Goal: Task Accomplishment & Management: Use online tool/utility

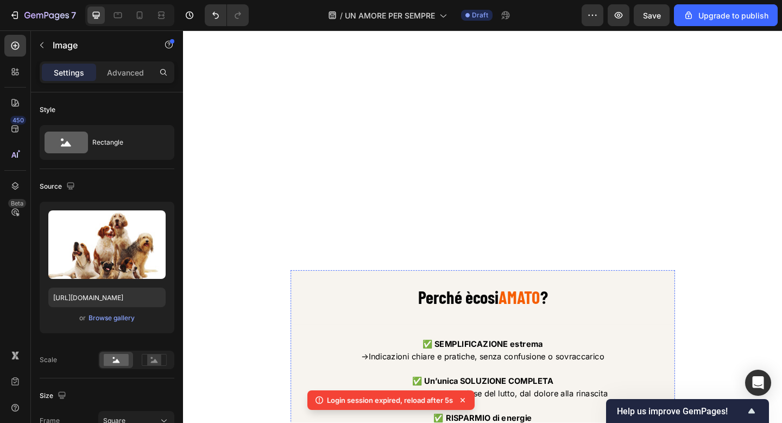
scroll to position [1466, 0]
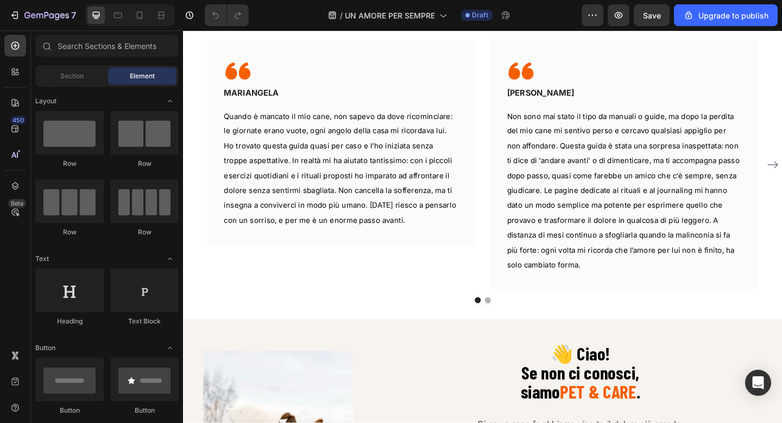
scroll to position [542, 0]
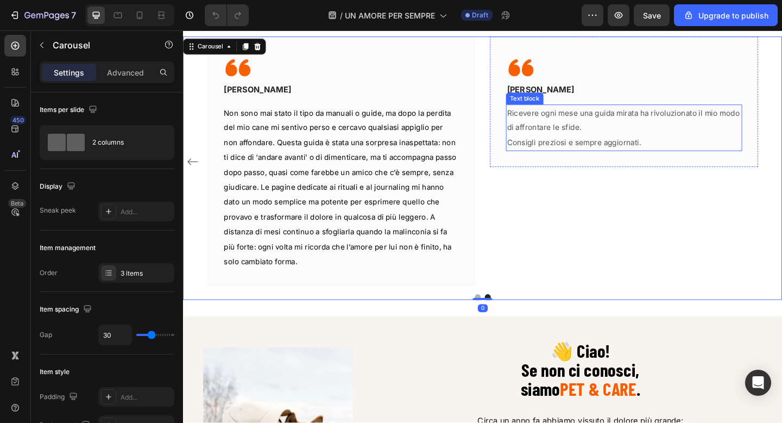
click at [565, 137] on span "Ricevere ogni mese una guida mirata ha rivoluzionato il mio modo di affrontare …" at bounding box center [662, 128] width 253 height 27
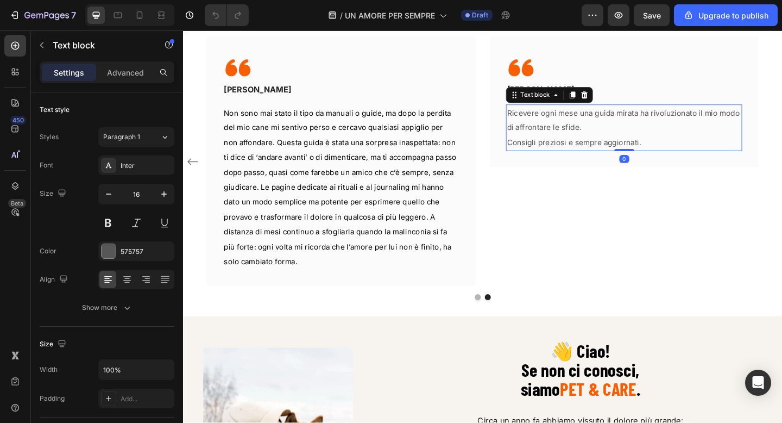
click at [565, 137] on span "Ricevere ogni mese una guida mirata ha rivoluzionato il mio modo di affrontare …" at bounding box center [662, 128] width 253 height 27
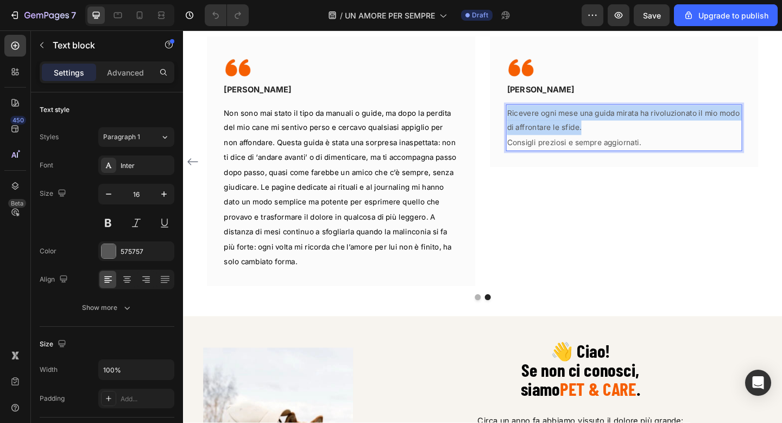
click at [565, 137] on span "Ricevere ogni mese una guida mirata ha rivoluzionato il mio modo di affrontare …" at bounding box center [662, 128] width 253 height 27
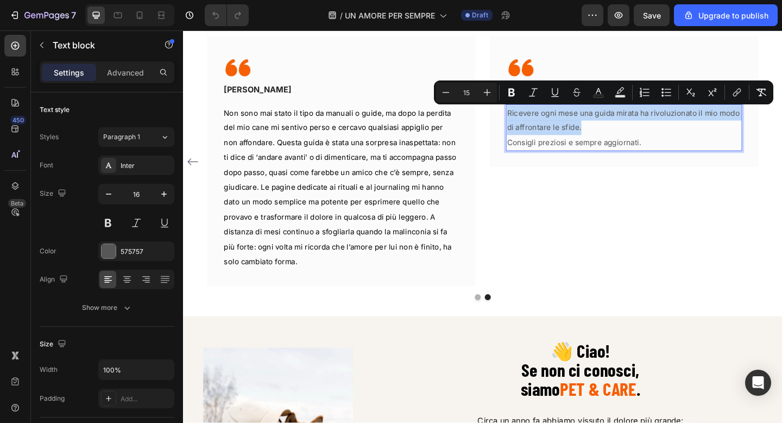
click at [565, 137] on span "Ricevere ogni mese una guida mirata ha rivoluzionato il mio modo di affrontare …" at bounding box center [662, 128] width 253 height 27
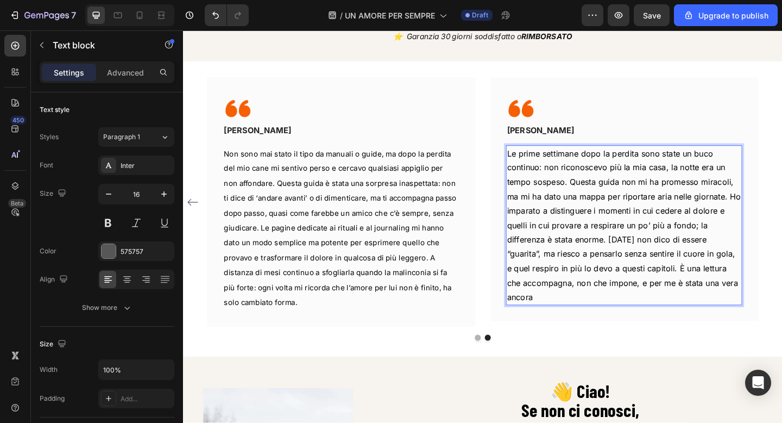
scroll to position [491, 0]
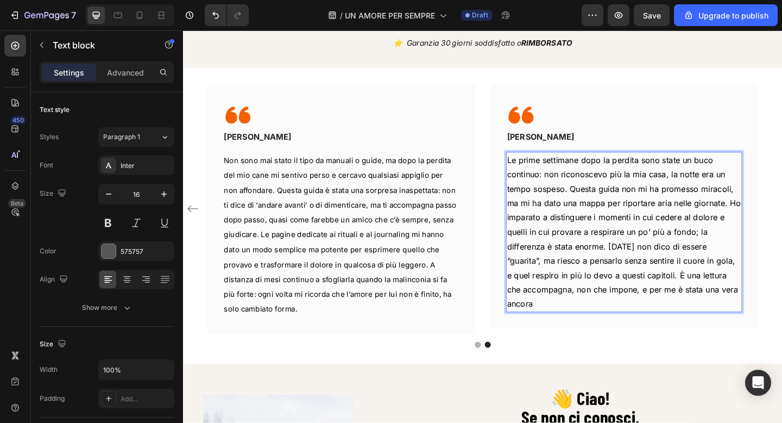
click at [738, 184] on span "Le prime settimane dopo la perdita sono state un buco continuo: non riconoscevo…" at bounding box center [663, 249] width 255 height 167
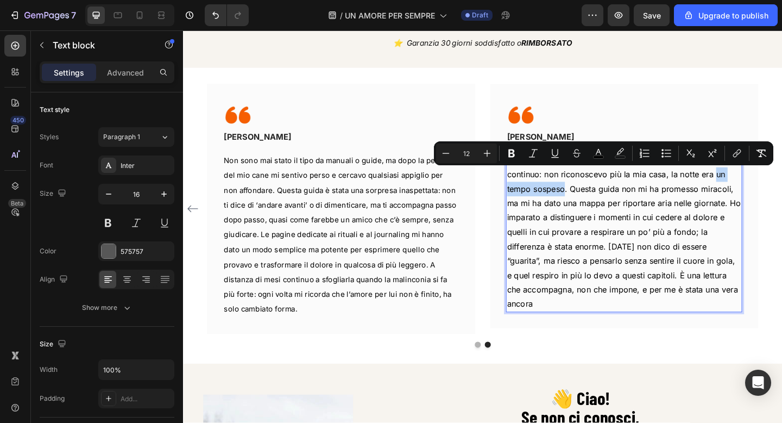
drag, startPoint x: 761, startPoint y: 187, endPoint x: 597, endPoint y: 205, distance: 165.1
click at [597, 205] on span "Le prime settimane dopo la perdita sono state un buco continuo: non riconoscevo…" at bounding box center [663, 249] width 255 height 167
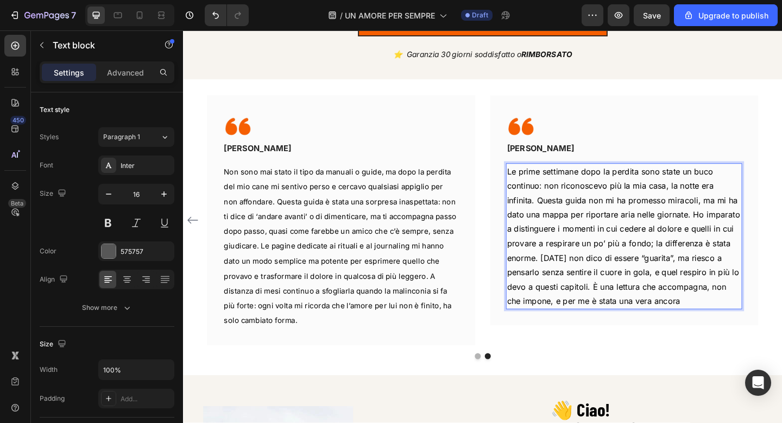
scroll to position [478, 0]
click at [709, 322] on p "Le prime settimane dopo la perdita sono state un buco continuo: non riconoscevo…" at bounding box center [663, 255] width 255 height 156
click at [564, 156] on p "[PERSON_NAME]" at bounding box center [572, 159] width 73 height 13
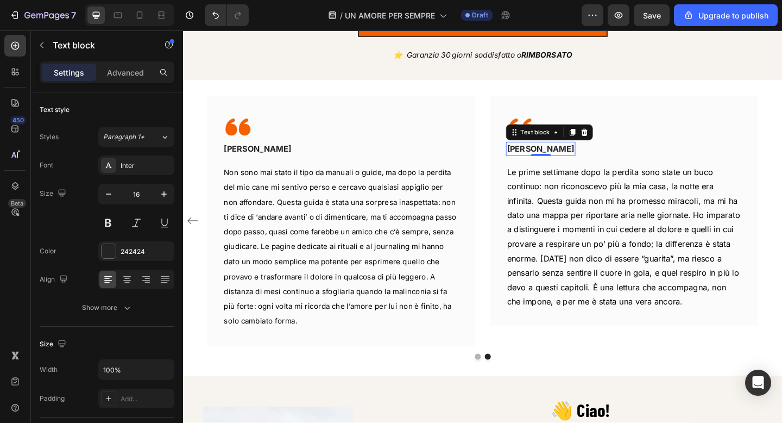
click at [564, 156] on p "[PERSON_NAME]" at bounding box center [572, 159] width 73 height 13
click at [679, 159] on div "Image ANGELA Text block 0 Row" at bounding box center [663, 147] width 257 height 57
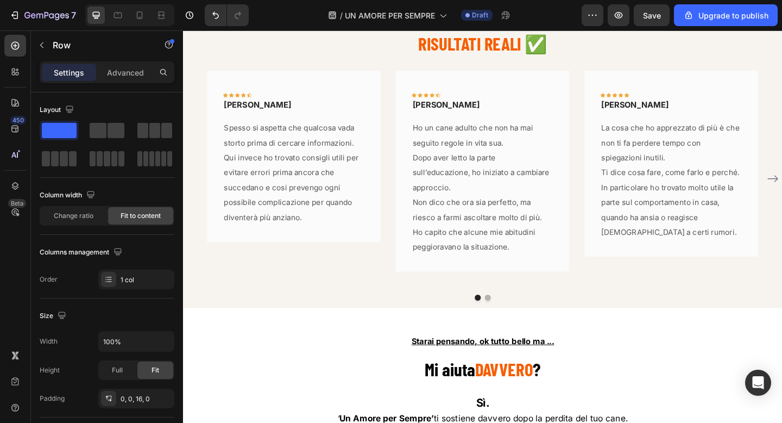
scroll to position [5791, 0]
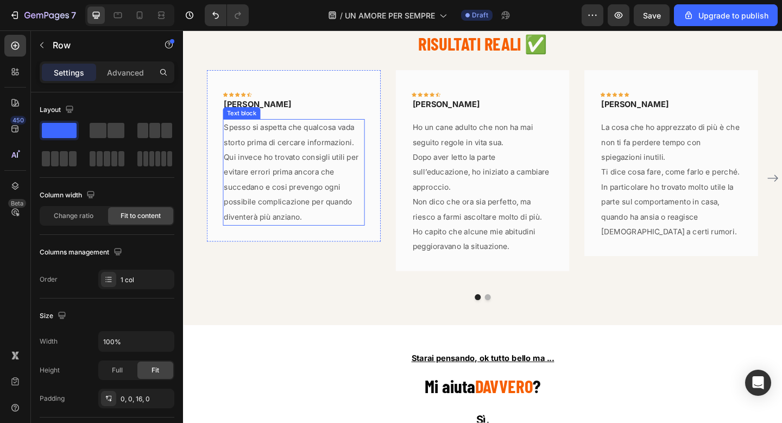
click at [324, 191] on p "Qui invece ho trovato consigli utili per evitare errori prima ancora che succed…" at bounding box center [304, 201] width 152 height 81
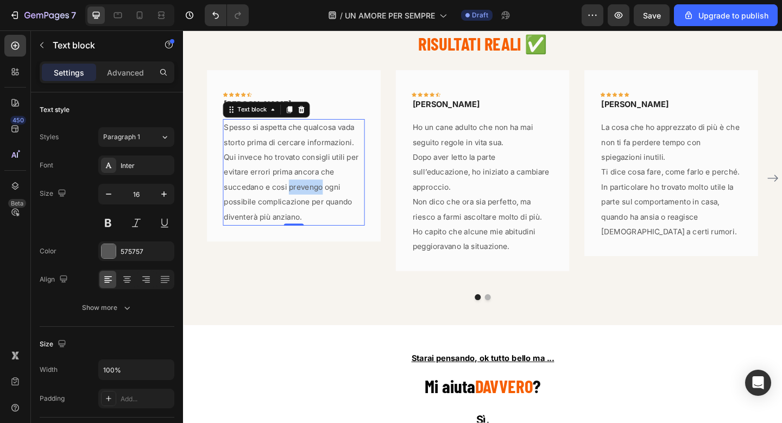
click at [324, 191] on p "Qui invece ho trovato consigli utili per evitare errori prima ancora che succed…" at bounding box center [304, 201] width 152 height 81
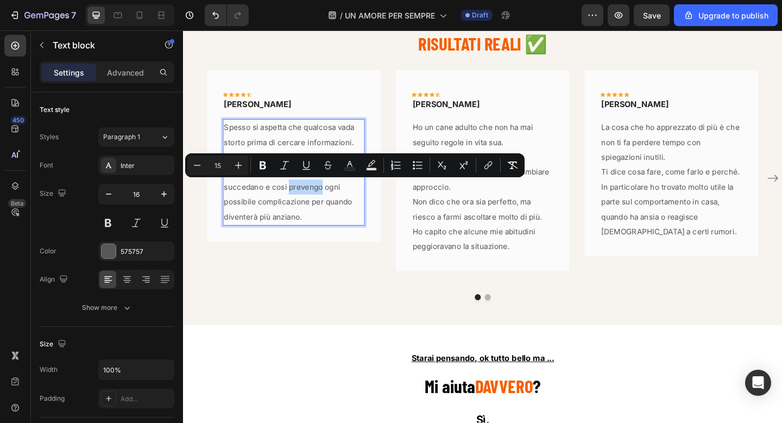
click at [324, 191] on p "Qui invece ho trovato consigli utili per evitare errori prima ancora che succed…" at bounding box center [304, 201] width 152 height 81
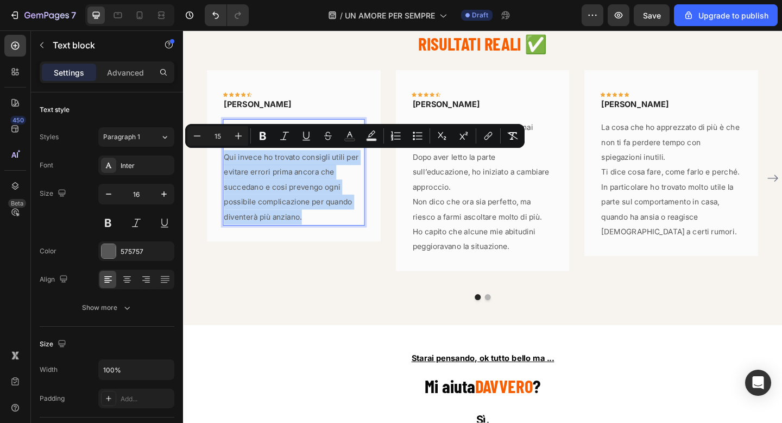
type input "16"
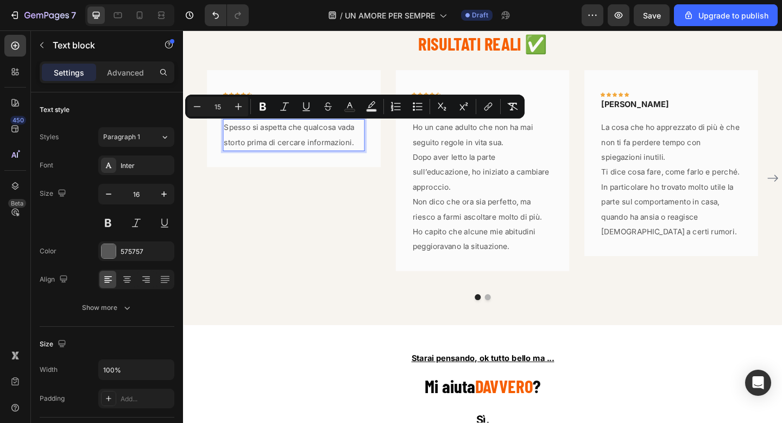
type input "16"
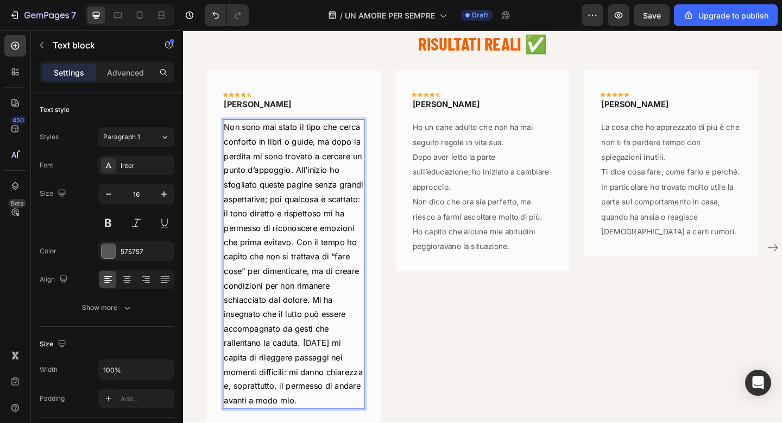
click at [328, 209] on span "Non sono mai stato il tipo che cerca conforto in libri o guide, ma dopo la perd…" at bounding box center [304, 284] width 152 height 308
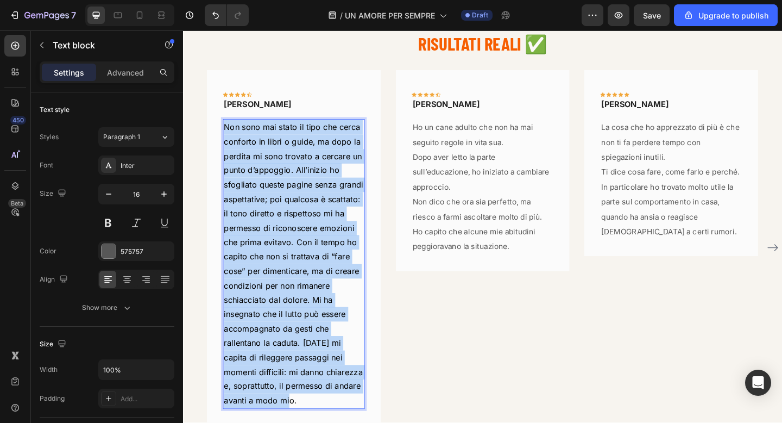
click at [328, 209] on span "Non sono mai stato il tipo che cerca conforto in libri o guide, ma dopo la perd…" at bounding box center [304, 284] width 152 height 308
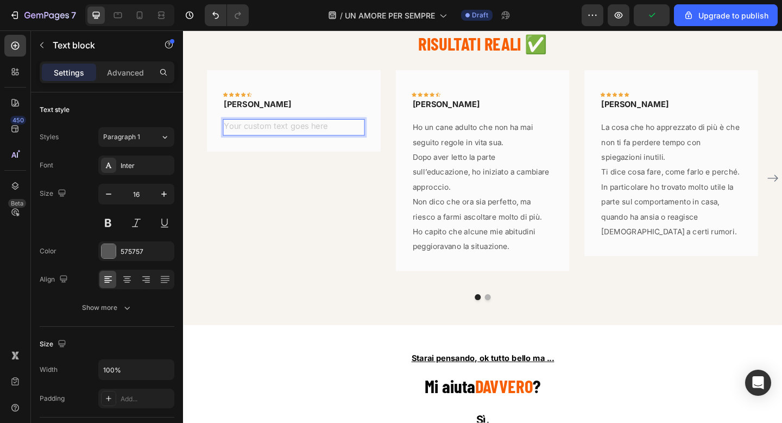
click at [294, 133] on div "Rich Text Editor. Editing area: main" at bounding box center [304, 136] width 154 height 18
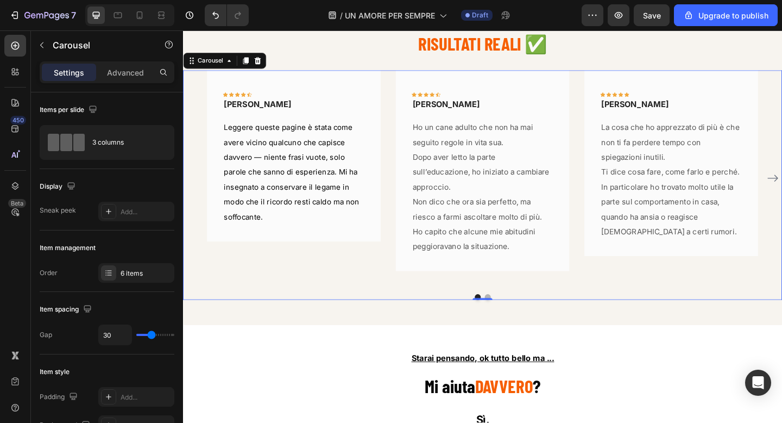
click at [325, 262] on div "Icon Icon Icon Icon Icon Row FABIO Text block Row Leggere queste pagine è stata…" at bounding box center [303, 191] width 189 height 235
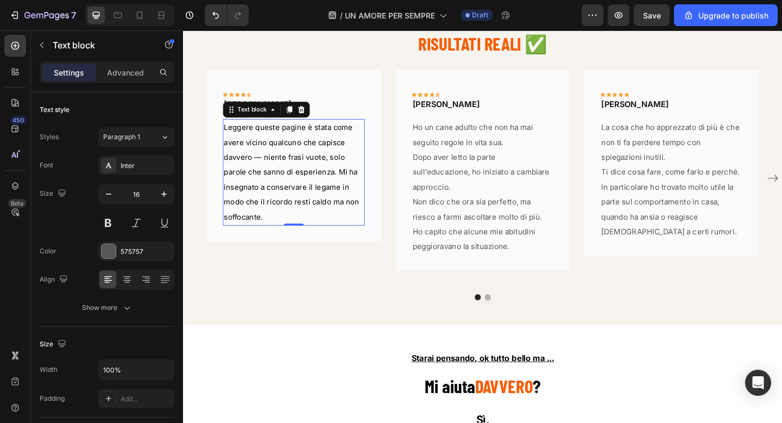
click at [267, 167] on span "Leggere queste pagine è stata come avere vicino qualcuno che capisce davvero — …" at bounding box center [301, 184] width 147 height 107
click at [268, 167] on span "Leggere queste pagine è stata come avere vicino qualcuno che capisce davvero — …" at bounding box center [301, 184] width 147 height 107
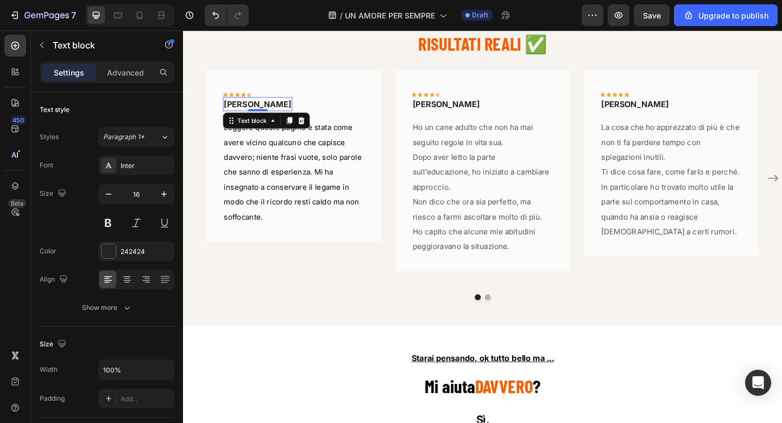
click at [239, 109] on p "FABIO" at bounding box center [264, 110] width 73 height 13
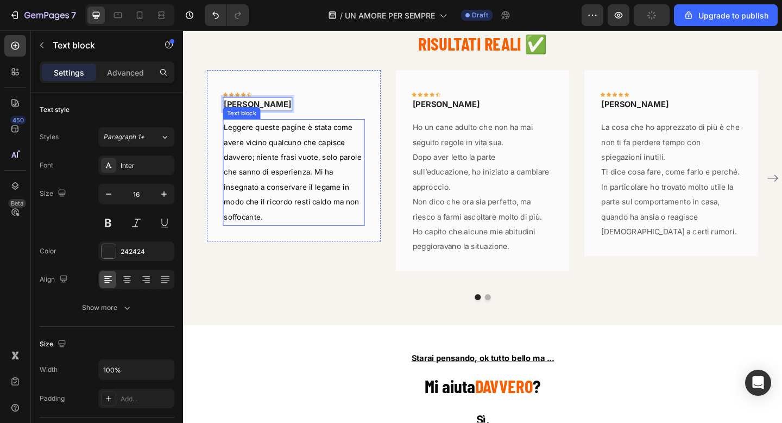
click at [359, 144] on p "Leggere queste pagine è stata come avere vicino qualcuno che capisce davvero; n…" at bounding box center [304, 185] width 152 height 114
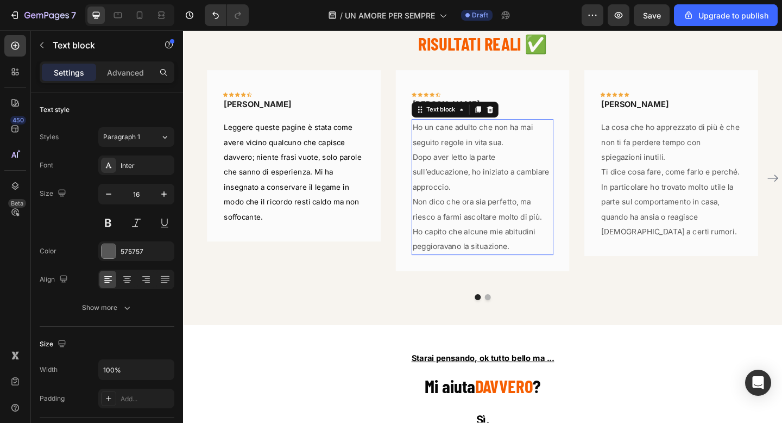
click at [494, 232] on span "Non dico che ora sia perfetto, ma riesco a farmi ascoltare molto di più. Ho cap…" at bounding box center [503, 241] width 141 height 59
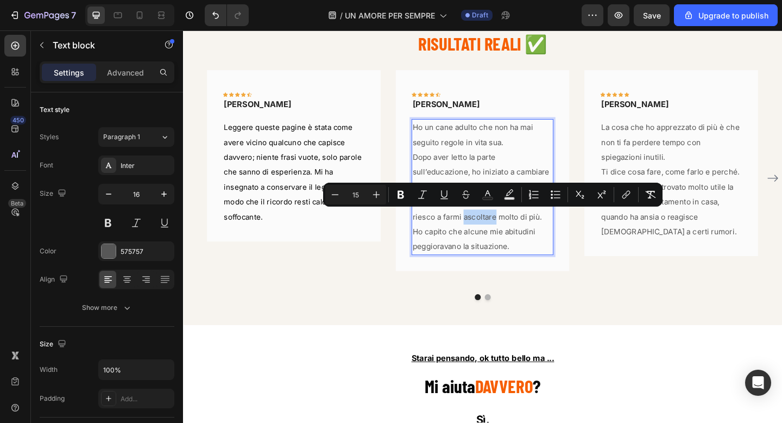
click at [494, 232] on span "Non dico che ora sia perfetto, ma riesco a farmi ascoltare molto di più. Ho cap…" at bounding box center [503, 241] width 141 height 59
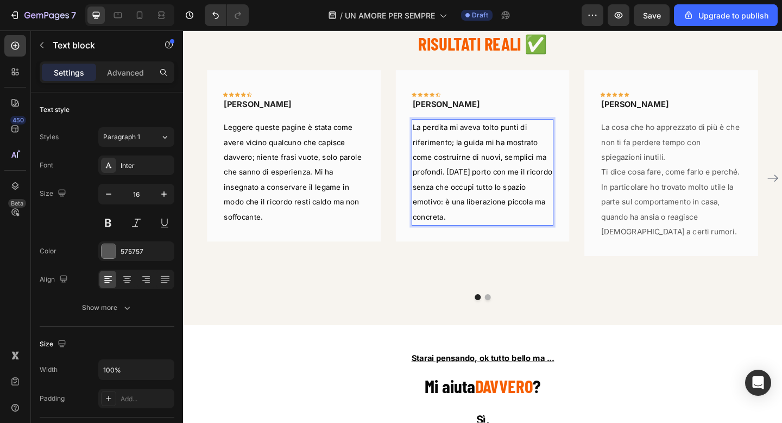
click at [499, 224] on p "La perdita mi aveva tolto punti di riferimento; la guida mi ha mostrato come co…" at bounding box center [509, 185] width 152 height 114
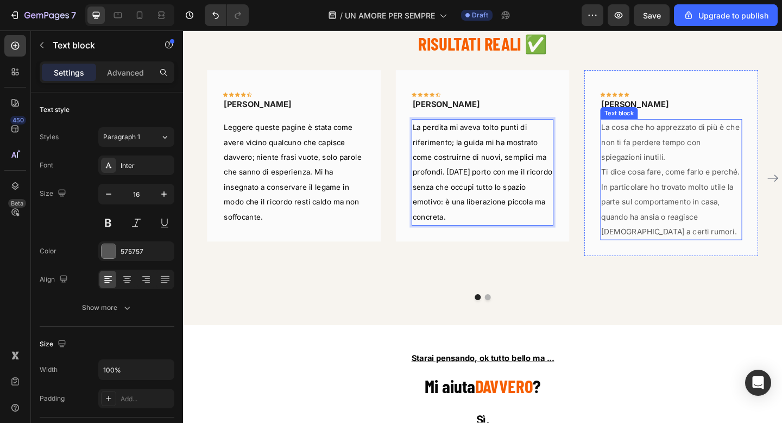
click at [696, 210] on span "Ti dice cosa fare, come farlo e perché. In particolare ho trovato molto utile l…" at bounding box center [713, 216] width 151 height 75
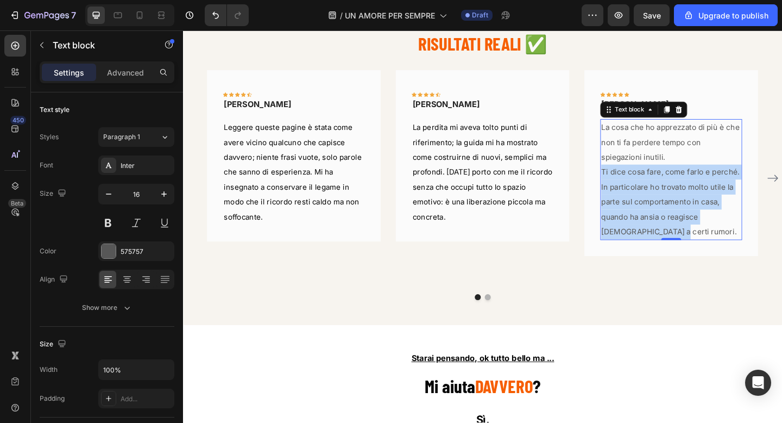
click at [696, 210] on span "Ti dice cosa fare, come farlo e perché. In particolare ho trovato molto utile l…" at bounding box center [713, 216] width 151 height 75
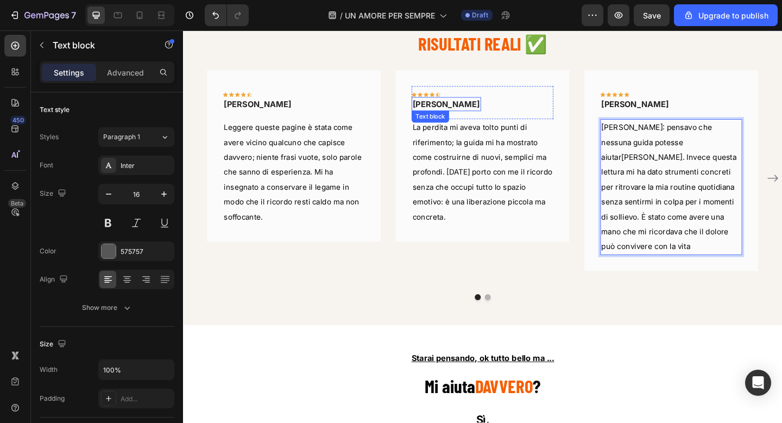
click at [465, 109] on p "LAURA A." at bounding box center [469, 110] width 73 height 13
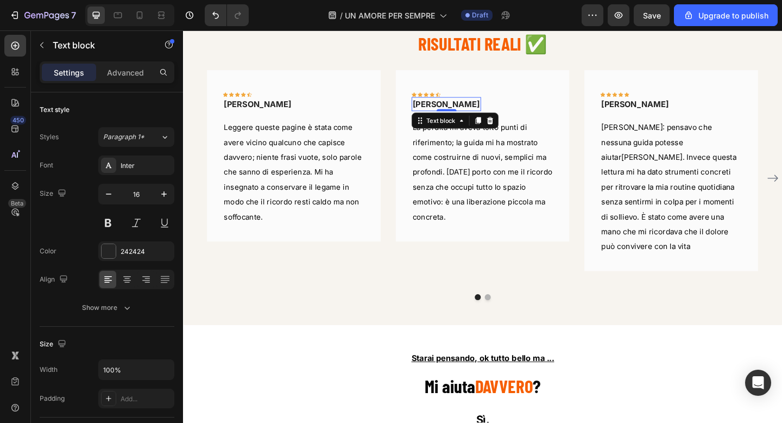
click at [465, 109] on p "LAURA A." at bounding box center [469, 110] width 73 height 13
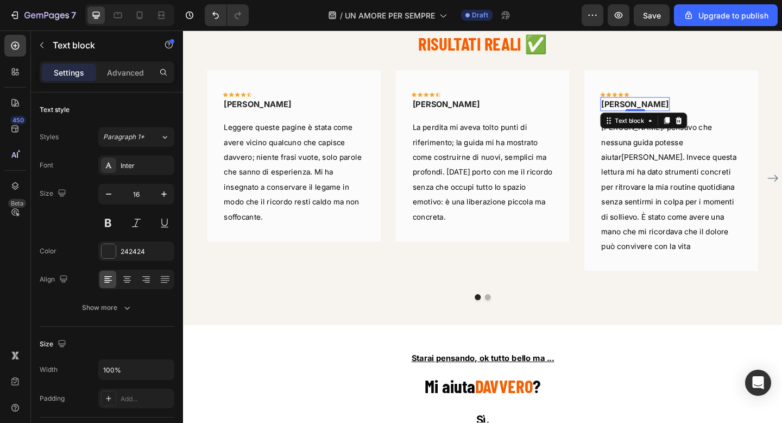
click at [679, 109] on p "RICCARDO" at bounding box center [674, 110] width 73 height 13
click at [656, 108] on p "ALEX" at bounding box center [674, 110] width 73 height 13
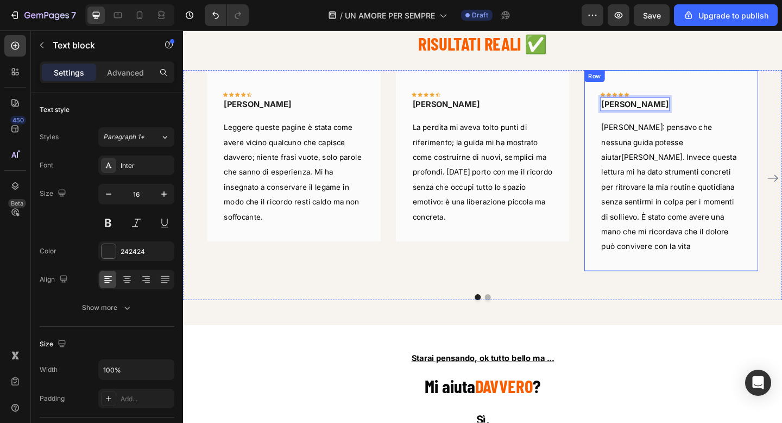
click at [707, 261] on div "Icon Icon Icon Icon Icon Row ROBERTO Text block 0 Row Ero scettico: pensavo che…" at bounding box center [714, 183] width 189 height 218
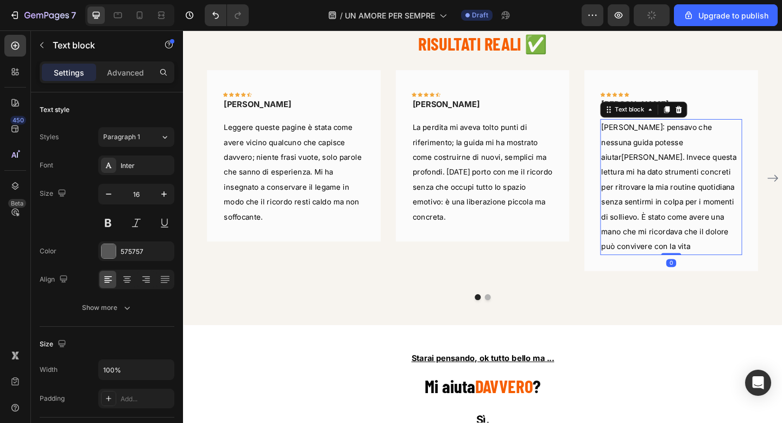
click at [743, 255] on div "Ero scettico: pensavo che nessuna guida potesse aiutarmi. Invece questa lettura…" at bounding box center [714, 201] width 154 height 148
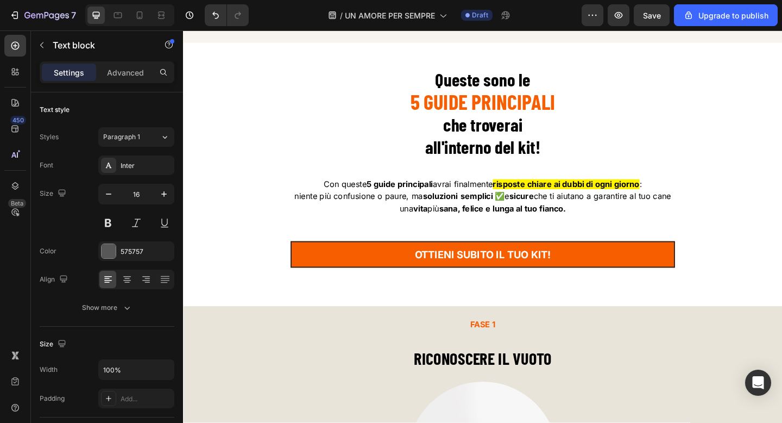
scroll to position [3044, 0]
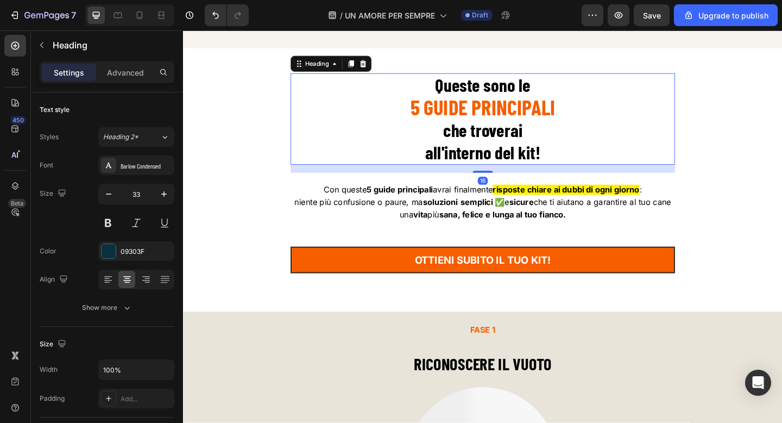
click at [479, 136] on strong "che troverai" at bounding box center [509, 138] width 86 height 23
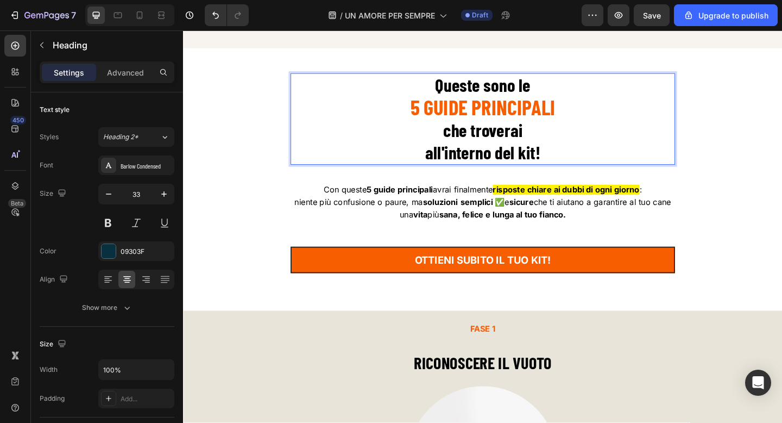
click at [479, 136] on strong "che troverai" at bounding box center [509, 138] width 86 height 23
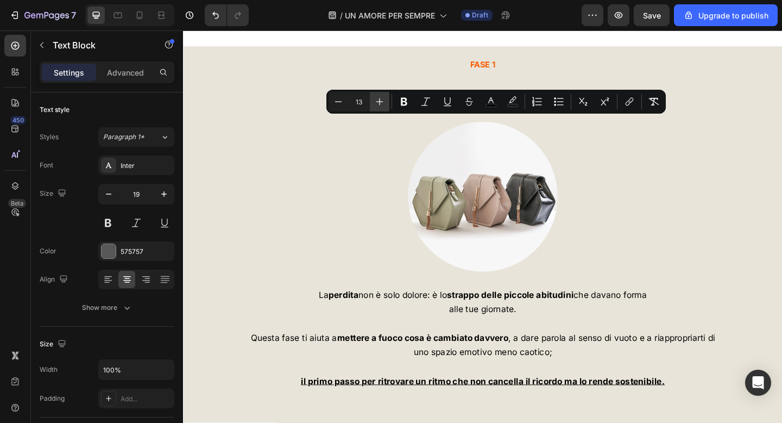
click at [385, 102] on icon "Editor contextual toolbar" at bounding box center [379, 101] width 11 height 11
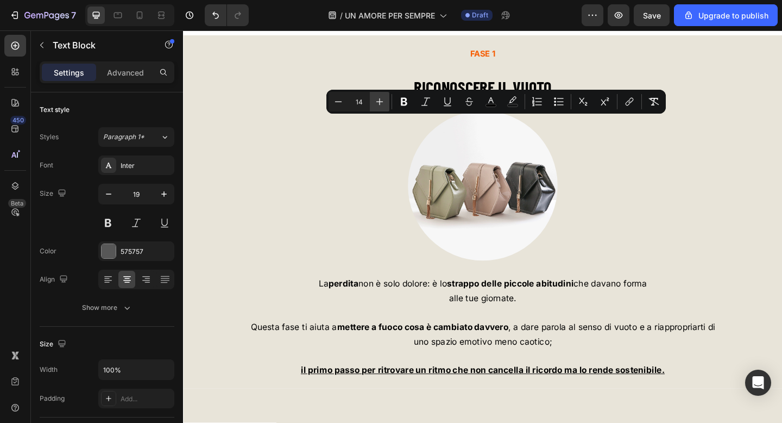
click at [381, 99] on icon "Editor contextual toolbar" at bounding box center [379, 101] width 11 height 11
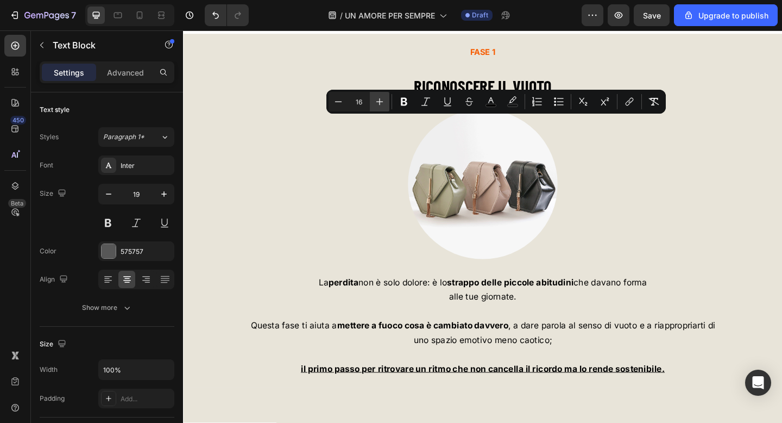
click at [381, 99] on icon "Editor contextual toolbar" at bounding box center [379, 101] width 11 height 11
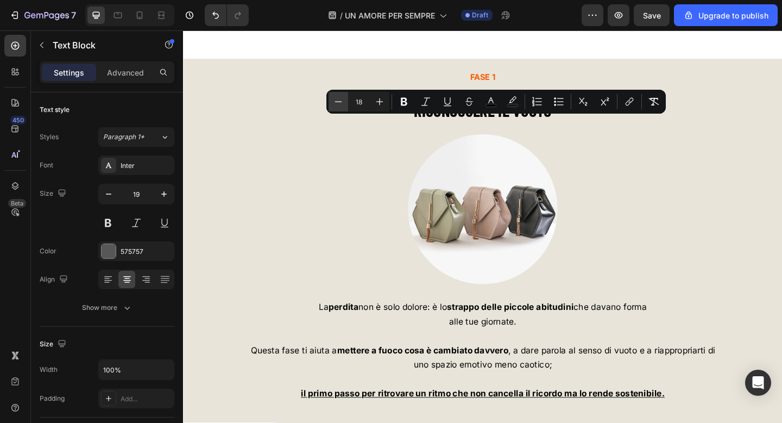
click at [341, 100] on icon "Editor contextual toolbar" at bounding box center [338, 101] width 11 height 11
type input "17"
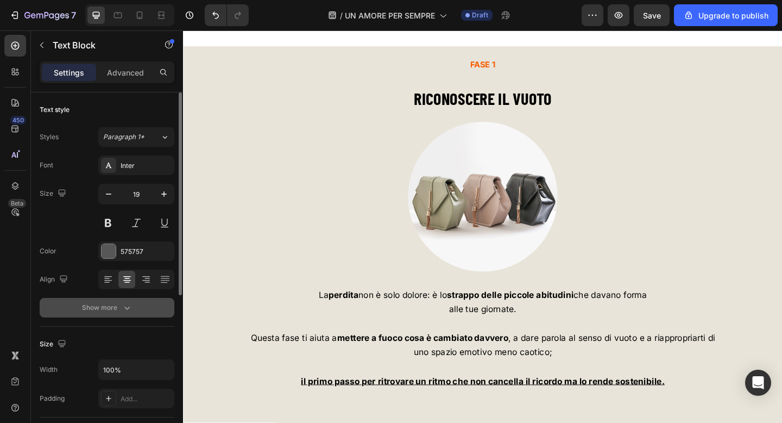
click at [102, 315] on button "Show more" at bounding box center [107, 308] width 135 height 20
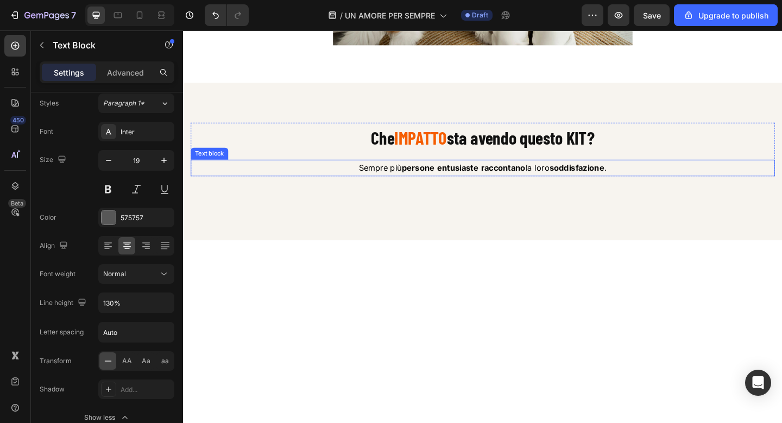
scroll to position [2589, 0]
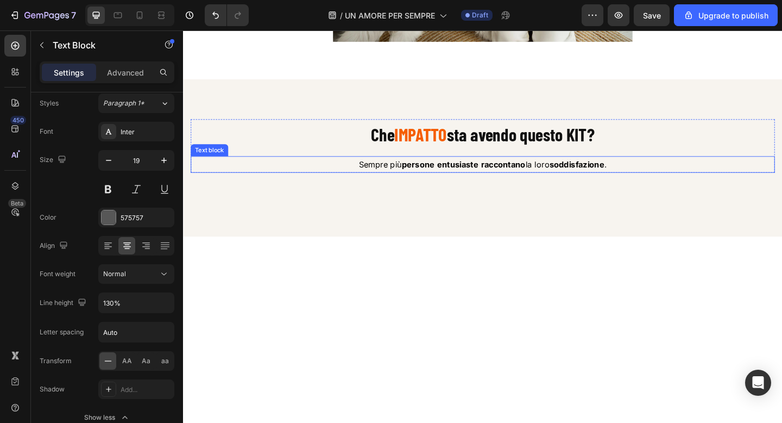
click at [493, 181] on strong "entusiaste" at bounding box center [482, 176] width 45 height 11
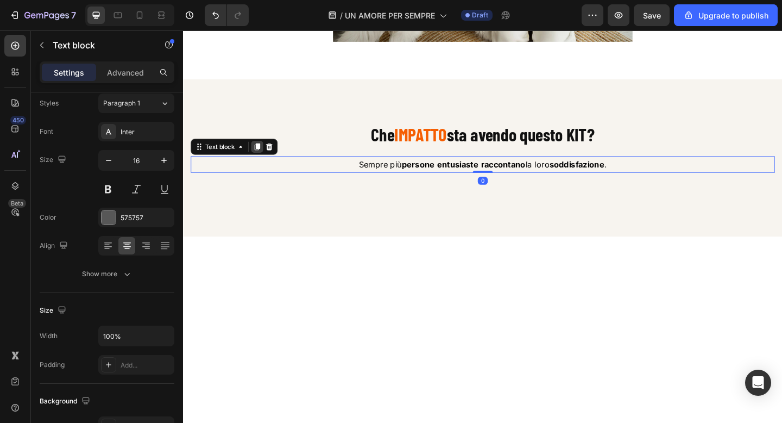
click at [268, 161] on icon at bounding box center [263, 157] width 9 height 9
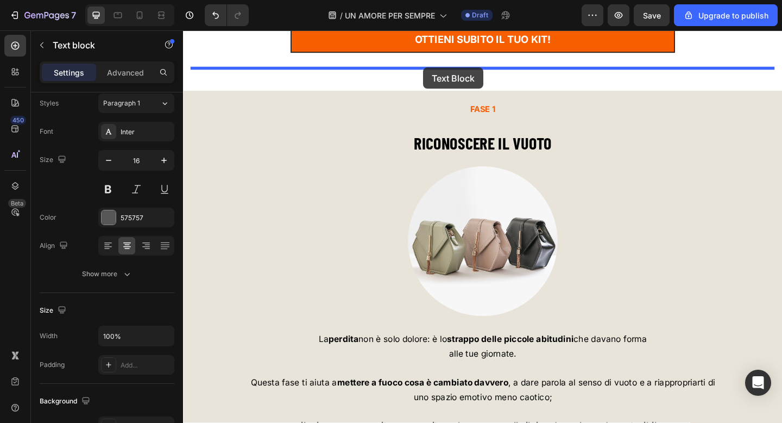
scroll to position [2994, 0]
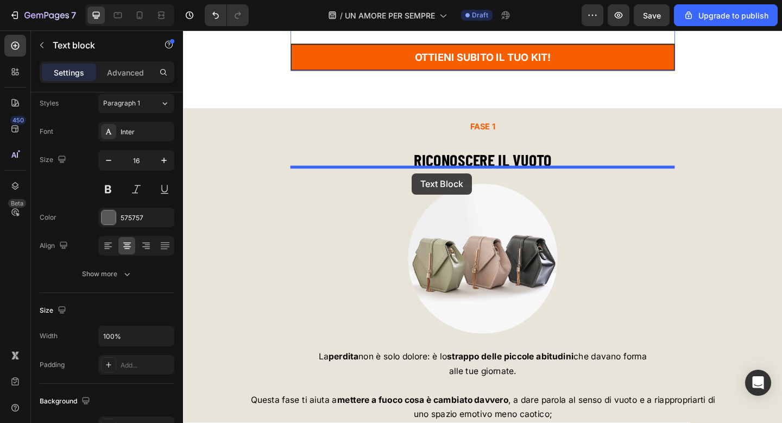
drag, startPoint x: 227, startPoint y: 183, endPoint x: 432, endPoint y: 186, distance: 204.9
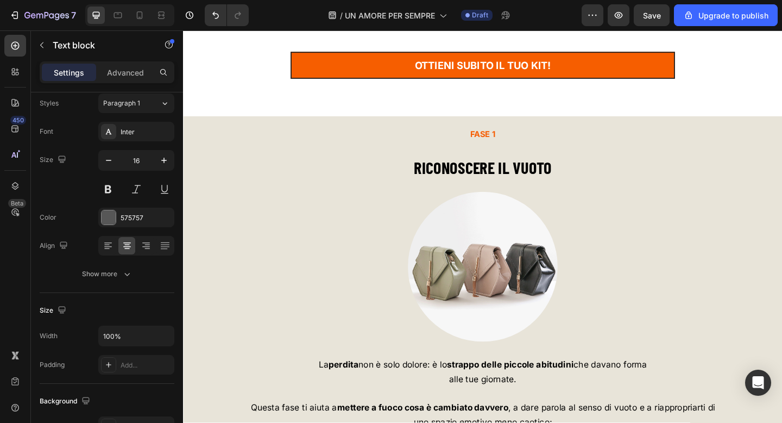
scroll to position [2977, 0]
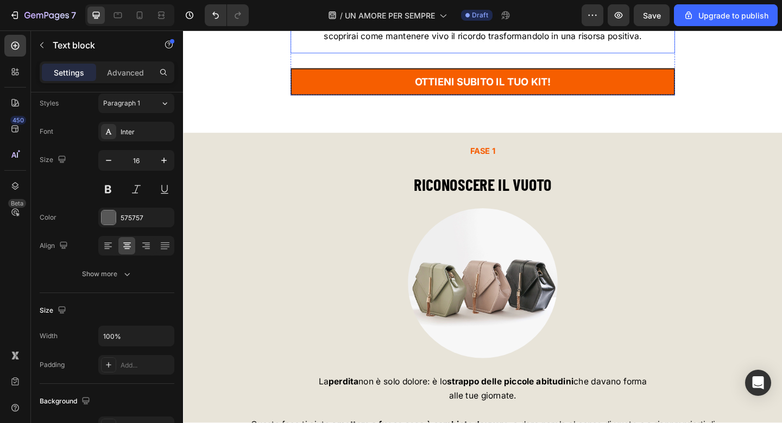
click at [436, 17] on p at bounding box center [509, 10] width 416 height 14
click at [436, 17] on p "Rich Text Editor. Editing area: main" at bounding box center [509, 10] width 416 height 14
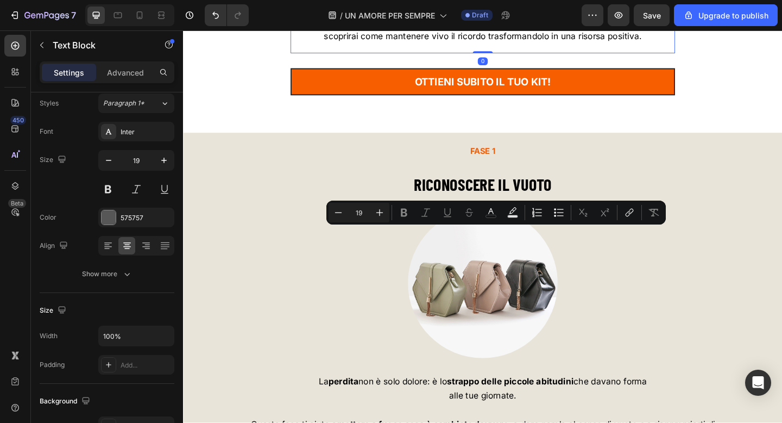
click at [436, 17] on p "Rich Text Editor. Editing area: main" at bounding box center [509, 10] width 416 height 14
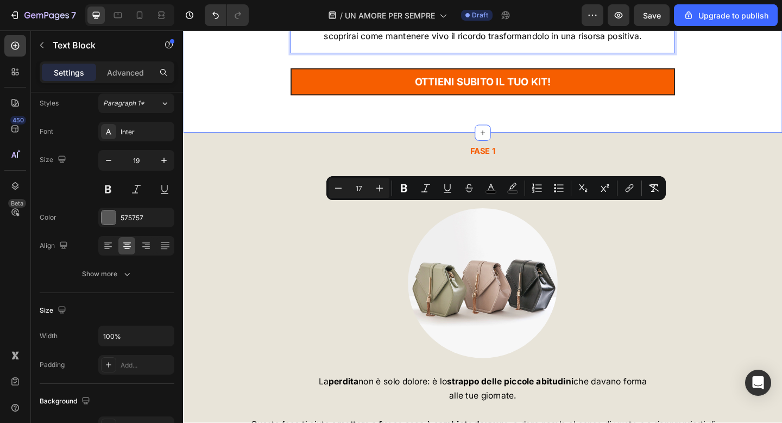
click at [249, 118] on div "Le 4 fasi principali Heading Sempre più persone entusiaste raccontano la loro s…" at bounding box center [509, 10] width 636 height 215
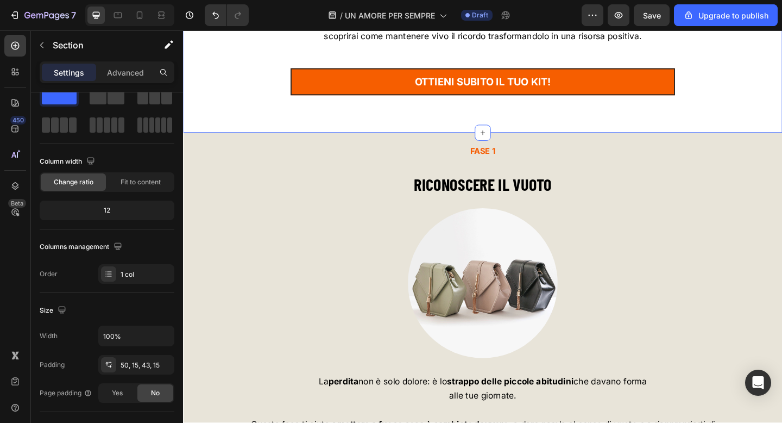
scroll to position [0, 0]
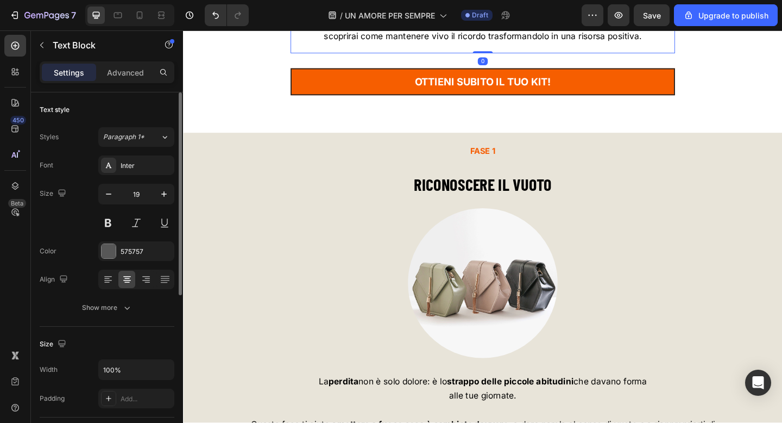
click at [323, 17] on p "Rich Text Editor. Editing area: main" at bounding box center [509, 10] width 416 height 14
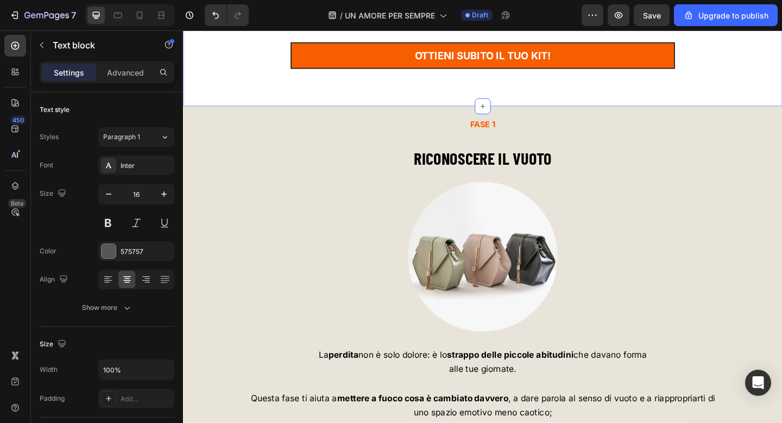
click at [123, 73] on p "Advanced" at bounding box center [125, 72] width 37 height 11
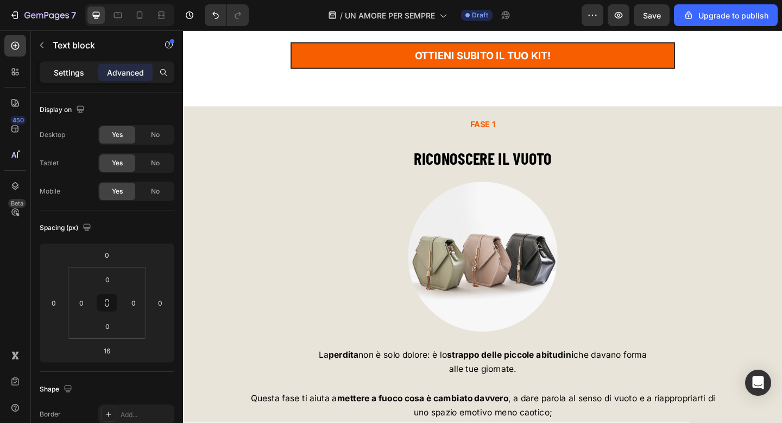
click at [78, 64] on div "Settings" at bounding box center [69, 72] width 54 height 17
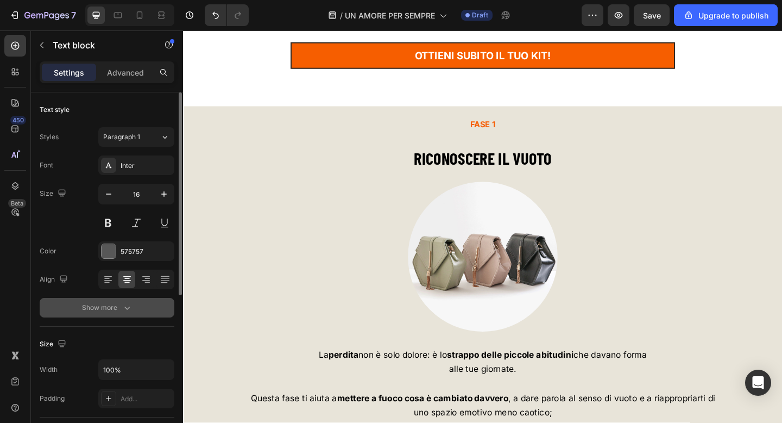
click at [113, 314] on button "Show more" at bounding box center [107, 308] width 135 height 20
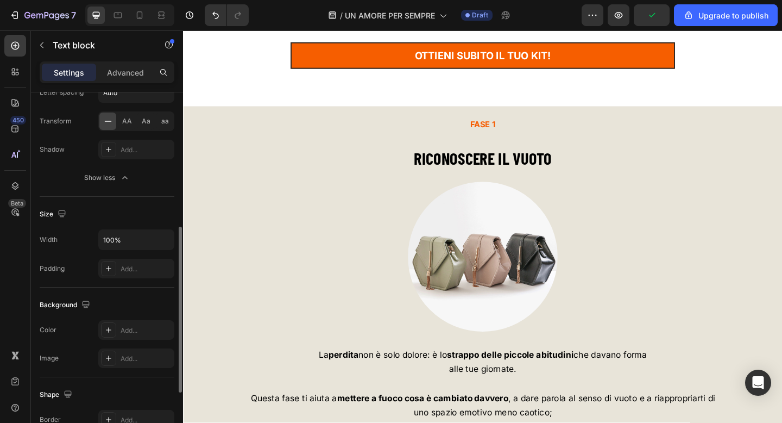
scroll to position [281, 0]
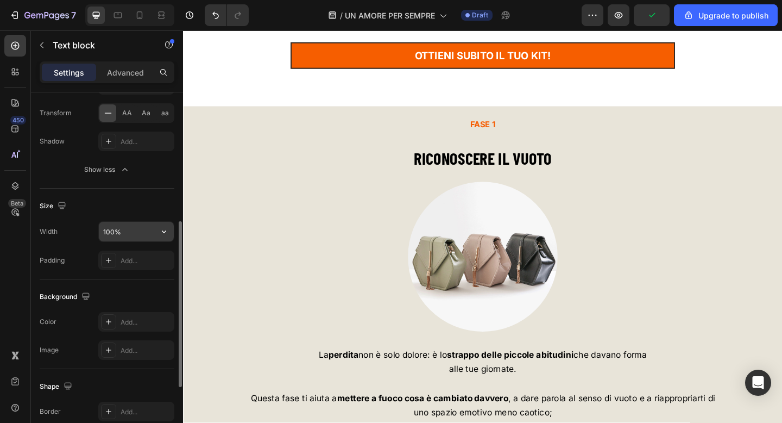
click at [105, 227] on input "100%" at bounding box center [136, 232] width 75 height 20
click at [72, 239] on div "Width 100%" at bounding box center [107, 231] width 135 height 21
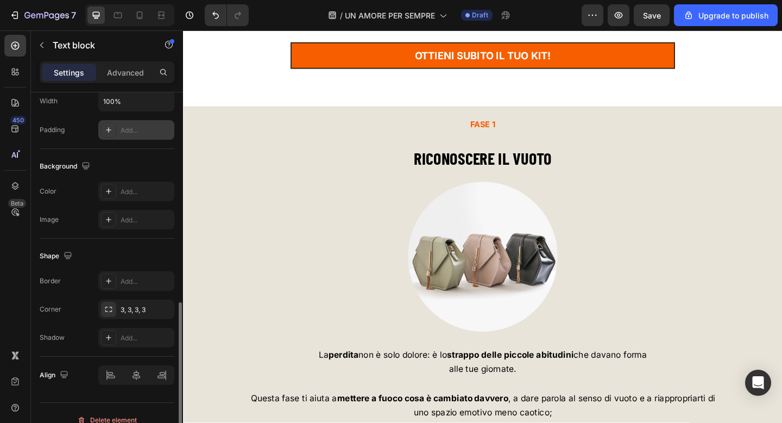
scroll to position [426, 0]
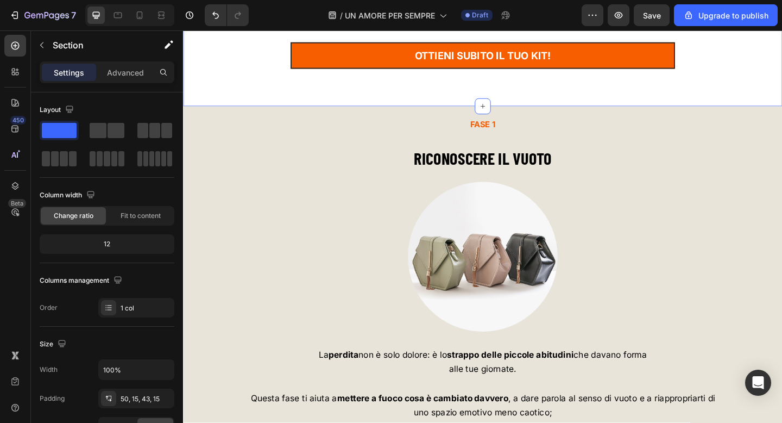
click at [117, 72] on p "Advanced" at bounding box center [125, 72] width 37 height 11
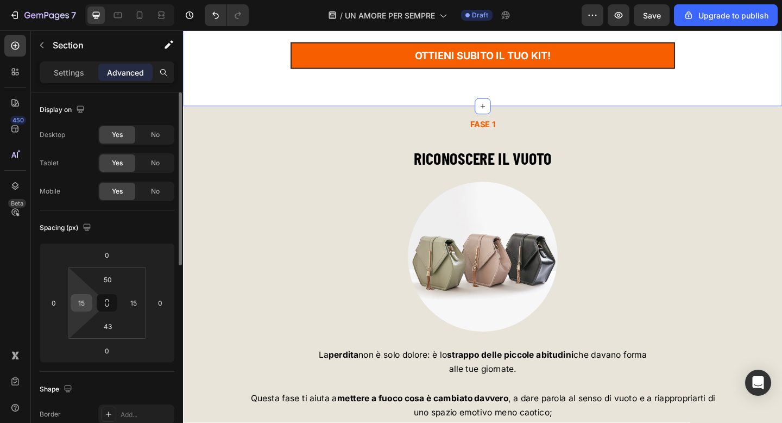
click at [86, 302] on input "15" at bounding box center [81, 303] width 16 height 16
type input "0"
click at [129, 299] on input "15" at bounding box center [134, 303] width 16 height 16
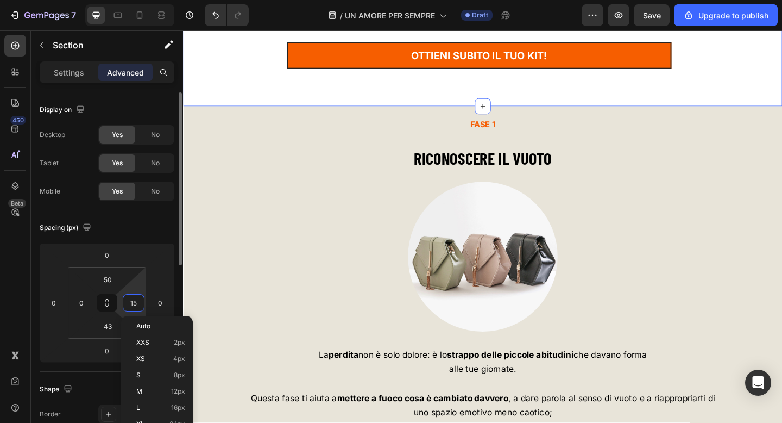
click at [129, 299] on input "15" at bounding box center [134, 303] width 16 height 16
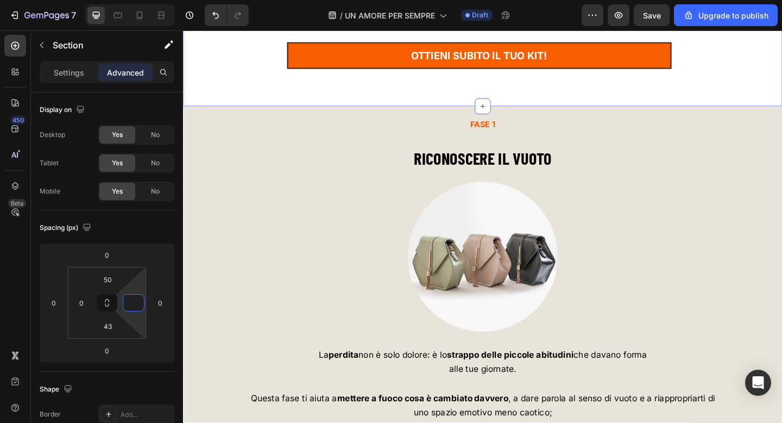
type input "0"
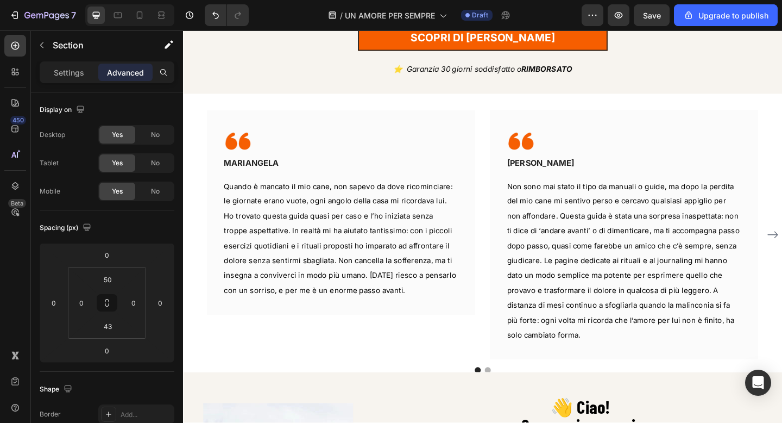
scroll to position [472, 0]
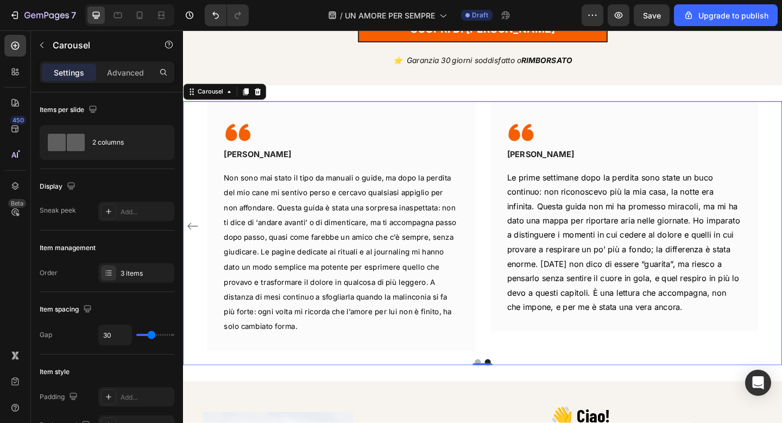
click at [195, 112] on div "Image MARIANGELA Text block Row Quando è mancato il mio cane, non sapevo da dov…" at bounding box center [509, 244] width 652 height 272
click at [132, 275] on div "3 items" at bounding box center [146, 273] width 51 height 10
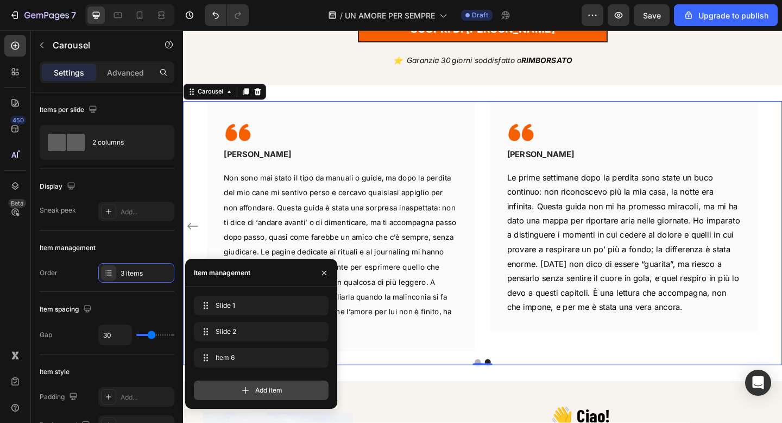
click at [247, 389] on icon at bounding box center [245, 390] width 11 height 11
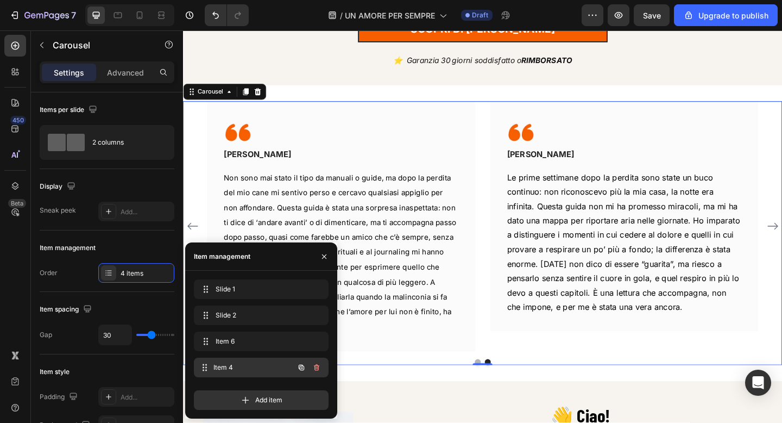
click at [241, 370] on span "Item 4" at bounding box center [254, 367] width 80 height 10
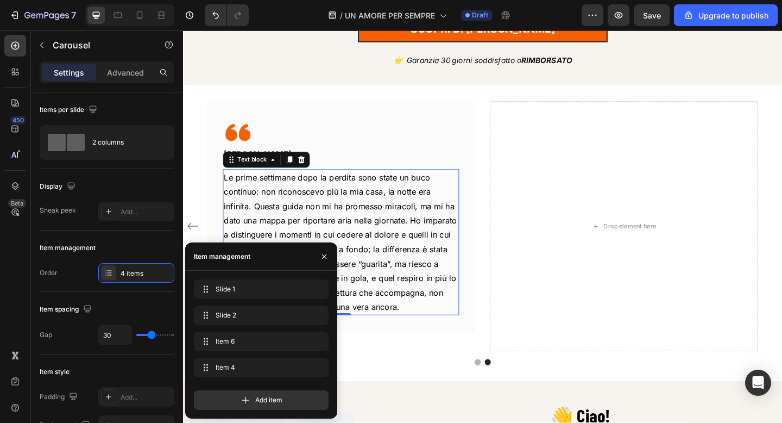
click at [357, 230] on p "Le prime settimane dopo la perdita sono state un buco continuo: non riconoscevo…" at bounding box center [355, 261] width 255 height 156
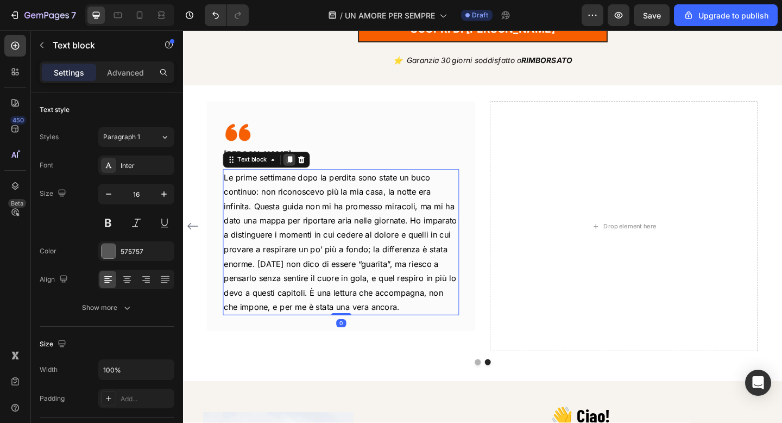
click at [301, 167] on icon at bounding box center [299, 171] width 6 height 8
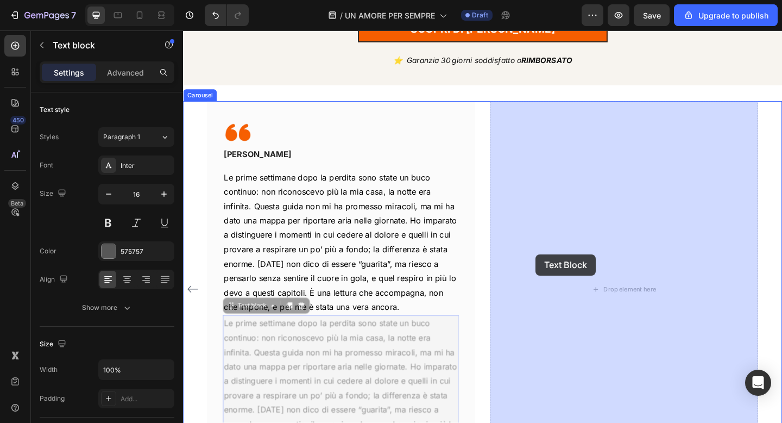
drag, startPoint x: 260, startPoint y: 333, endPoint x: 521, endPoint y: 281, distance: 265.2
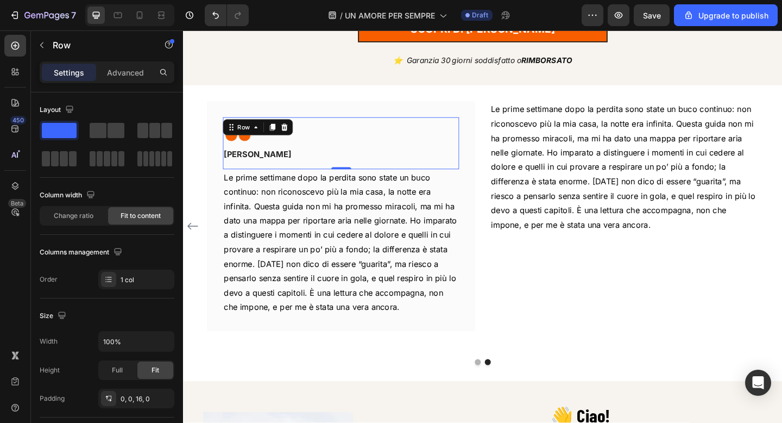
click at [281, 139] on div "Image ANGELA Text block Row 0" at bounding box center [355, 153] width 257 height 57
click at [271, 133] on div "Row" at bounding box center [265, 135] width 76 height 17
click at [276, 133] on icon at bounding box center [280, 135] width 9 height 9
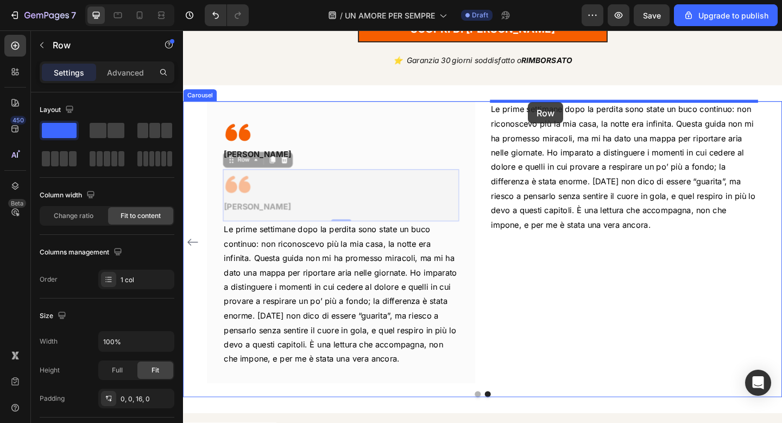
drag, startPoint x: 251, startPoint y: 168, endPoint x: 559, endPoint y: 109, distance: 313.3
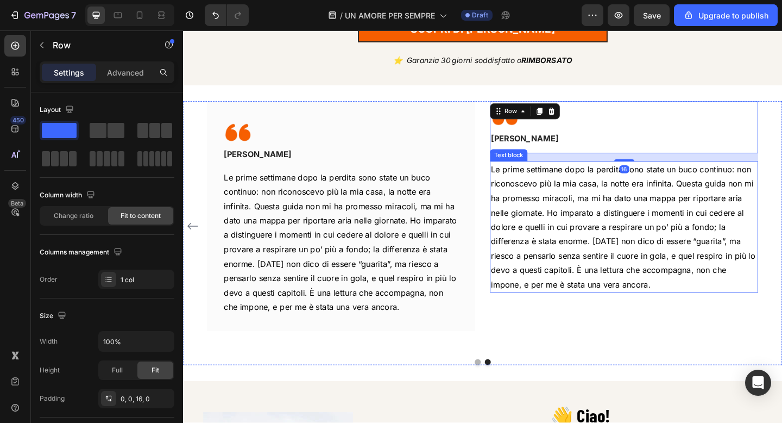
click at [578, 233] on span "Le prime settimane dopo la perdita sono state un buco continuo: non riconoscevo…" at bounding box center [662, 244] width 288 height 136
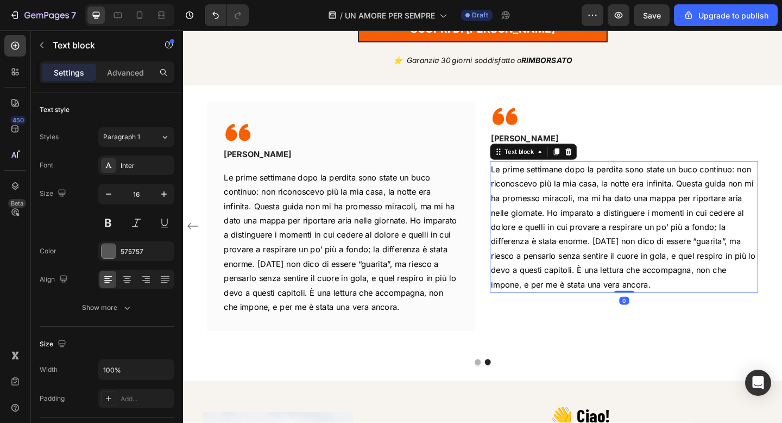
click at [578, 233] on span "Le prime settimane dopo la perdita sono state un buco continuo: non riconoscevo…" at bounding box center [662, 244] width 288 height 136
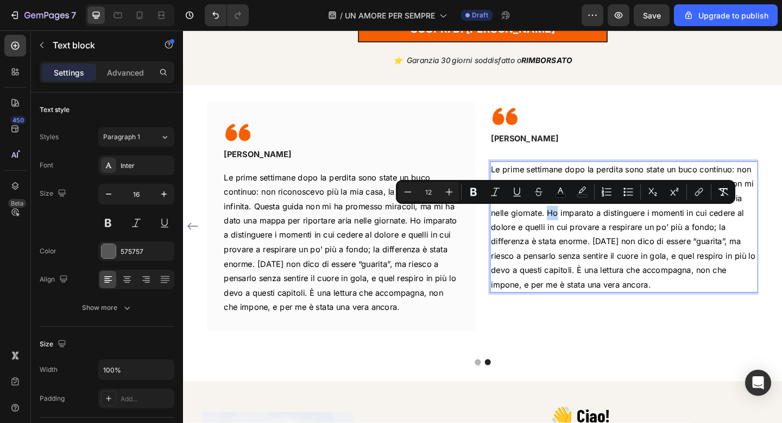
click at [578, 233] on span "Le prime settimane dopo la perdita sono state un buco continuo: non riconoscevo…" at bounding box center [662, 244] width 288 height 136
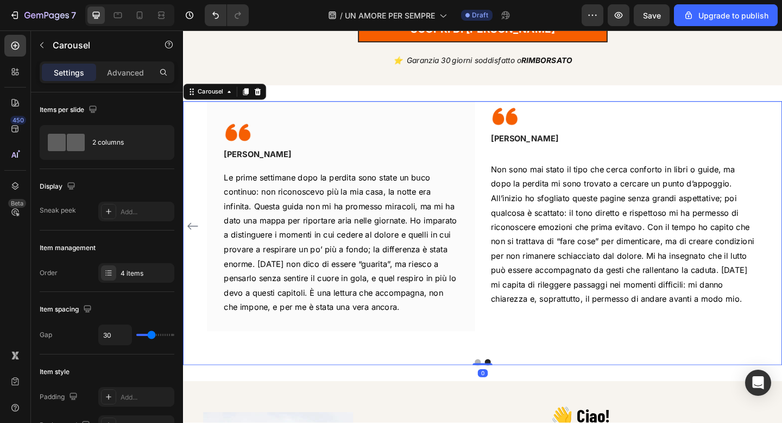
click at [543, 359] on div "Image ANGELA Text block Row Non sono mai stato il tipo che cerca conforto in li…" at bounding box center [663, 244] width 292 height 272
click at [516, 306] on div "Image MARIANGELA Text block Row Quando è mancato il mio cane, non sapevo da dov…" at bounding box center [509, 244] width 600 height 272
click at [557, 347] on div "Image ANGELA Text block Row Non sono mai stato il tipo che cerca conforto in li…" at bounding box center [663, 244] width 292 height 272
click at [557, 358] on div "Image ANGELA Text block Row Non sono mai stato il tipo che cerca conforto in li…" at bounding box center [663, 244] width 292 height 272
click at [556, 341] on div "Image ANGELA Text block Row Non sono mai stato il tipo che cerca conforto in li…" at bounding box center [663, 244] width 292 height 272
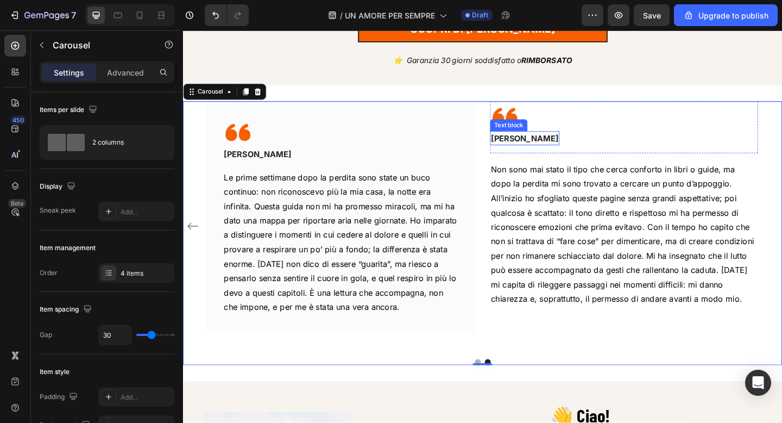
click at [517, 153] on div "[PERSON_NAME]" at bounding box center [555, 147] width 76 height 15
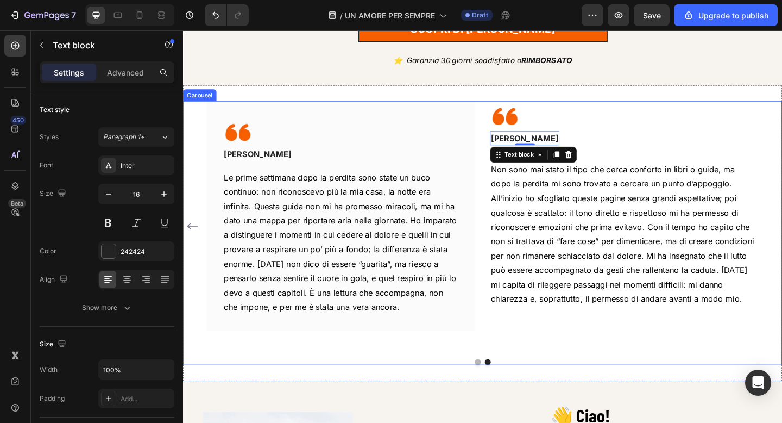
click at [507, 128] on div "Image MARIANGELA Text block Row Quando è mancato il mio cane, non sapevo da dov…" at bounding box center [509, 244] width 600 height 272
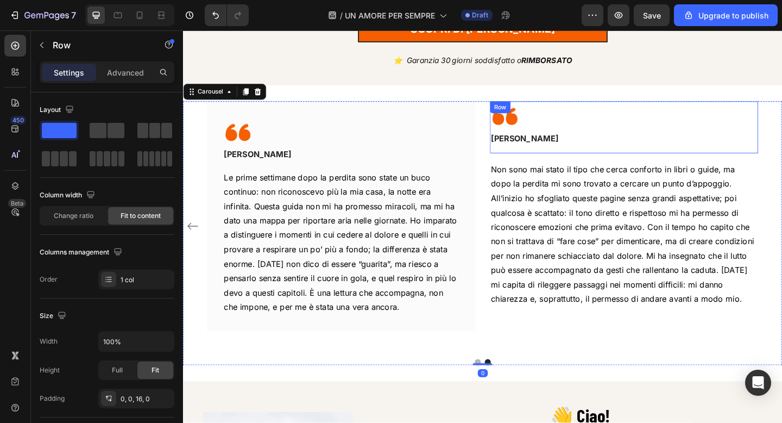
click at [594, 133] on div "Image ANGELA Text block Row" at bounding box center [663, 136] width 292 height 57
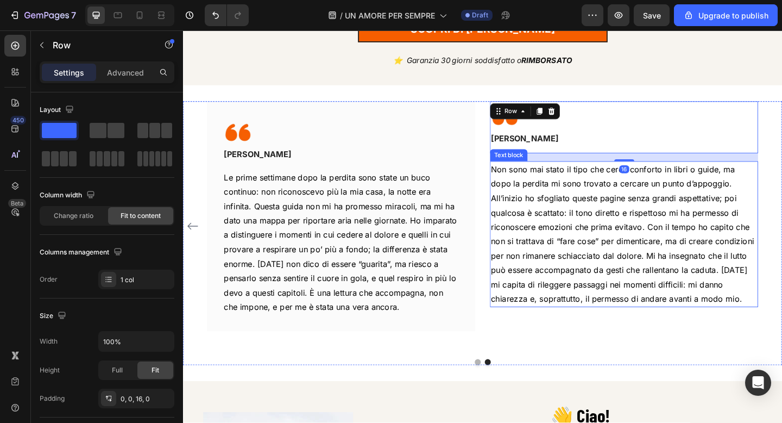
click at [583, 187] on p "Non sono mai stato il tipo che cerca conforto in libri o guide, ma dopo la perd…" at bounding box center [663, 252] width 290 height 156
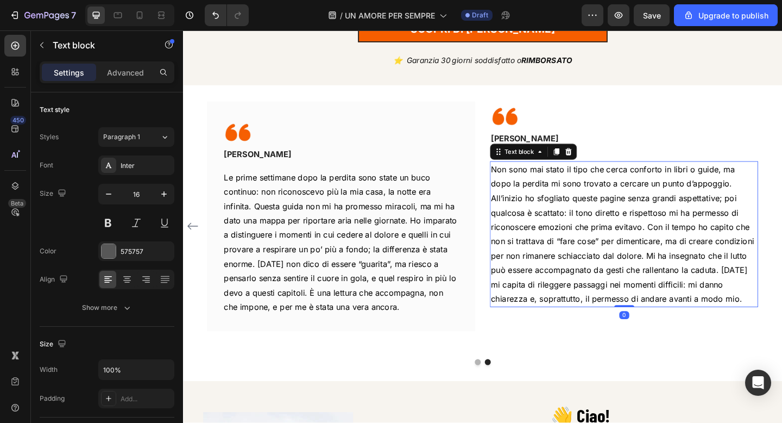
click at [287, 12] on div "/ UN AMORE PER SEMPRE Draft" at bounding box center [420, 15] width 324 height 22
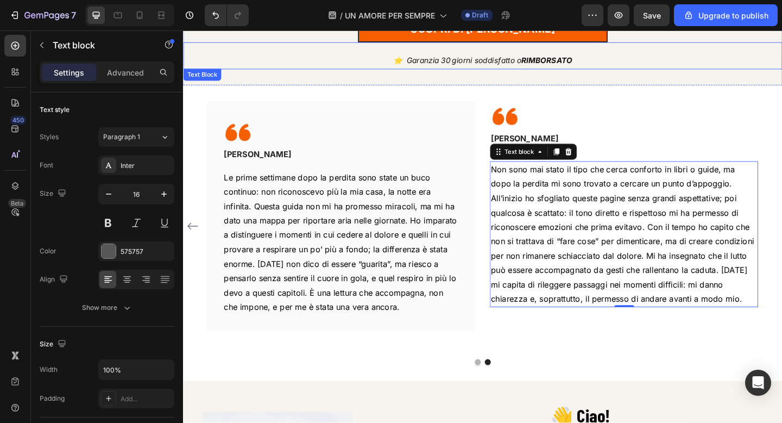
click at [320, 66] on p "⭐️ Garanzia 30 giorni soddisfatto o RIMBORSATO" at bounding box center [509, 63] width 650 height 16
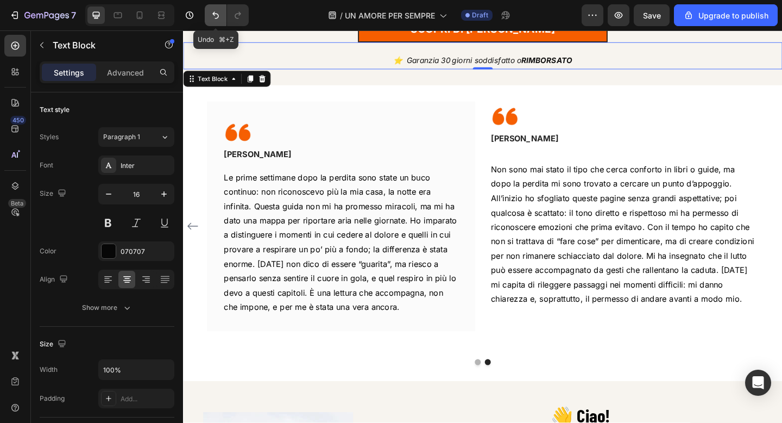
click at [213, 18] on icon "Undo/Redo" at bounding box center [215, 15] width 11 height 11
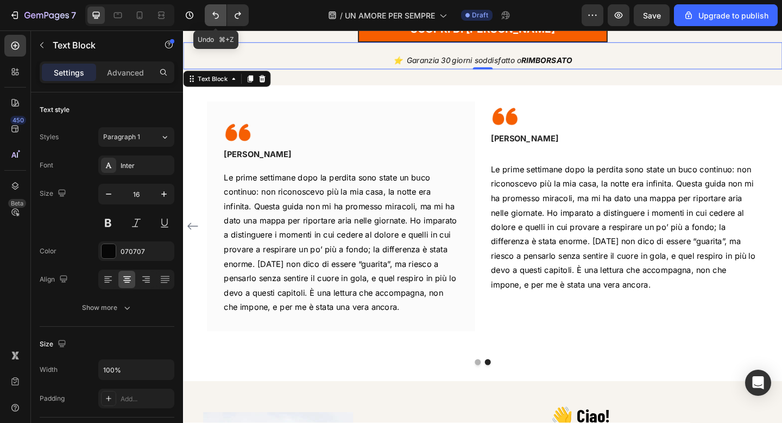
click at [213, 18] on icon "Undo/Redo" at bounding box center [215, 15] width 11 height 11
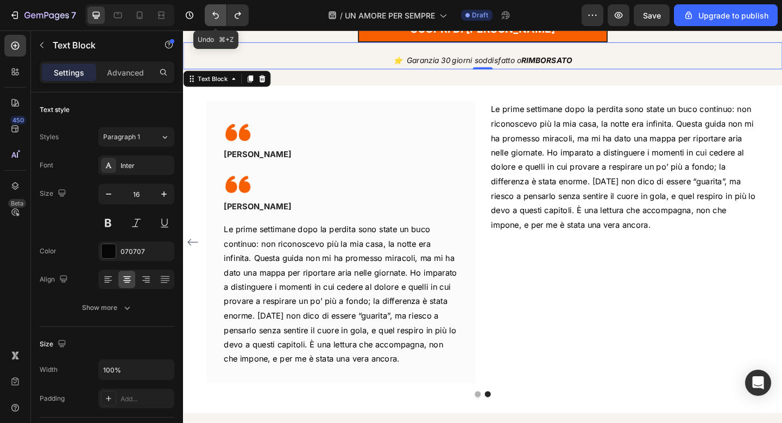
click at [213, 18] on icon "Undo/Redo" at bounding box center [215, 15] width 11 height 11
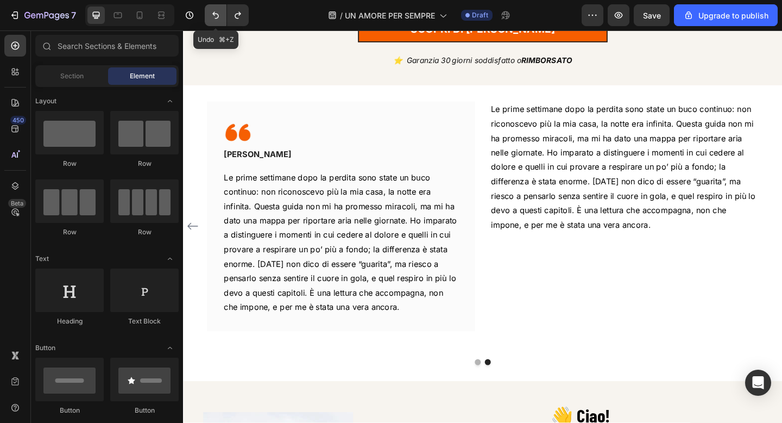
click at [213, 18] on icon "Undo/Redo" at bounding box center [215, 15] width 11 height 11
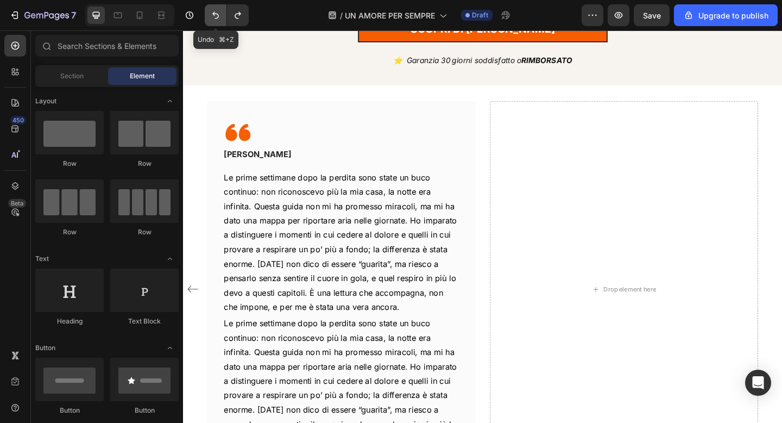
click at [213, 18] on icon "Undo/Redo" at bounding box center [215, 15] width 11 height 11
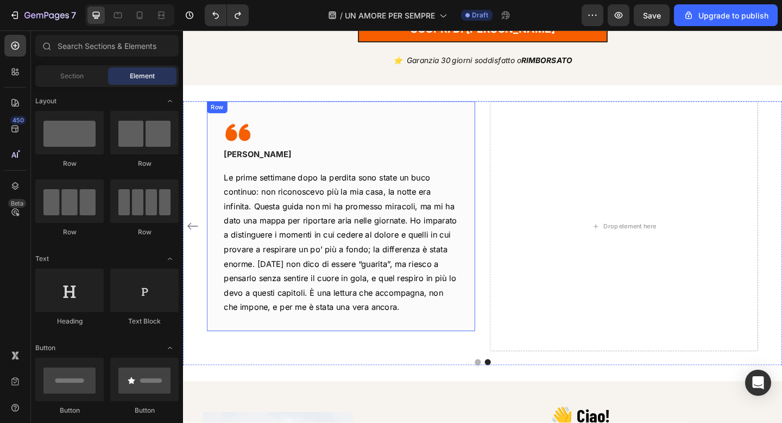
click at [452, 118] on div "Image ANGELA Text block Row Le prime settimane dopo la perdita sono state un bu…" at bounding box center [355, 233] width 292 height 250
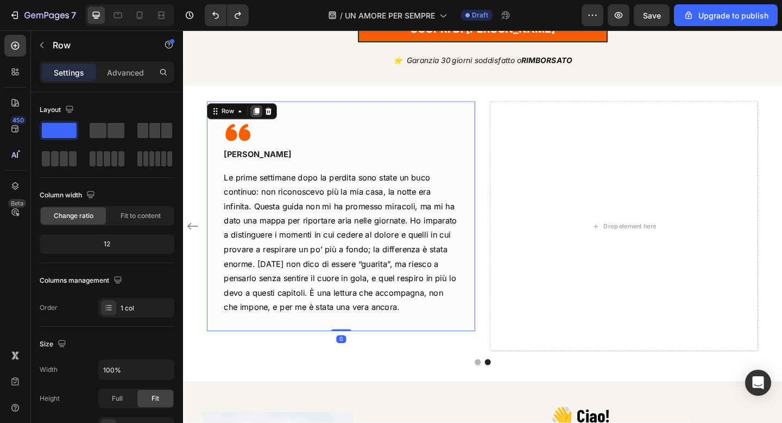
click at [265, 118] on icon at bounding box center [263, 119] width 6 height 8
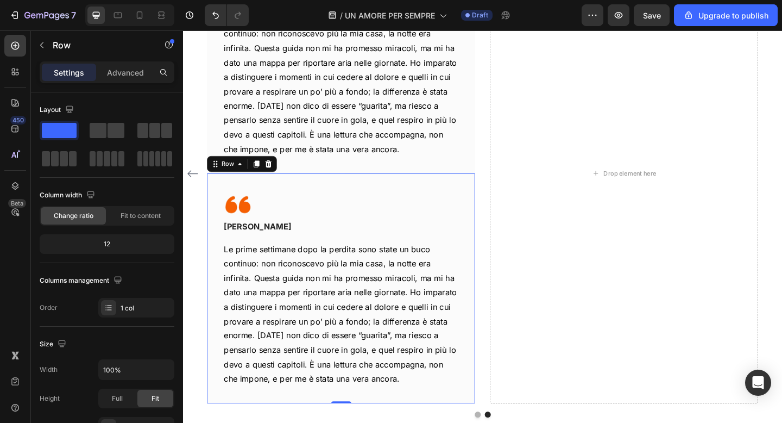
scroll to position [620, 0]
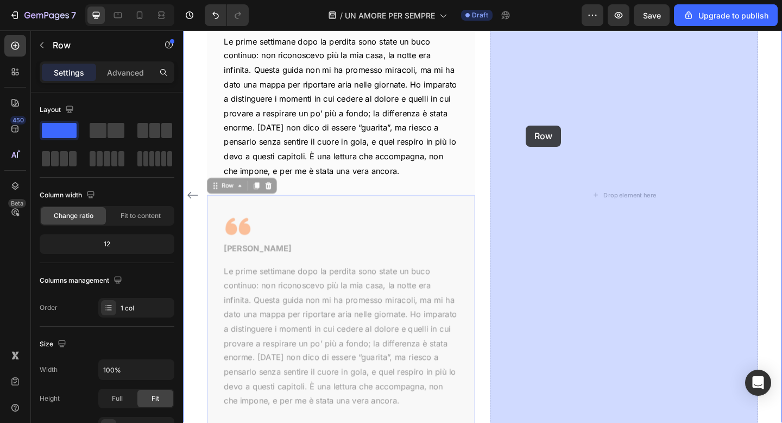
drag, startPoint x: 231, startPoint y: 202, endPoint x: 525, endPoint y: 139, distance: 300.6
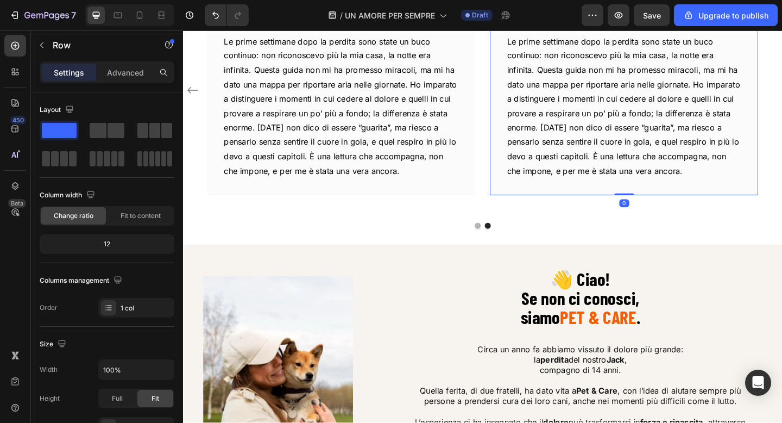
scroll to position [497, 0]
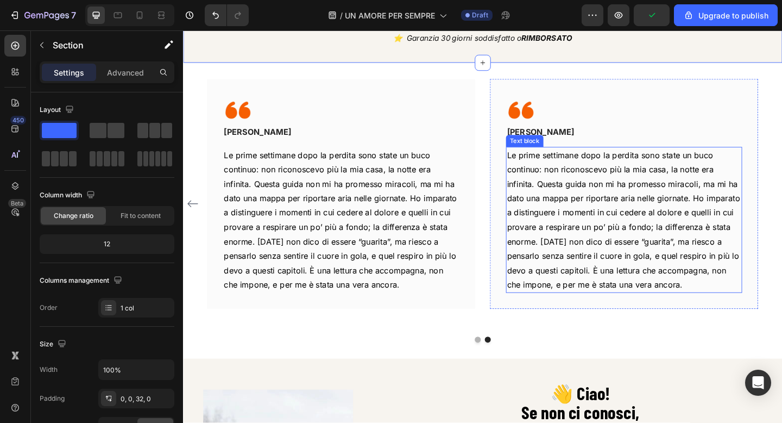
click at [572, 191] on span "Le prime settimane dopo la perdita sono state un buco continuo: non riconoscevo…" at bounding box center [663, 236] width 254 height 152
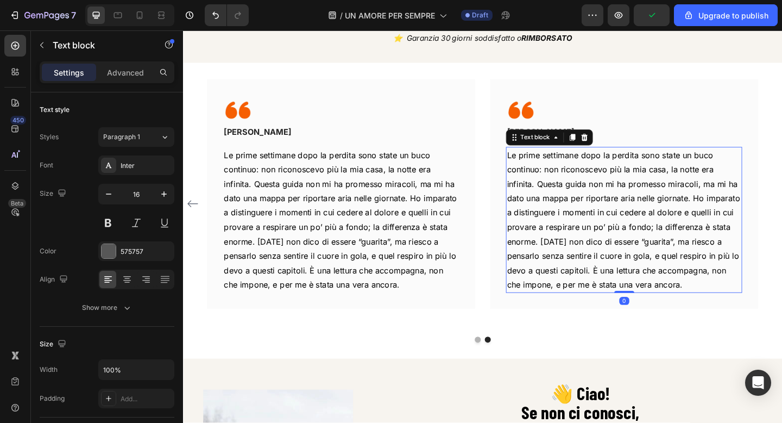
click at [572, 191] on span "Le prime settimane dopo la perdita sono state un buco continuo: non riconoscevo…" at bounding box center [663, 236] width 254 height 152
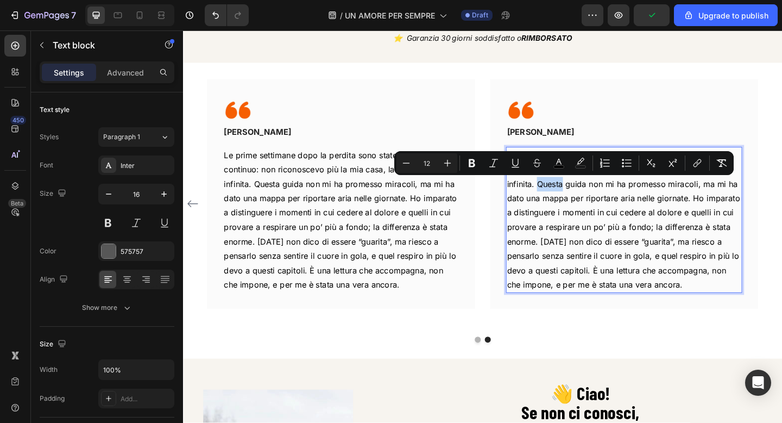
click at [572, 191] on span "Le prime settimane dopo la perdita sono state un buco continuo: non riconoscevo…" at bounding box center [663, 236] width 254 height 152
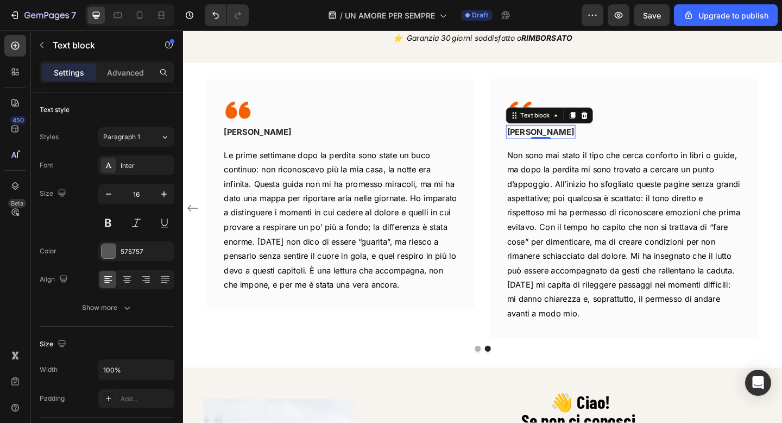
click at [550, 140] on p "[PERSON_NAME]" at bounding box center [572, 140] width 73 height 13
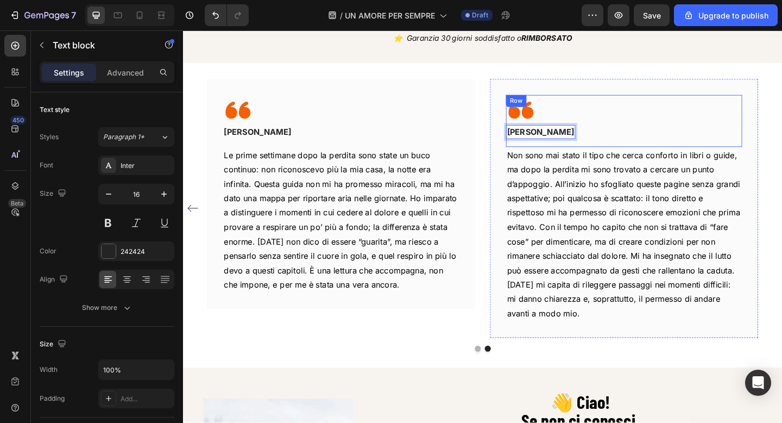
click at [668, 146] on div "Image GIULIO Text block 0 Row" at bounding box center [663, 129] width 257 height 57
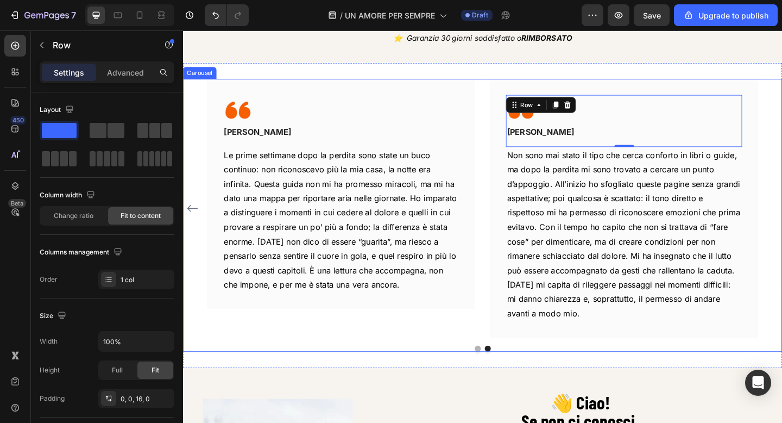
click at [199, 87] on div "Image MARIANGELA Text block Row Quando è mancato il mio cane, non sapevo da dov…" at bounding box center [509, 223] width 652 height 281
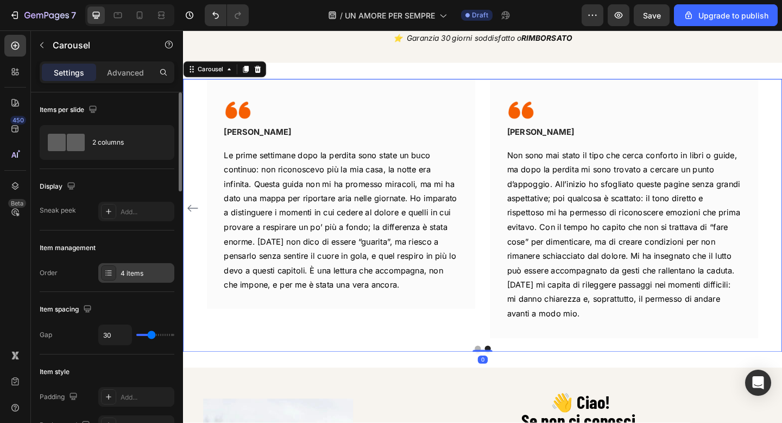
click at [120, 272] on div "4 items" at bounding box center [136, 273] width 76 height 20
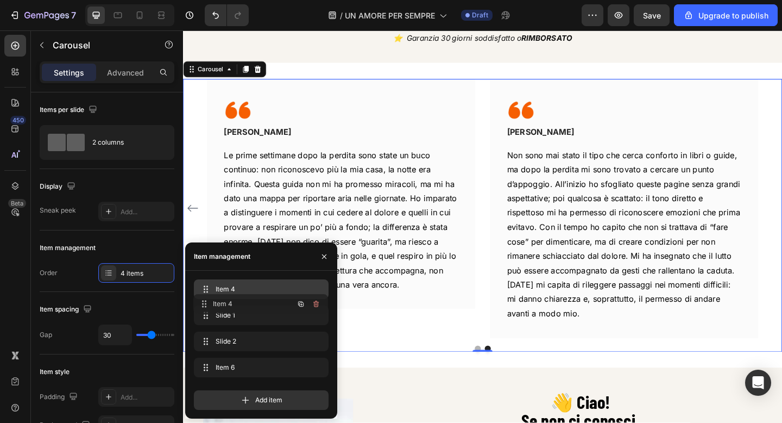
drag, startPoint x: 207, startPoint y: 366, endPoint x: 206, endPoint y: 302, distance: 63.6
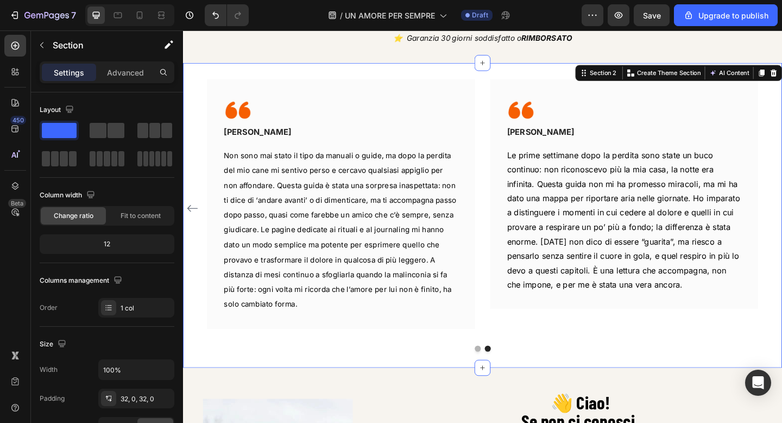
click at [375, 83] on div "Image GIULIO Text block Row Non sono mai stato il tipo che cerca conforto in li…" at bounding box center [509, 231] width 652 height 331
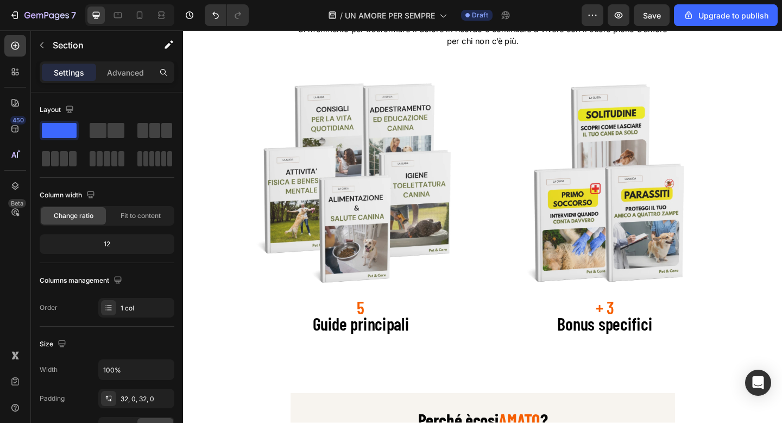
scroll to position [1364, 0]
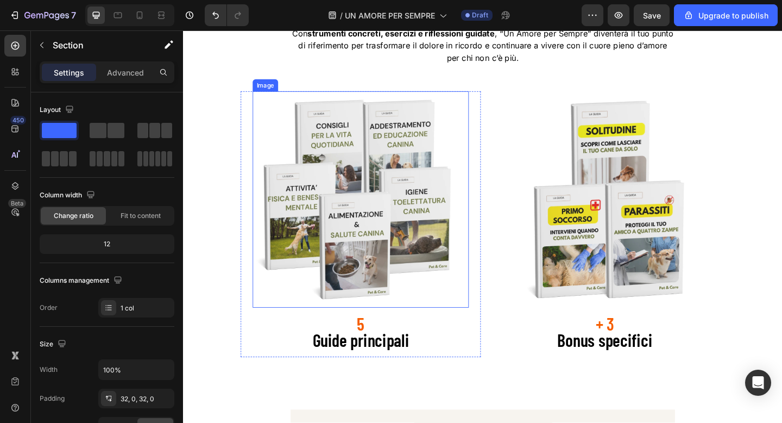
click at [403, 199] on img at bounding box center [376, 214] width 235 height 235
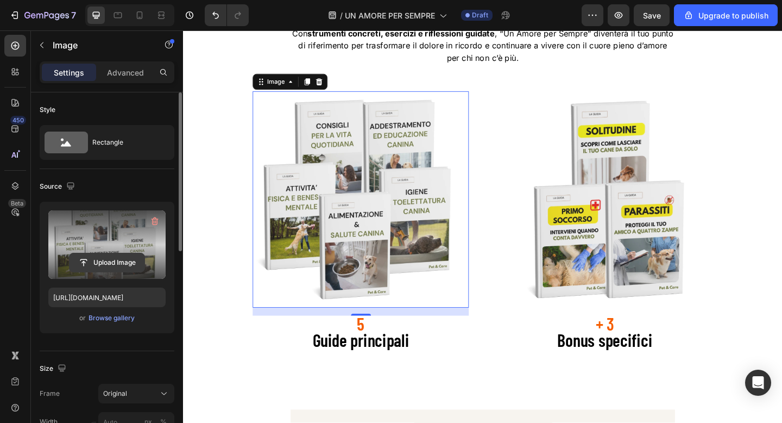
click at [121, 258] on input "file" at bounding box center [107, 262] width 75 height 18
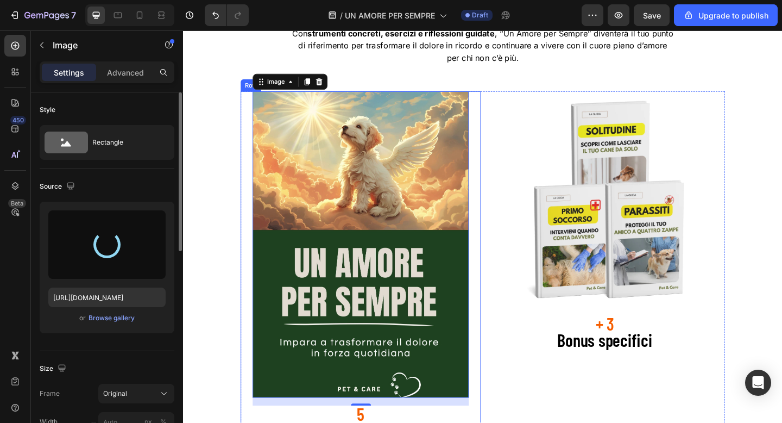
type input "https://cdn.shopify.com/s/files/1/0901/6177/4923/files/gempages_575511873483440…"
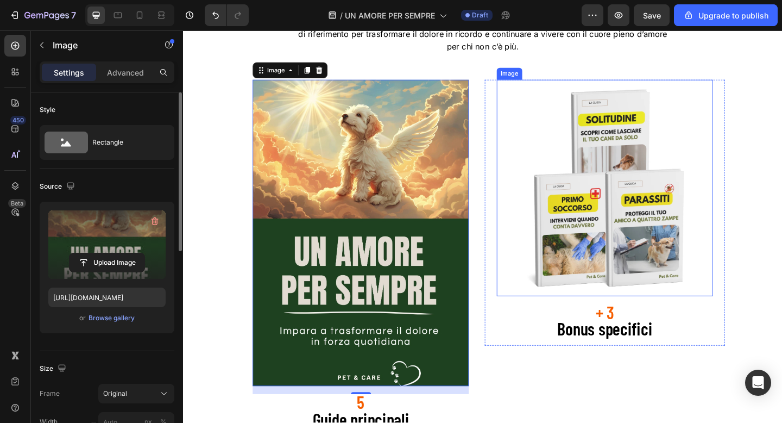
scroll to position [1369, 0]
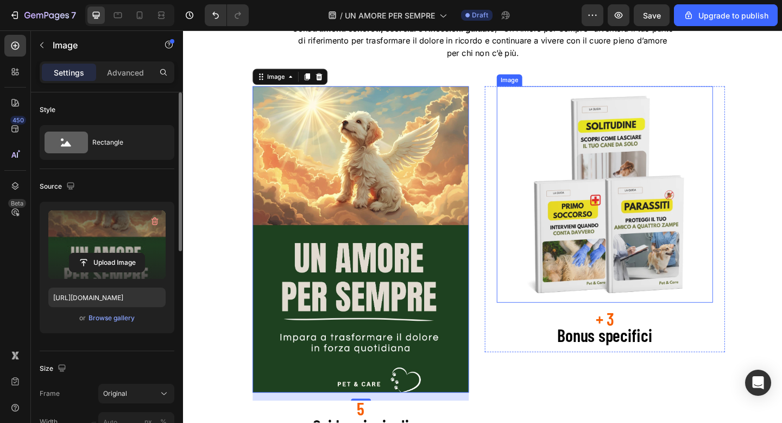
click at [653, 173] on img at bounding box center [641, 208] width 235 height 235
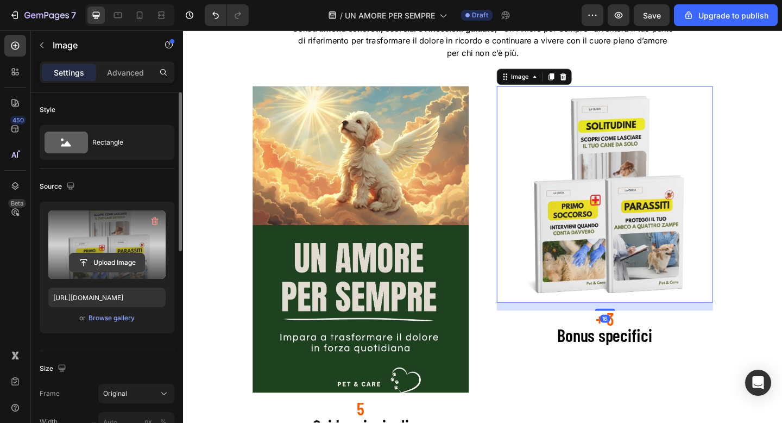
click at [135, 254] on input "file" at bounding box center [107, 262] width 75 height 18
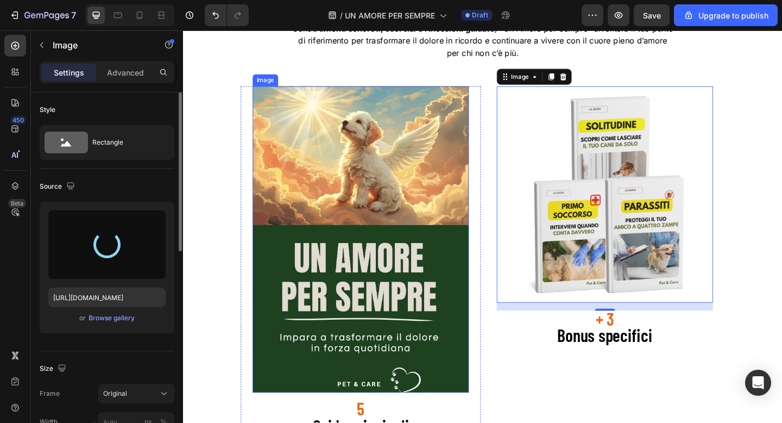
type input "https://cdn.shopify.com/s/files/1/0901/6177/4923/files/gempages_575511873483440…"
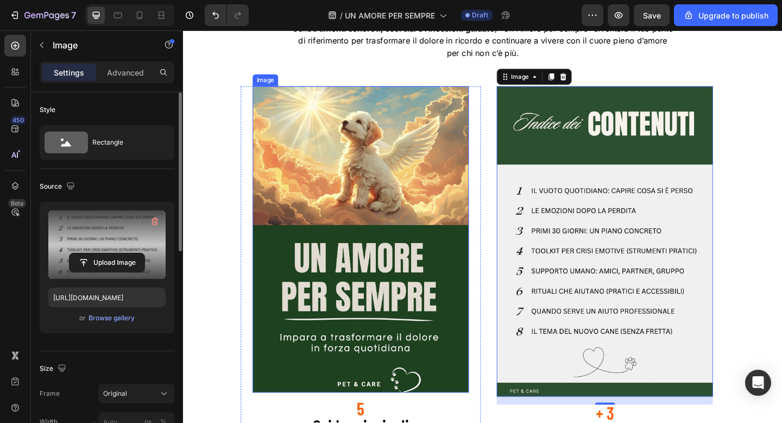
click at [358, 247] on img at bounding box center [376, 258] width 235 height 334
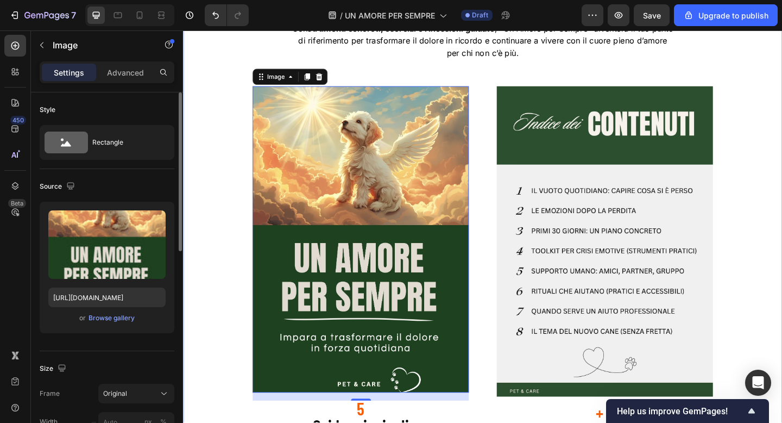
click at [202, 133] on div "💔 UN AMORE PER SEMPRE ! 🐶 Heading La guida che ogni proprietario di cane avrebb…" at bounding box center [509, 198] width 636 height 606
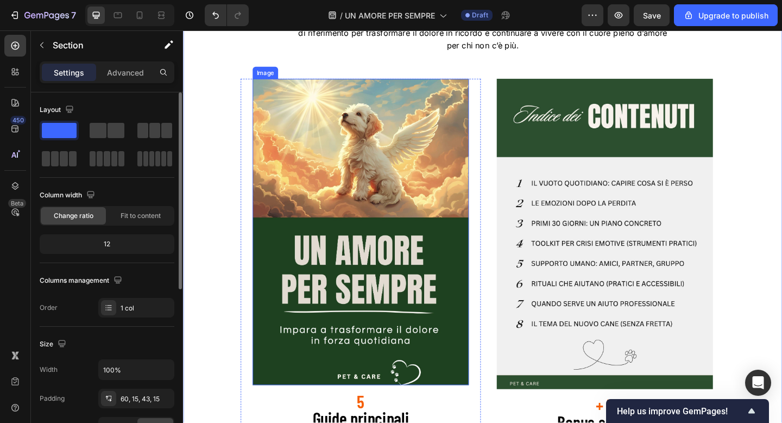
scroll to position [1380, 0]
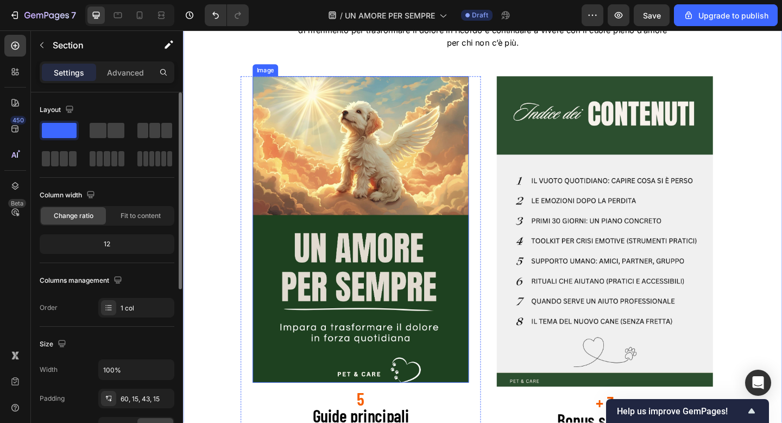
click at [427, 290] on img at bounding box center [376, 247] width 235 height 334
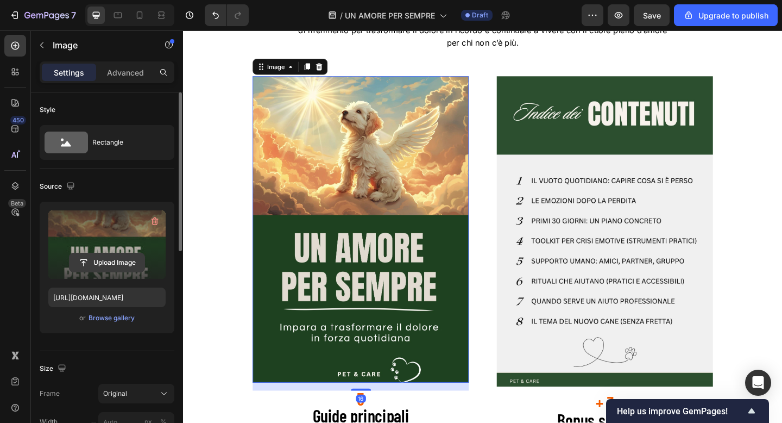
click at [116, 259] on input "file" at bounding box center [107, 262] width 75 height 18
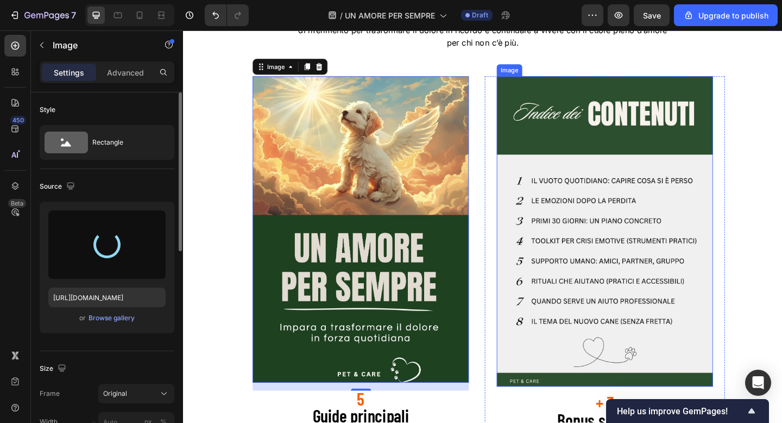
type input "https://cdn.shopify.com/s/files/1/0901/6177/4923/files/gempages_575511873483440…"
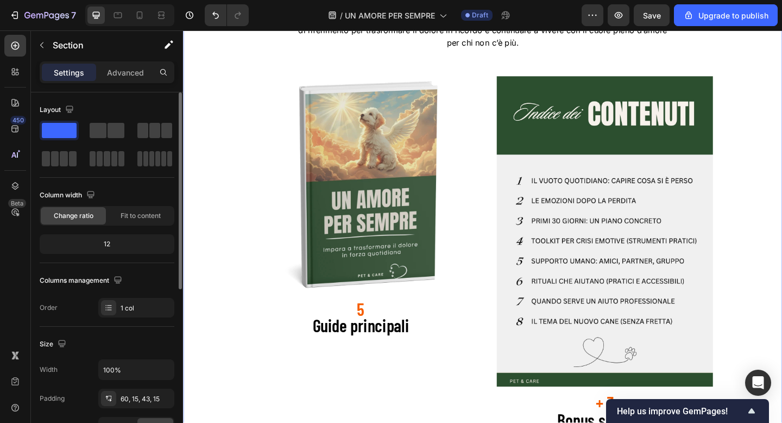
click at [782, 154] on div "💔 UN AMORE PER SEMPRE ! 🐶 Heading La guida che ogni proprietario di cane avrebb…" at bounding box center [509, 187] width 636 height 606
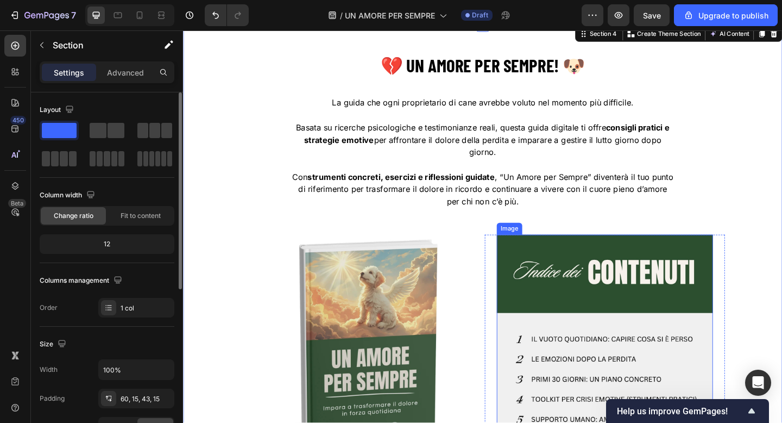
scroll to position [1207, 0]
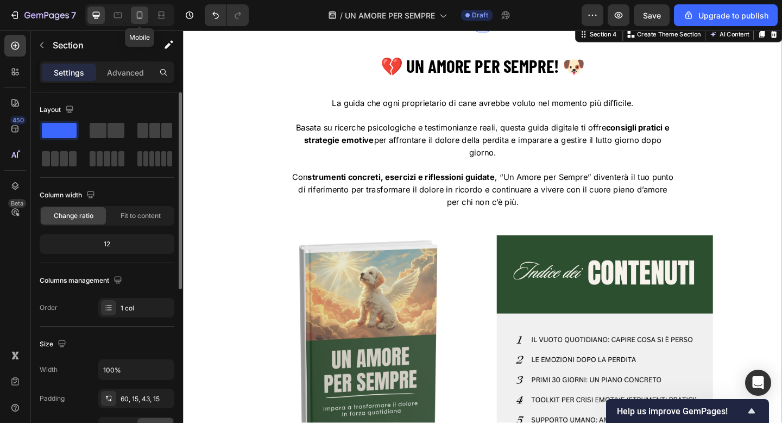
click at [139, 16] on icon at bounding box center [139, 15] width 11 height 11
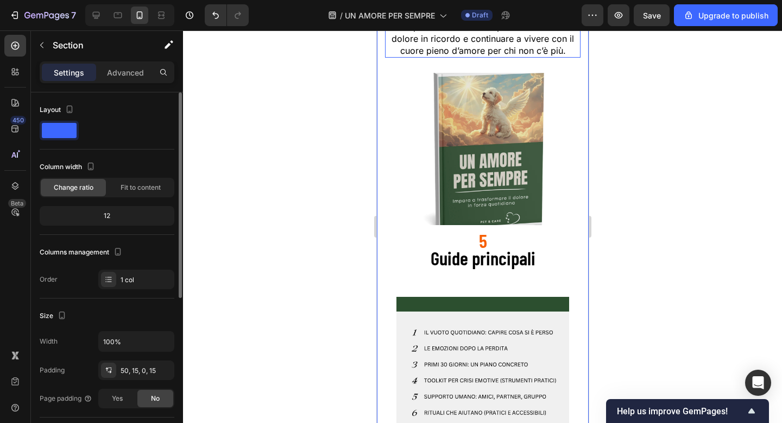
scroll to position [1432, 0]
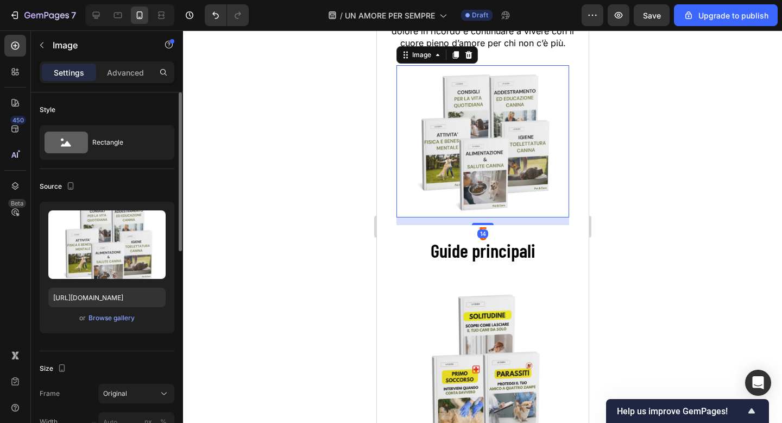
click at [468, 161] on img at bounding box center [482, 141] width 173 height 152
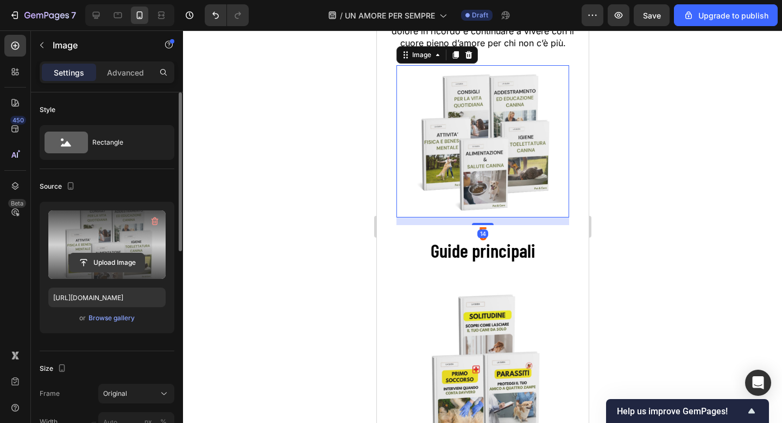
click at [108, 259] on input "file" at bounding box center [107, 262] width 75 height 18
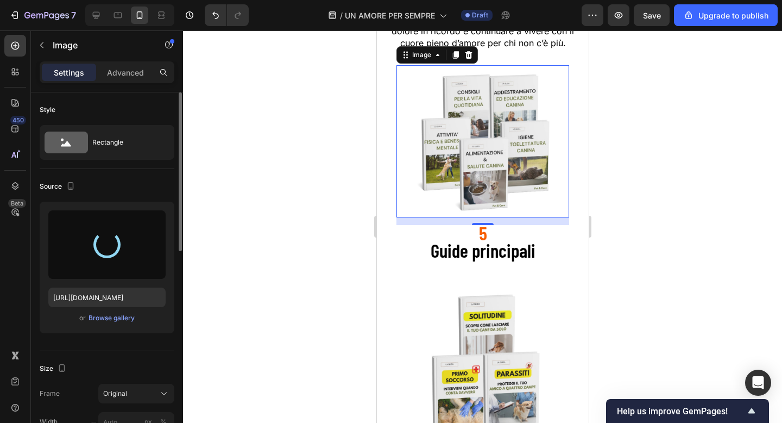
type input "https://cdn.shopify.com/s/files/1/0901/6177/4923/files/gempages_575511873483440…"
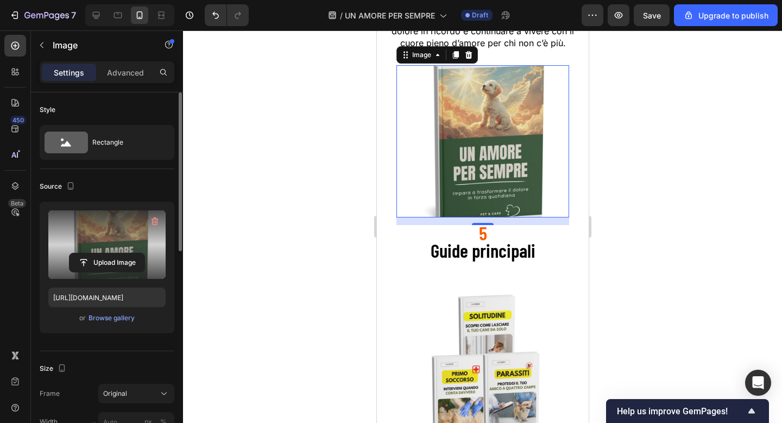
click at [671, 228] on div at bounding box center [482, 226] width 599 height 392
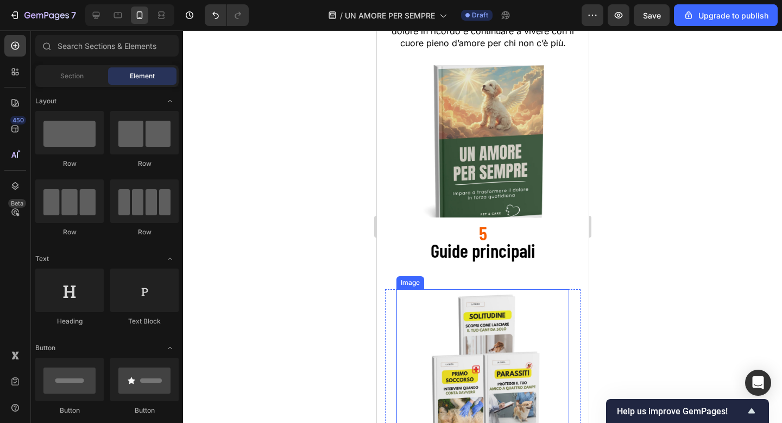
click at [524, 314] on img at bounding box center [482, 365] width 173 height 152
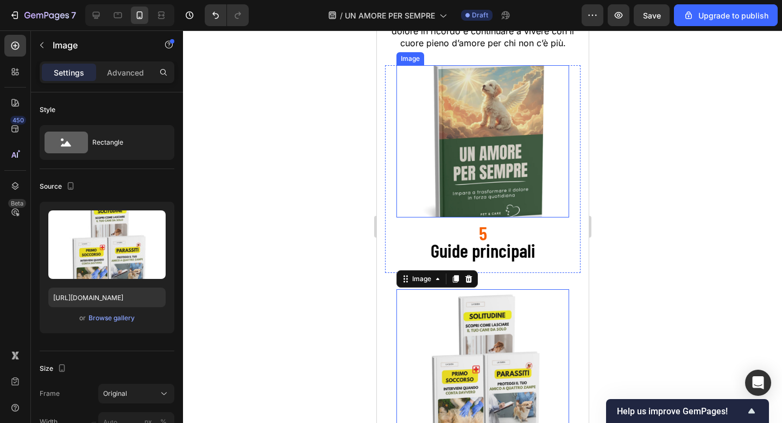
click at [467, 120] on img at bounding box center [482, 141] width 173 height 152
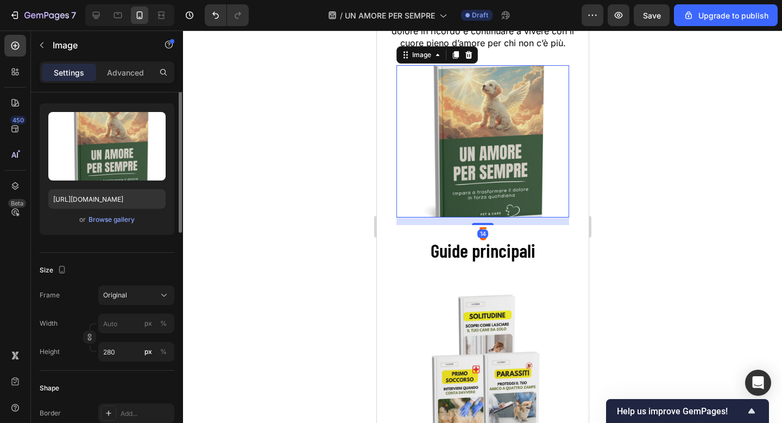
scroll to position [100, 0]
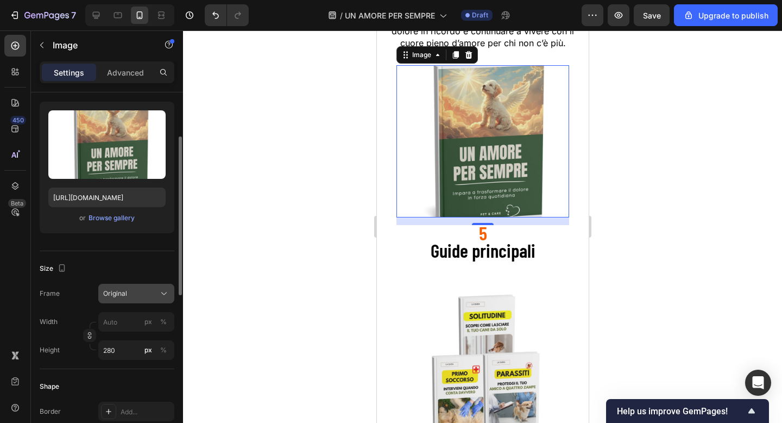
click at [137, 293] on div "Original" at bounding box center [129, 294] width 53 height 10
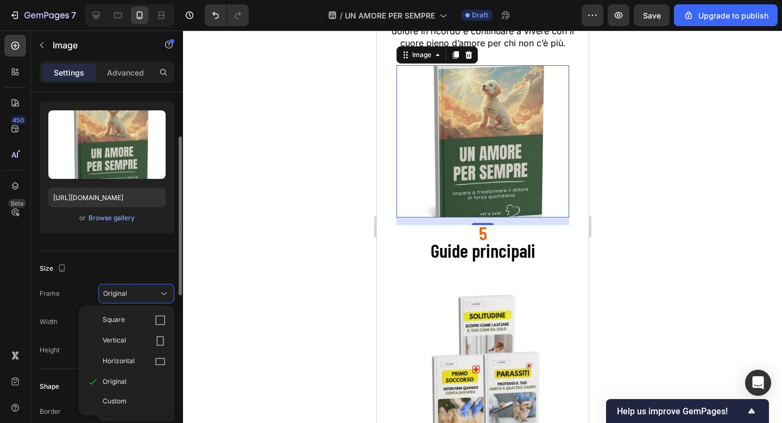
click at [103, 273] on div "Size" at bounding box center [107, 268] width 135 height 17
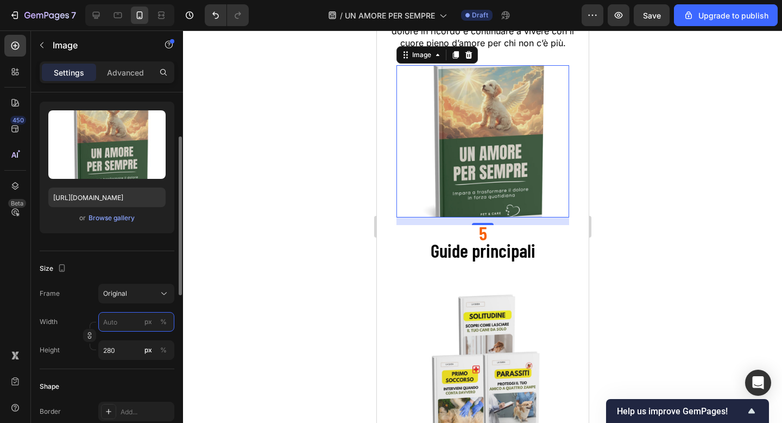
click at [116, 322] on input "px %" at bounding box center [136, 322] width 76 height 20
click at [85, 306] on div "Frame Original Width px % Height 280 px %" at bounding box center [107, 322] width 135 height 76
click at [125, 347] on input "280" at bounding box center [136, 350] width 76 height 20
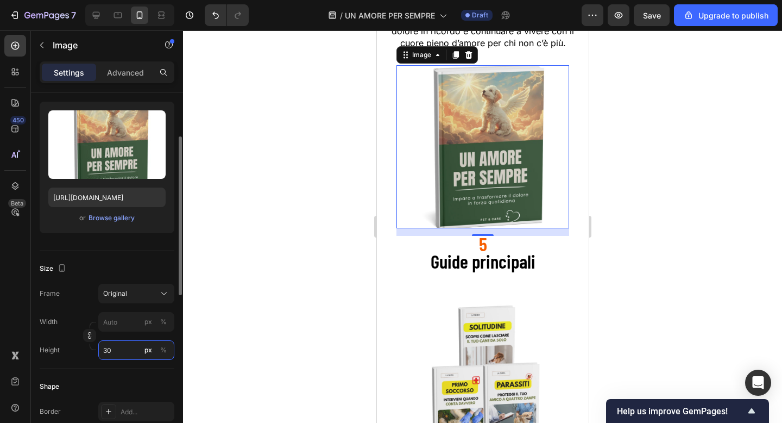
type input "3"
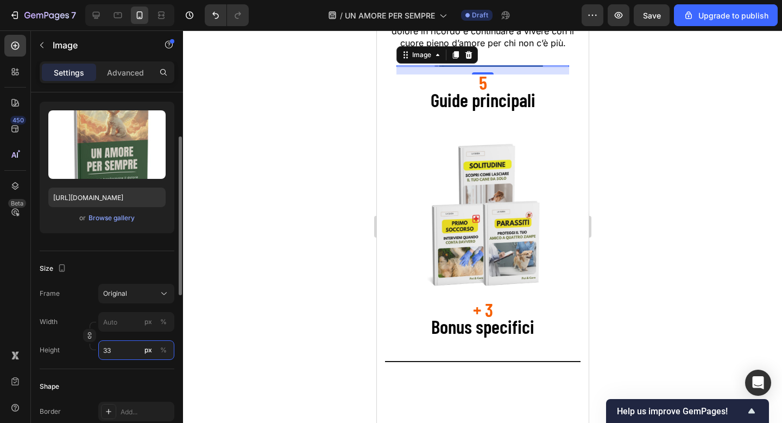
type input "330"
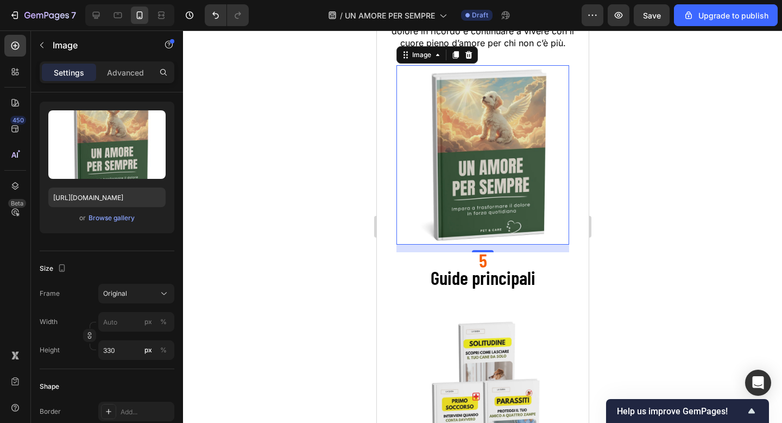
click at [281, 305] on div at bounding box center [482, 226] width 599 height 392
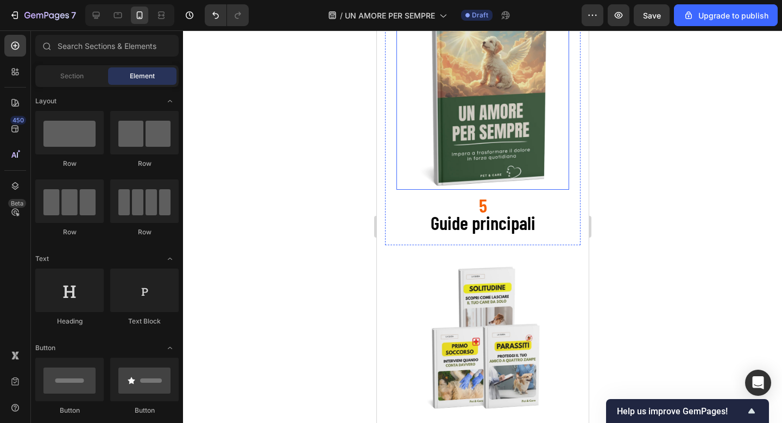
scroll to position [1549, 0]
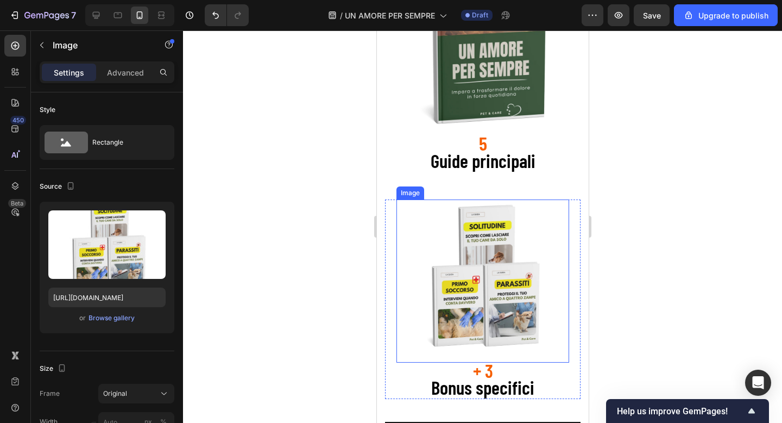
click at [476, 243] on img at bounding box center [482, 275] width 173 height 152
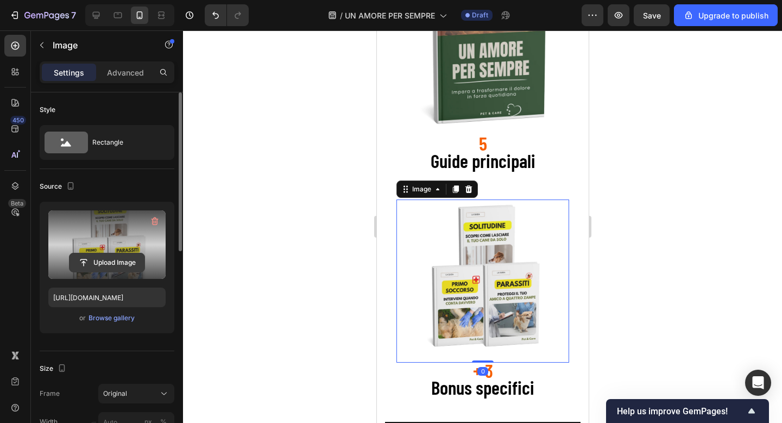
click at [87, 258] on input "file" at bounding box center [107, 262] width 75 height 18
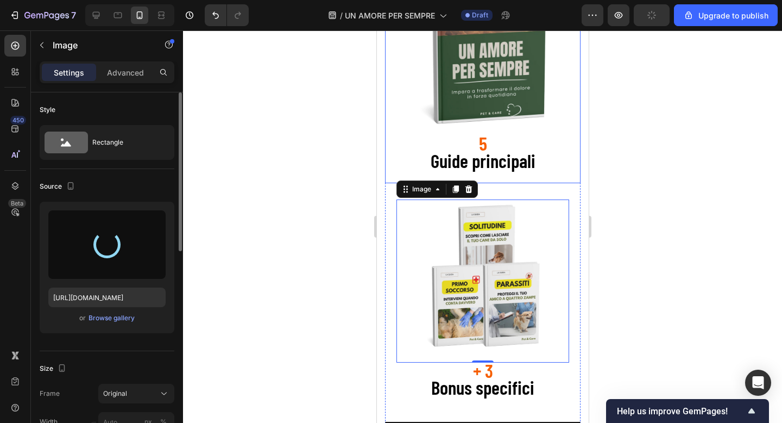
type input "https://cdn.shopify.com/s/files/1/0901/6177/4923/files/gempages_575511873483440…"
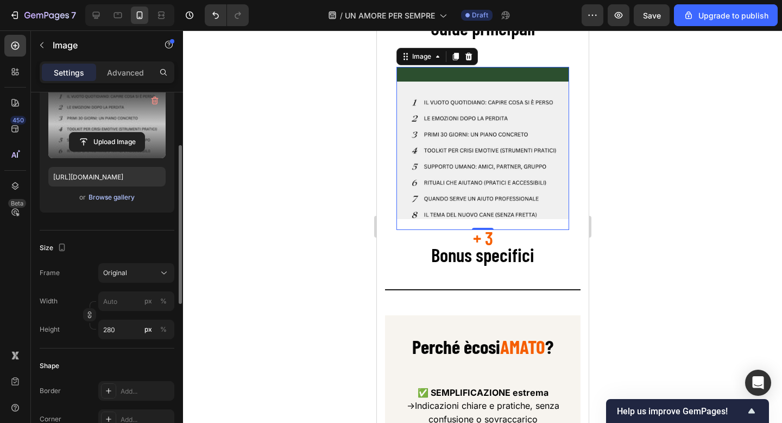
scroll to position [132, 0]
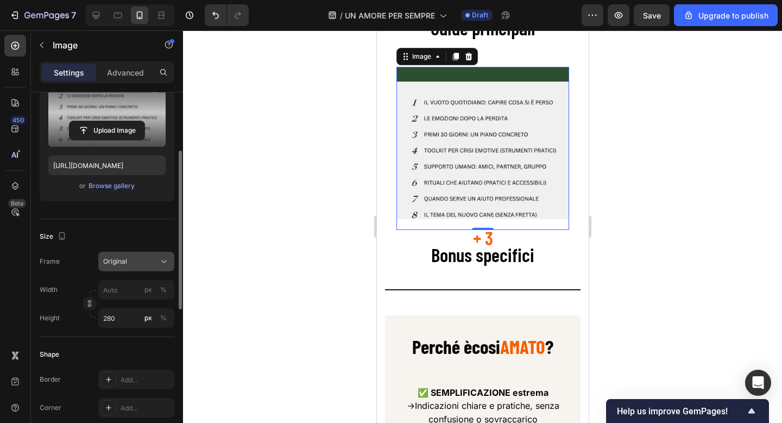
click at [135, 260] on div "Original" at bounding box center [129, 261] width 53 height 10
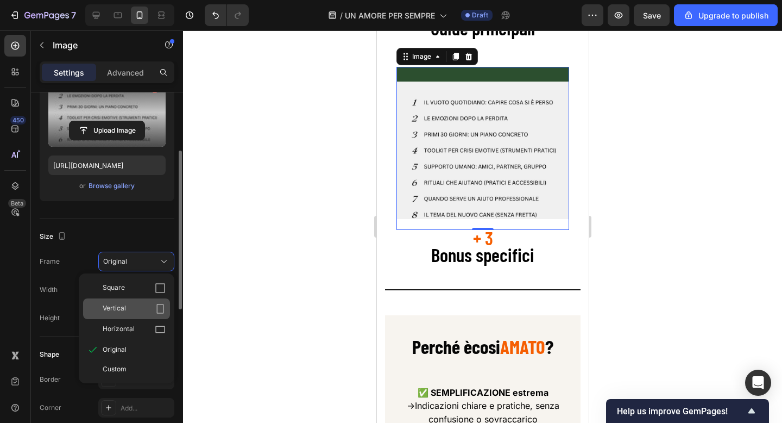
click at [127, 303] on div "Vertical" at bounding box center [134, 308] width 63 height 11
type input "210"
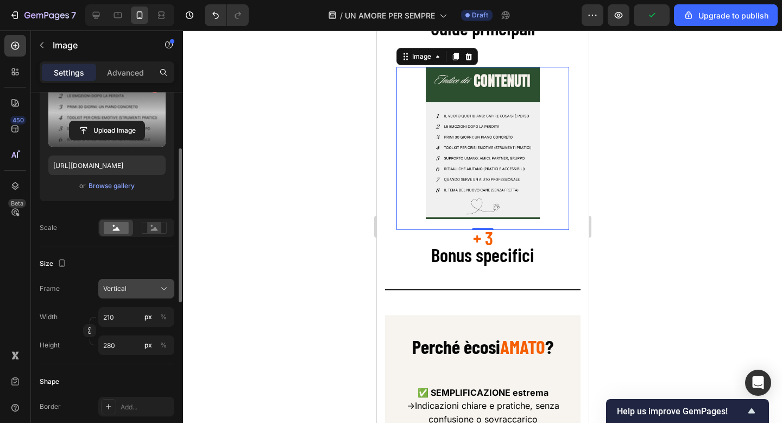
click at [128, 295] on button "Vertical" at bounding box center [136, 289] width 76 height 20
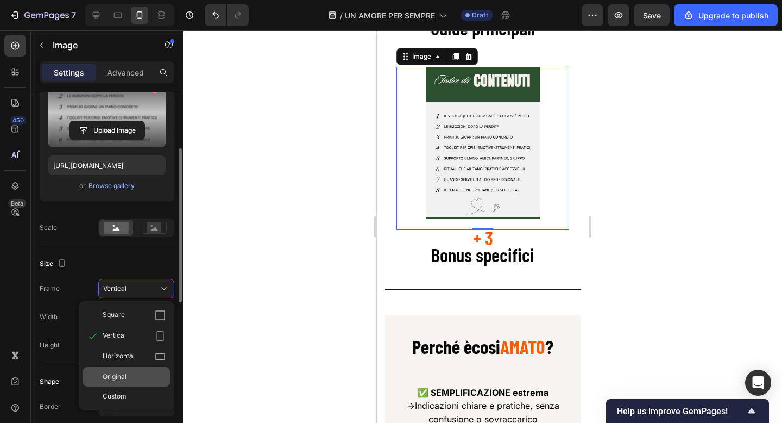
click at [130, 375] on div "Original" at bounding box center [134, 377] width 63 height 10
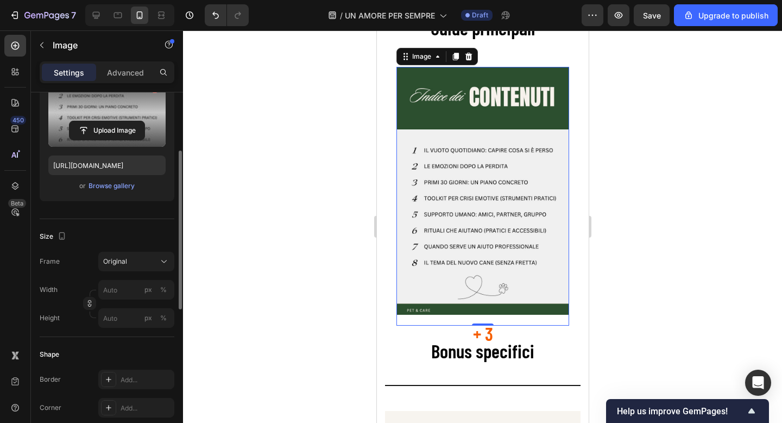
click at [324, 233] on div at bounding box center [482, 226] width 599 height 392
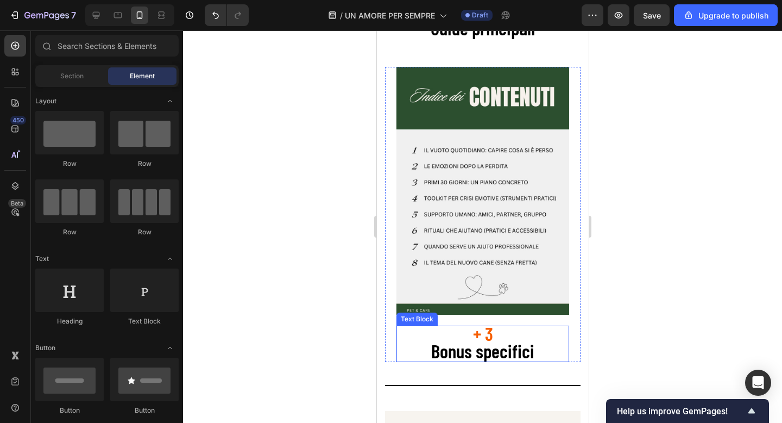
click at [518, 348] on span "Bonus specifici" at bounding box center [482, 350] width 103 height 23
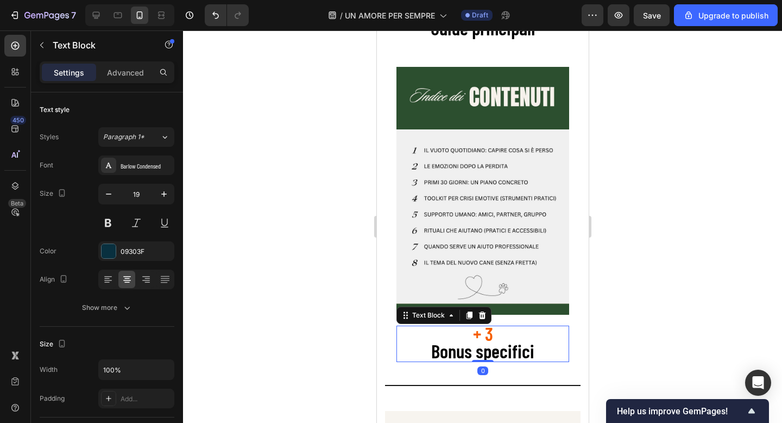
click at [518, 348] on span "Bonus specifici" at bounding box center [482, 350] width 103 height 23
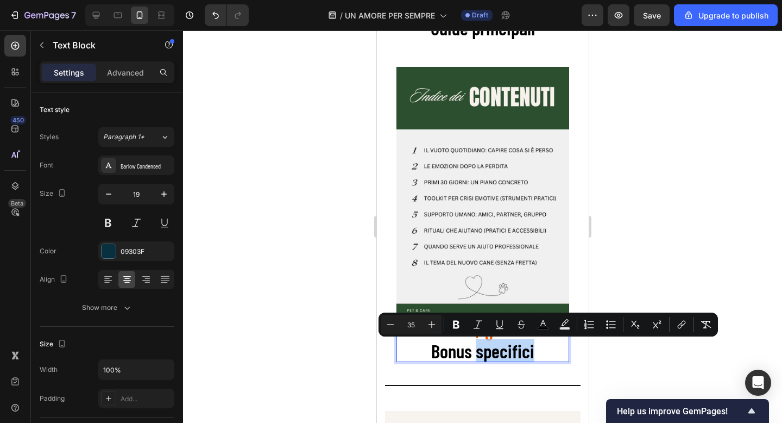
click at [518, 348] on span "Bonus specifici" at bounding box center [482, 350] width 103 height 23
click at [537, 352] on p "Bonus specifici" at bounding box center [482, 352] width 171 height 17
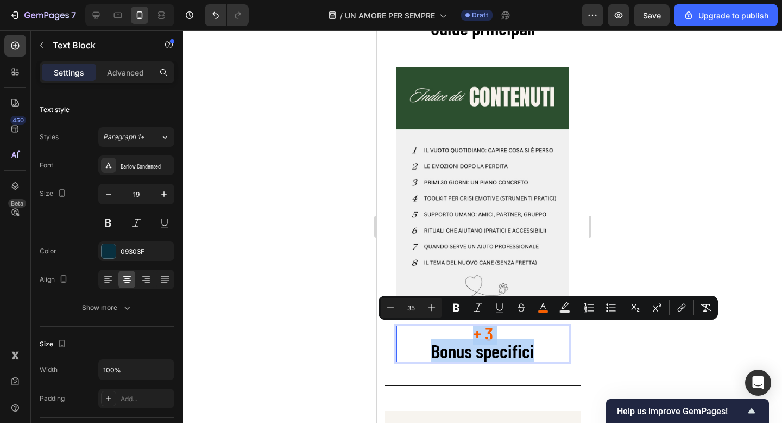
drag, startPoint x: 537, startPoint y: 351, endPoint x: 469, endPoint y: 339, distance: 69.0
click at [469, 339] on div "+ 3 Bonus specifici" at bounding box center [482, 343] width 173 height 36
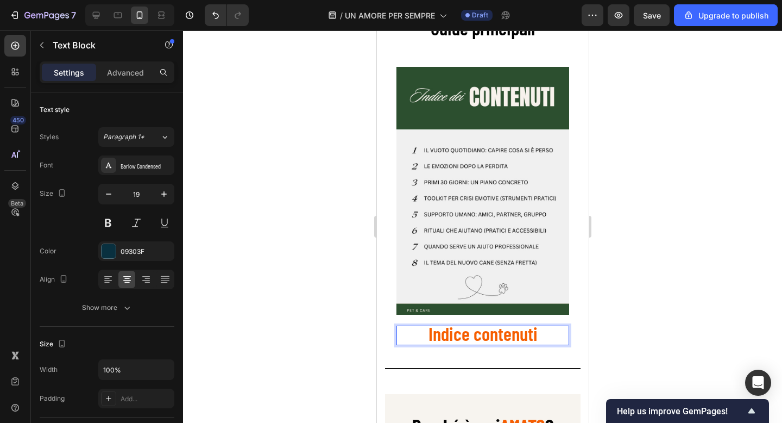
click at [502, 337] on span "Indice contenuti" at bounding box center [482, 333] width 109 height 23
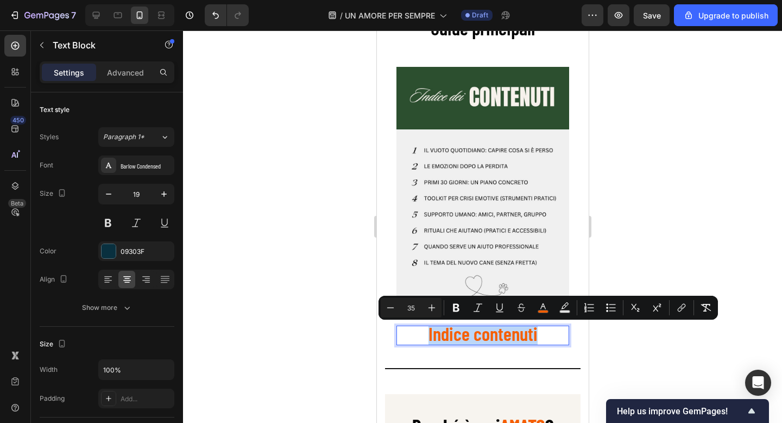
click at [471, 337] on span "Indice contenuti" at bounding box center [482, 333] width 109 height 23
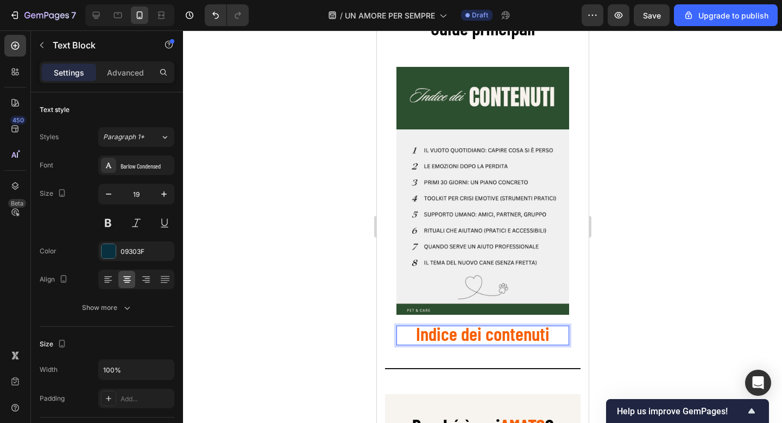
click at [488, 336] on span "Indice dei contenuti" at bounding box center [483, 333] width 134 height 23
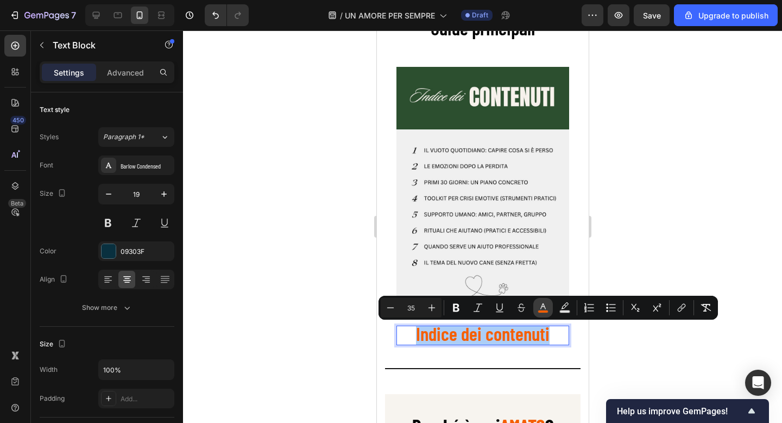
click at [540, 303] on icon "Editor contextual toolbar" at bounding box center [543, 307] width 11 height 11
type input "F65E00"
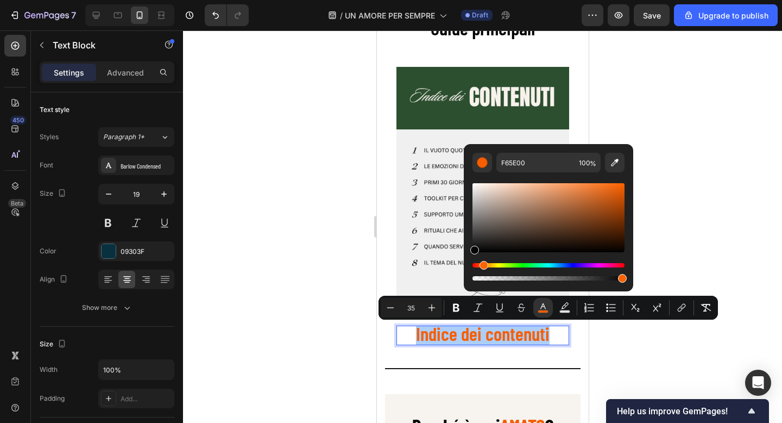
drag, startPoint x: 504, startPoint y: 230, endPoint x: 464, endPoint y: 250, distance: 44.7
click at [464, 250] on div "F65E00 100 %" at bounding box center [549, 213] width 170 height 139
type input "050505"
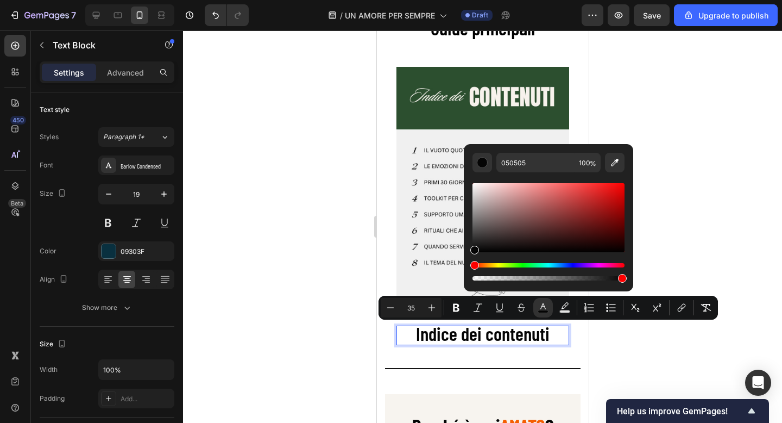
click at [303, 233] on div at bounding box center [482, 226] width 599 height 392
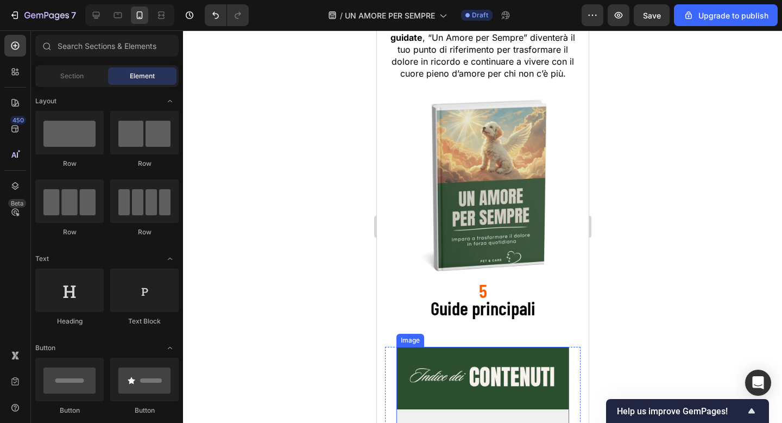
scroll to position [1396, 0]
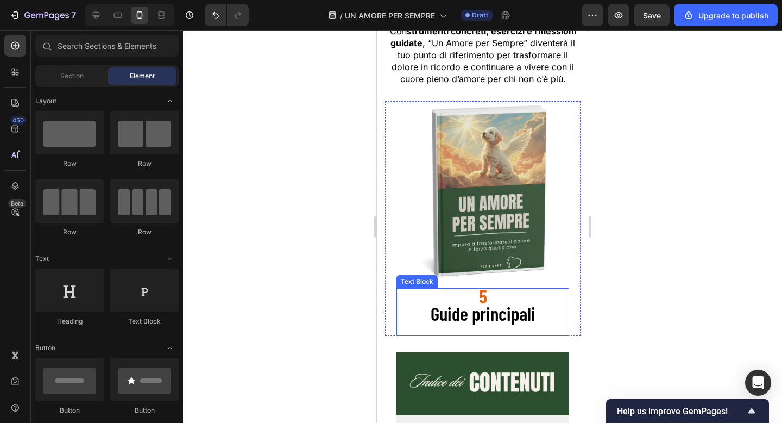
click at [493, 311] on span "Guide principali" at bounding box center [482, 313] width 105 height 23
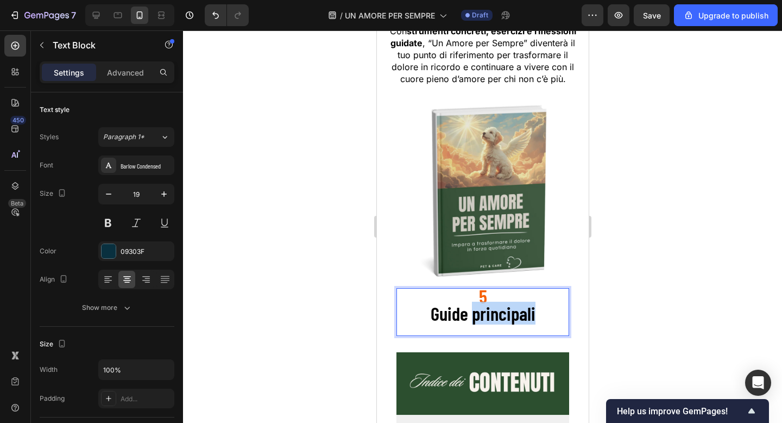
click at [493, 311] on span "Guide principali" at bounding box center [482, 313] width 105 height 23
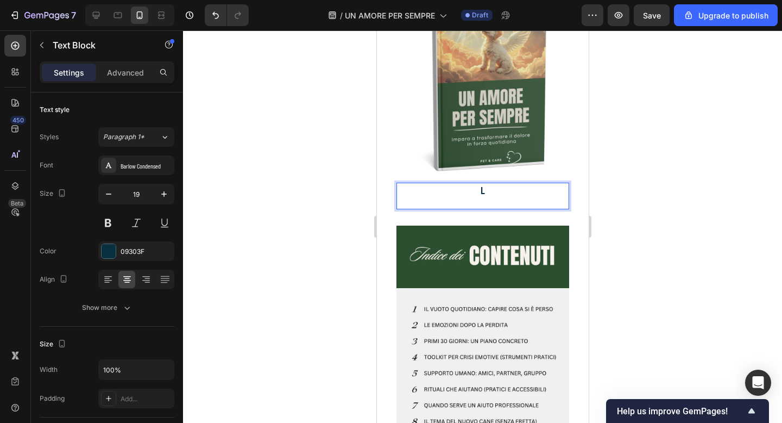
scroll to position [1626, 0]
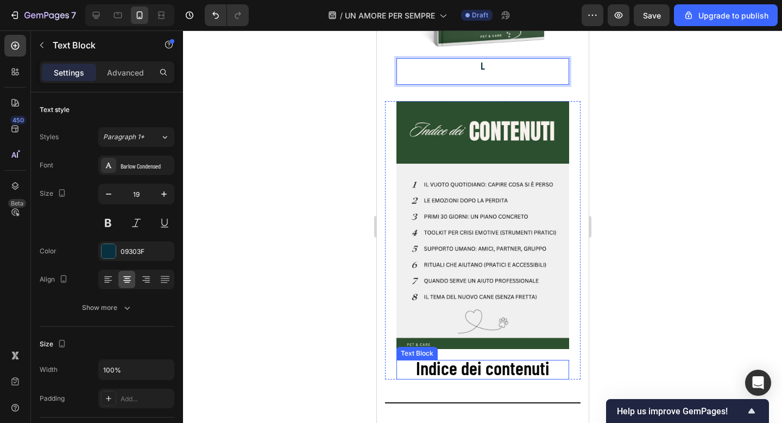
click at [480, 373] on span "Indice dei contenuti" at bounding box center [483, 367] width 134 height 23
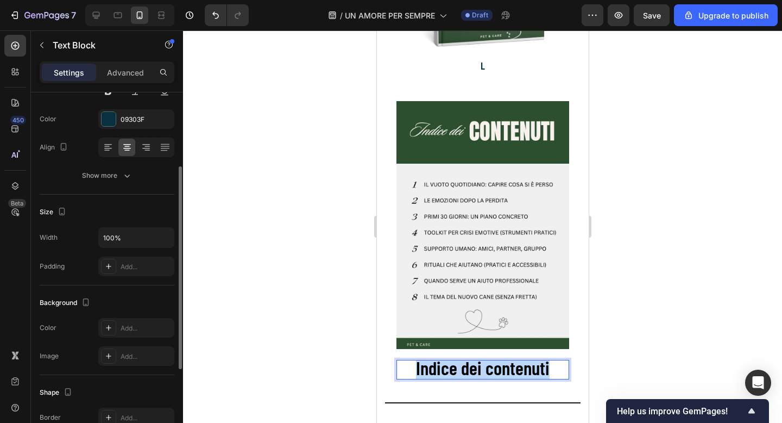
click at [480, 373] on span "Indice dei contenuti" at bounding box center [483, 367] width 134 height 23
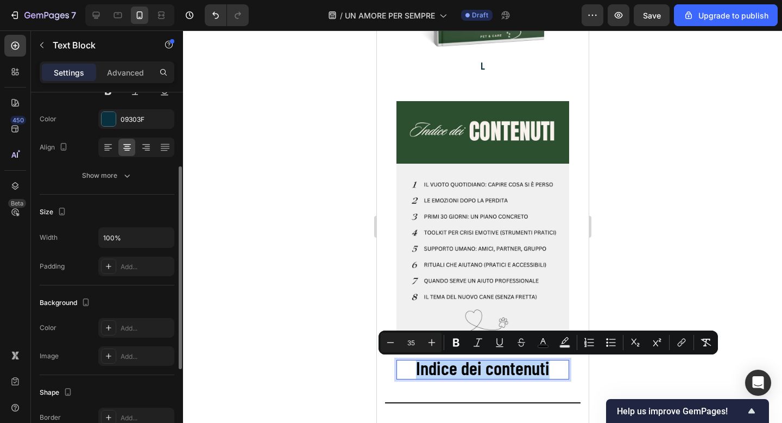
copy span "Indice dei contenuti"
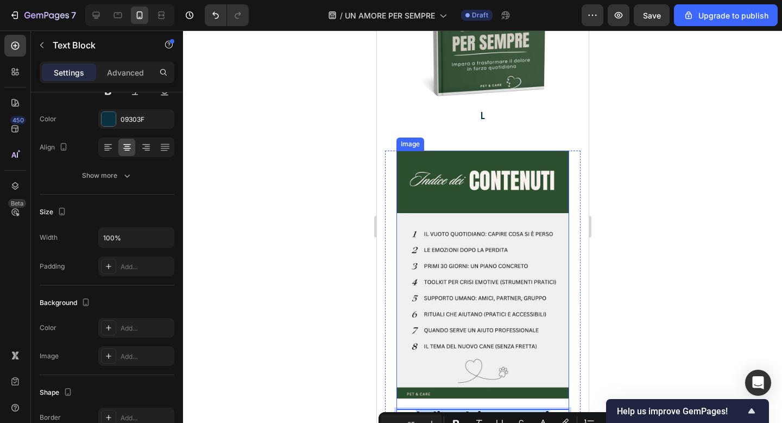
scroll to position [1482, 0]
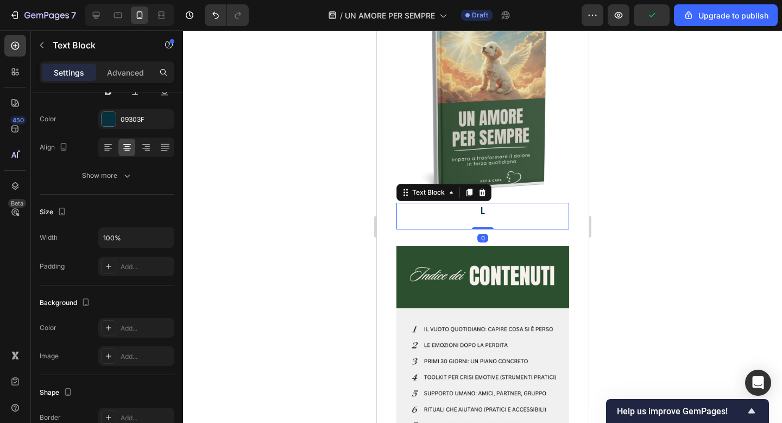
click at [485, 215] on p "L" at bounding box center [482, 211] width 171 height 14
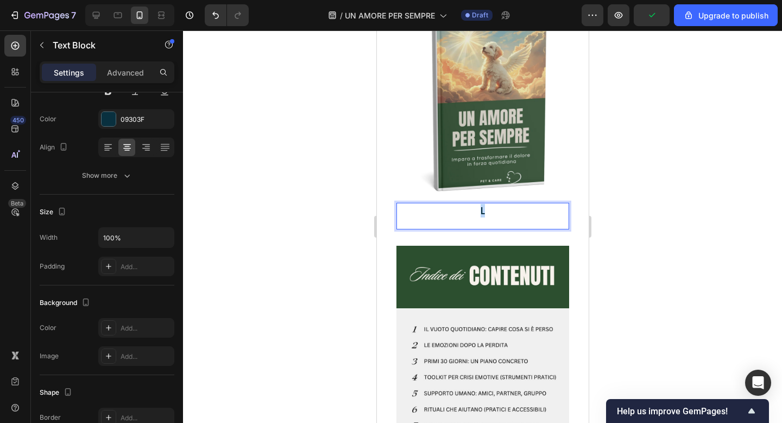
click at [485, 215] on p "L" at bounding box center [482, 211] width 171 height 14
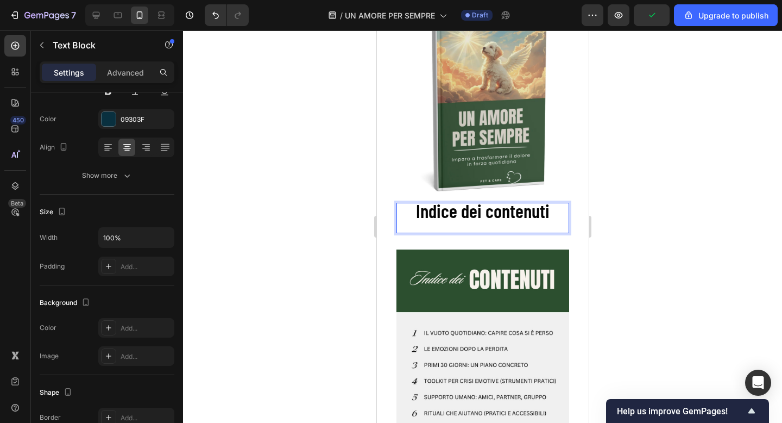
click at [462, 214] on span "Indice dei contenuti" at bounding box center [483, 210] width 134 height 23
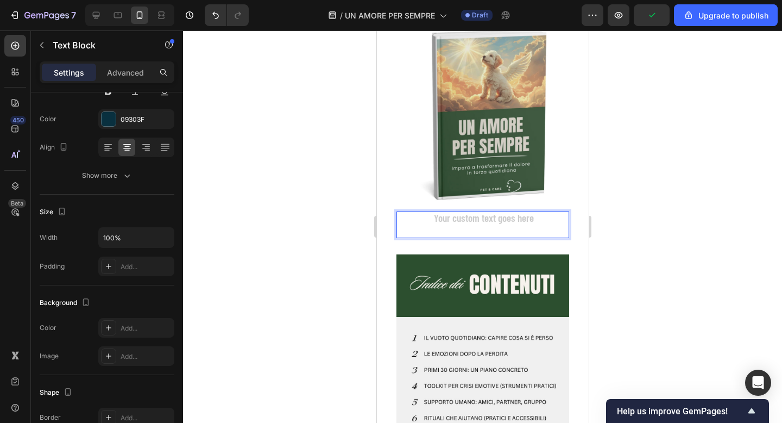
scroll to position [1774, 0]
click at [615, 235] on div at bounding box center [482, 226] width 599 height 392
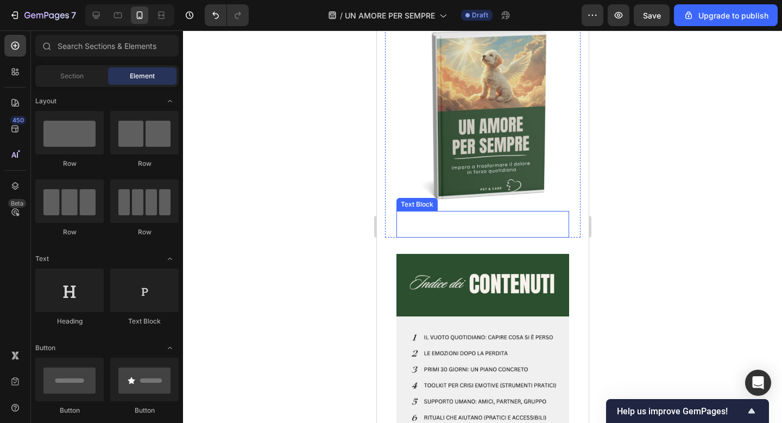
click at [537, 236] on div "Text Block" at bounding box center [482, 224] width 173 height 27
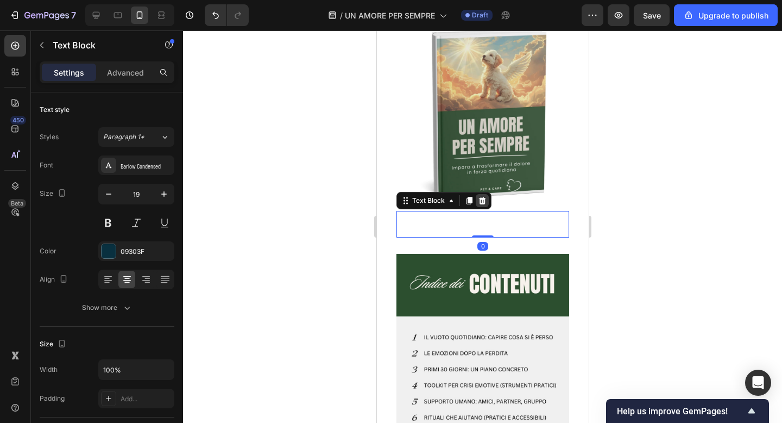
click at [485, 203] on icon at bounding box center [482, 200] width 9 height 9
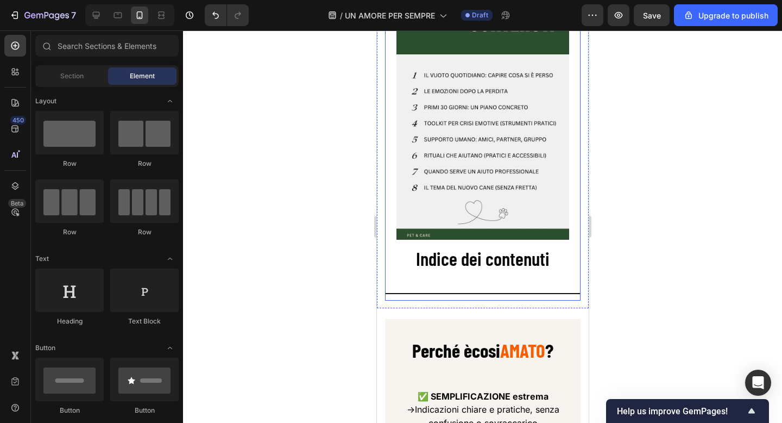
scroll to position [2039, 0]
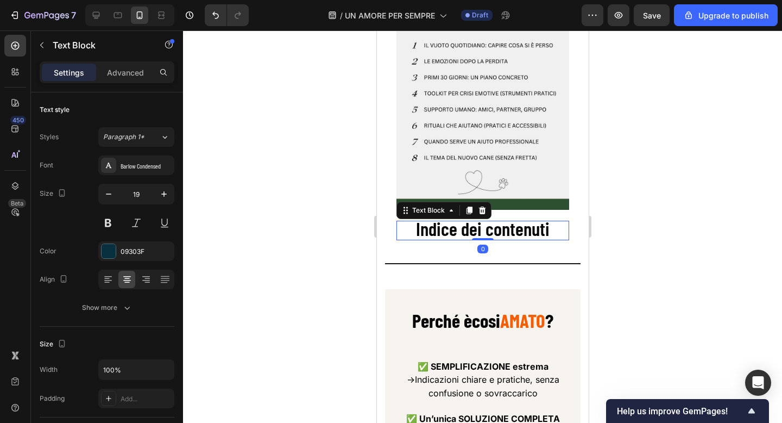
click at [490, 234] on span "Indice dei contenuti" at bounding box center [483, 228] width 134 height 23
click at [484, 217] on div at bounding box center [481, 210] width 13 height 13
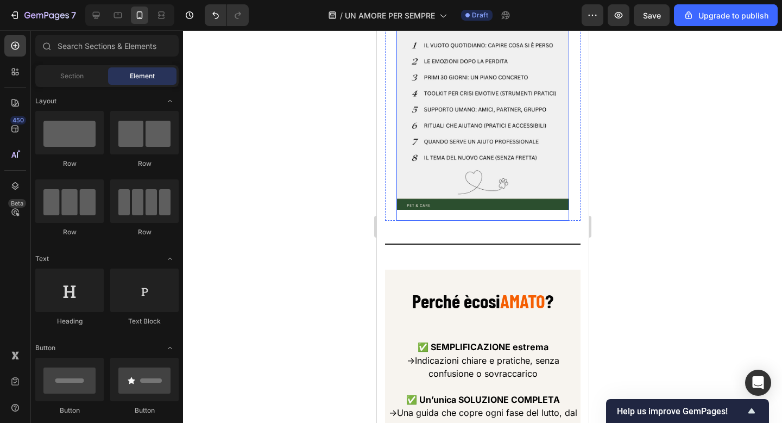
scroll to position [1831, 0]
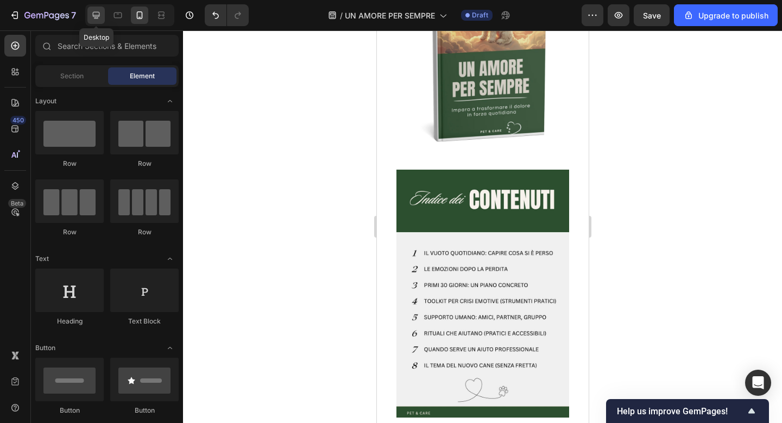
click at [95, 21] on div at bounding box center [95, 15] width 17 height 17
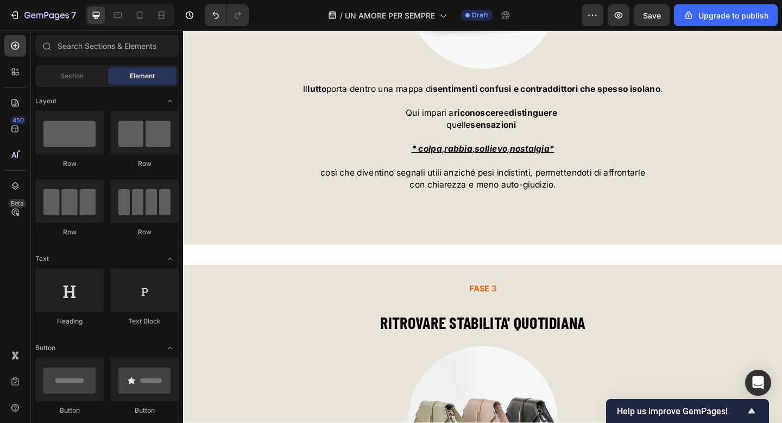
scroll to position [3990, 0]
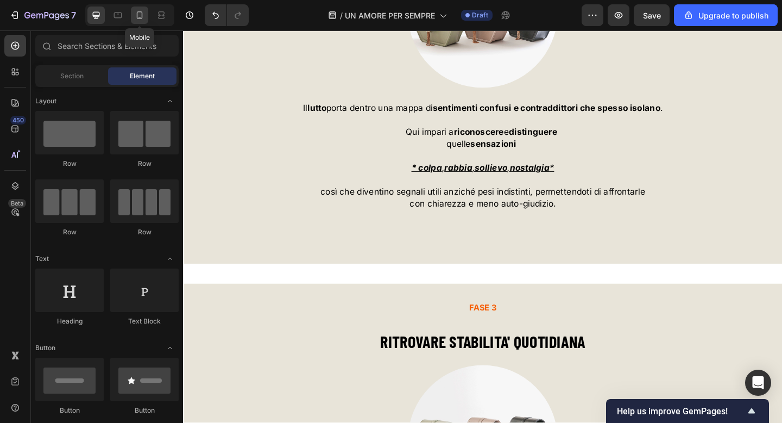
click at [134, 11] on div at bounding box center [139, 15] width 17 height 17
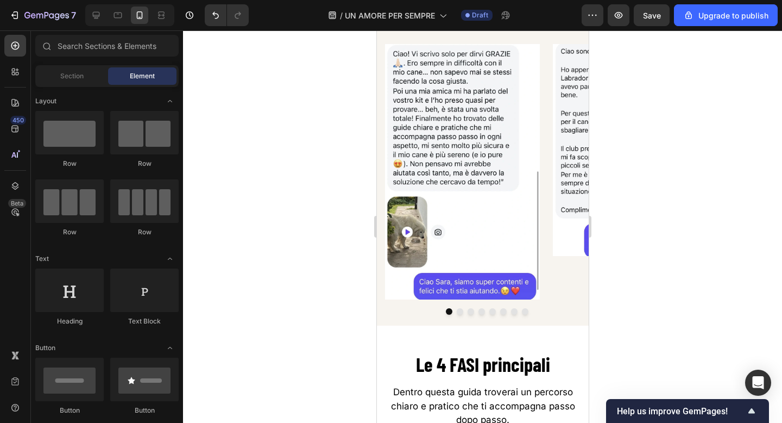
scroll to position [2849, 0]
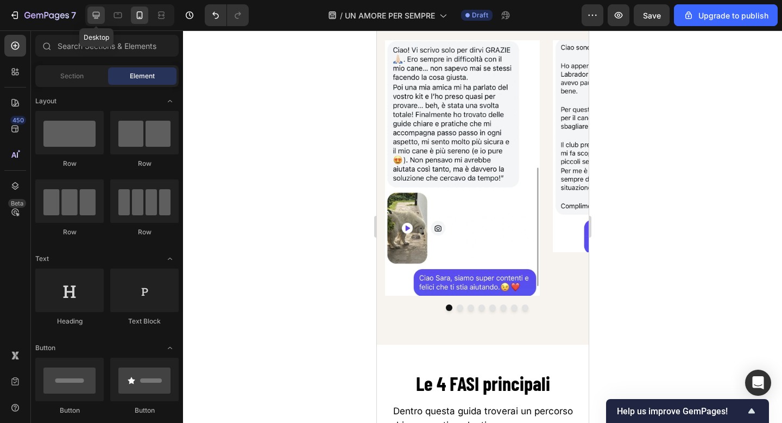
click at [95, 23] on div "Desktop" at bounding box center [129, 15] width 89 height 22
click at [97, 15] on icon at bounding box center [96, 15] width 7 height 7
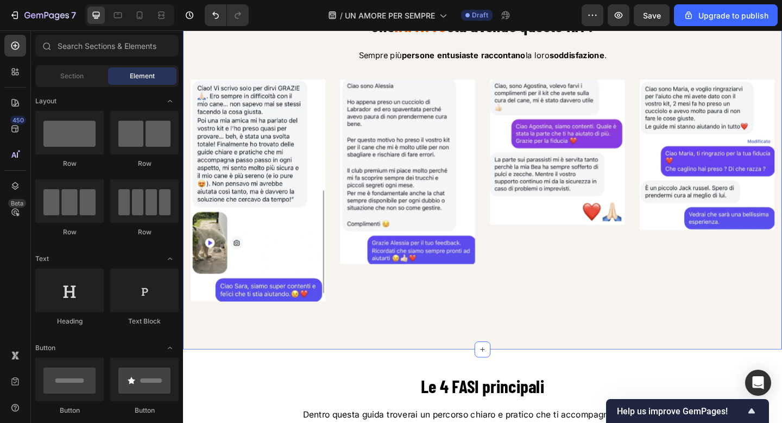
scroll to position [2790, 0]
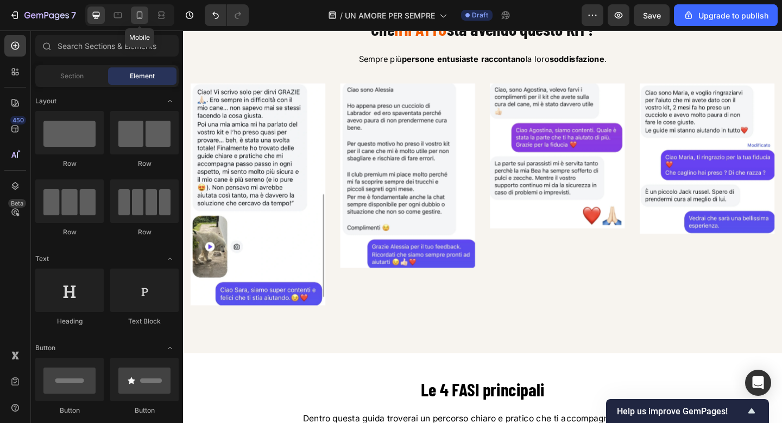
click at [141, 16] on icon at bounding box center [139, 15] width 11 height 11
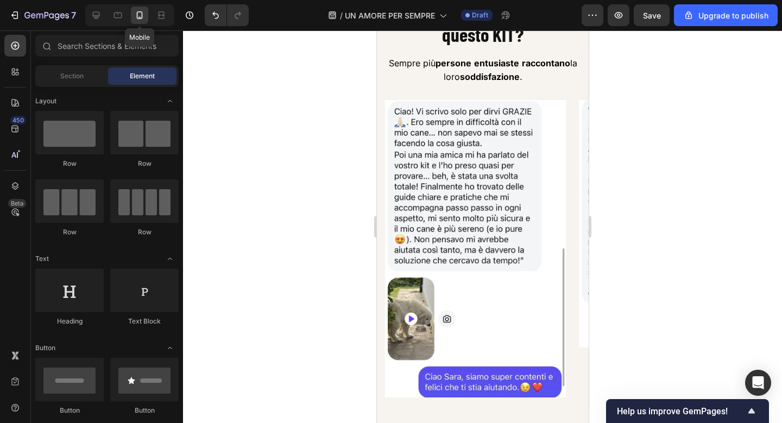
scroll to position [2814, 0]
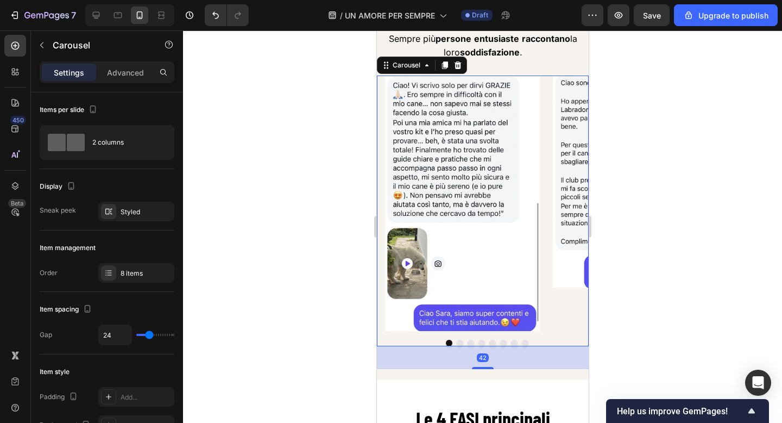
click at [500, 346] on button "Dot" at bounding box center [503, 343] width 7 height 7
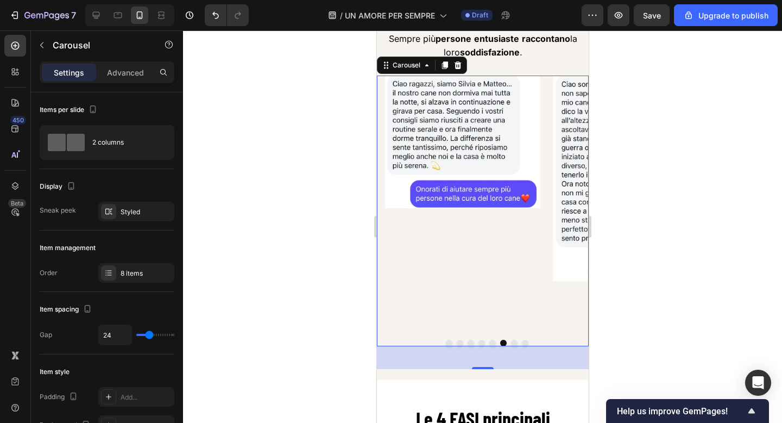
click at [514, 346] on button "Dot" at bounding box center [514, 343] width 7 height 7
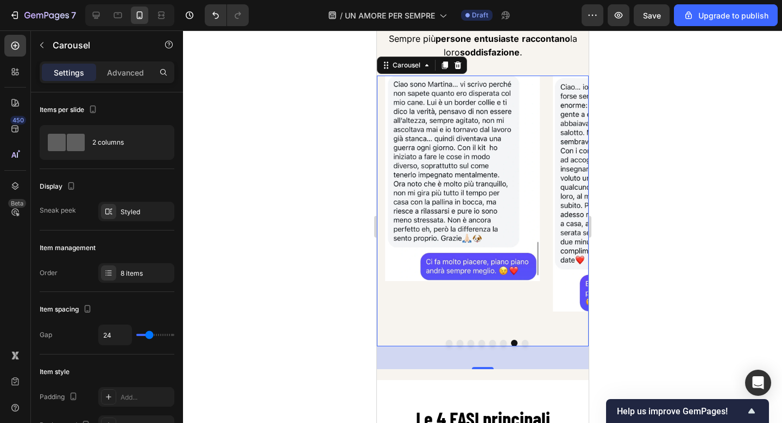
click at [526, 346] on button "Dot" at bounding box center [525, 343] width 7 height 7
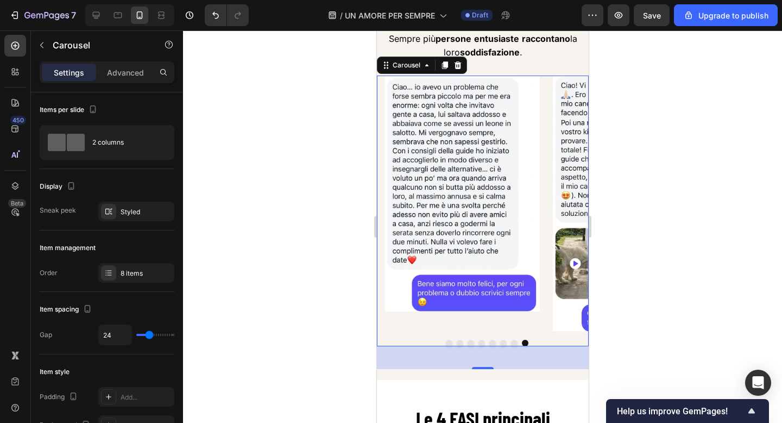
click at [473, 346] on button "Dot" at bounding box center [470, 343] width 7 height 7
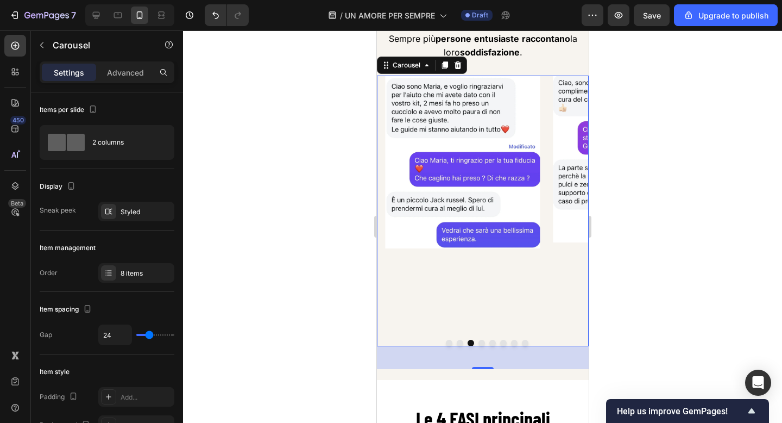
click at [493, 346] on button "Dot" at bounding box center [492, 343] width 7 height 7
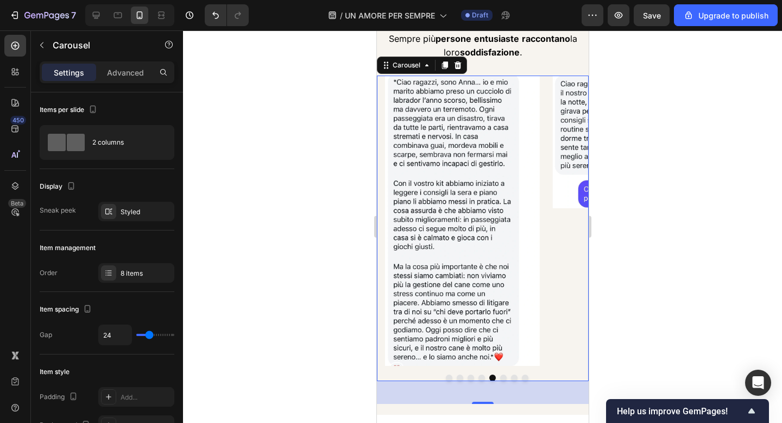
click at [506, 378] on button "Dot" at bounding box center [503, 377] width 7 height 7
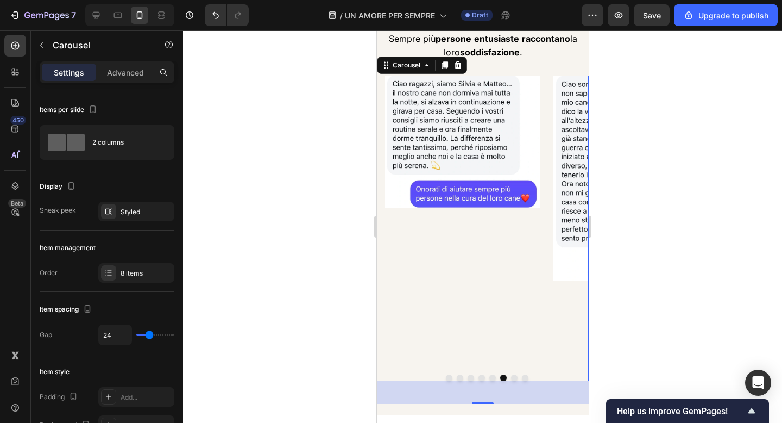
click at [459, 374] on button "Dot" at bounding box center [459, 377] width 7 height 7
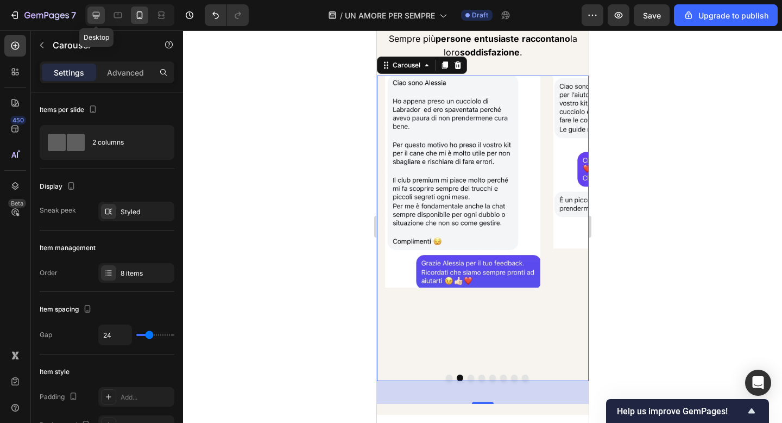
click at [95, 12] on icon at bounding box center [96, 15] width 11 height 11
type input "30"
type input "1200"
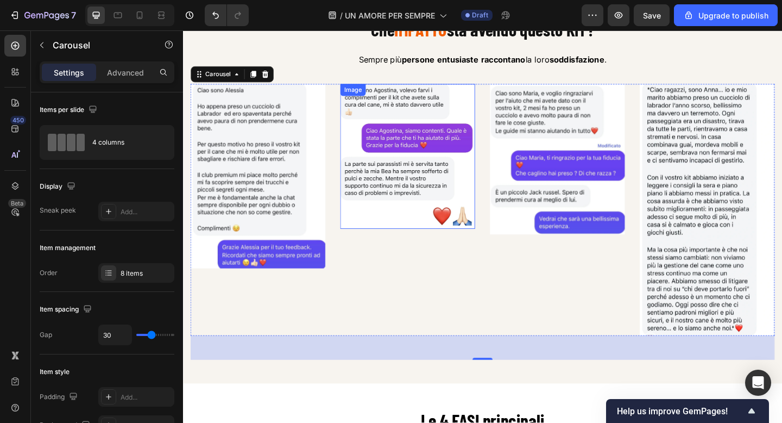
scroll to position [2782, 0]
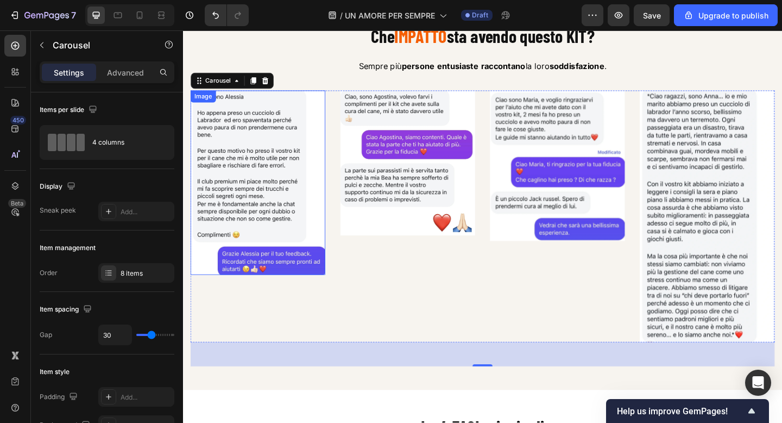
click at [246, 173] on img at bounding box center [264, 196] width 147 height 201
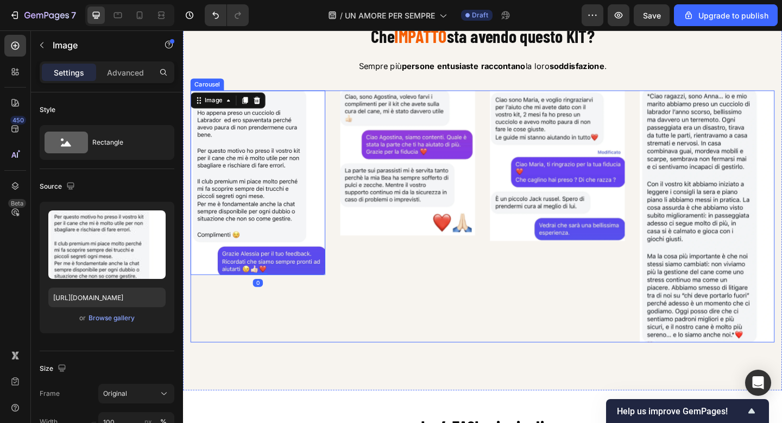
click at [356, 346] on div "Image" at bounding box center [427, 233] width 147 height 274
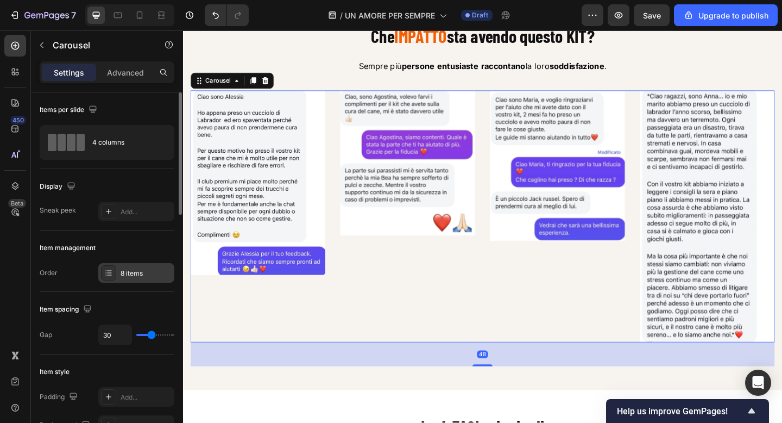
click at [121, 280] on div "8 items" at bounding box center [136, 273] width 76 height 20
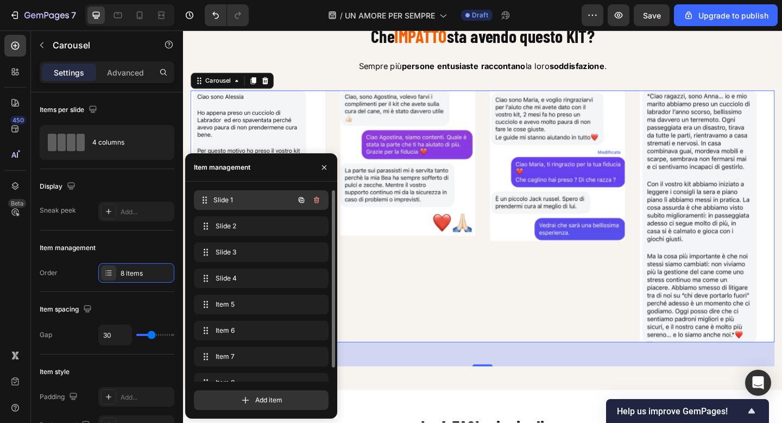
click at [263, 195] on span "Slide 1" at bounding box center [254, 200] width 80 height 10
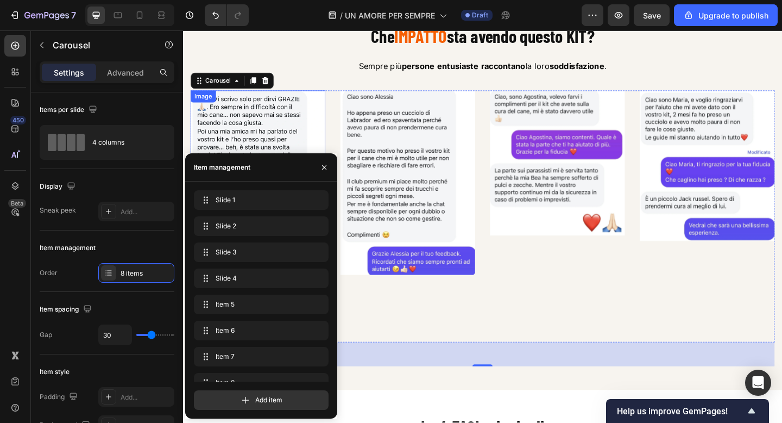
click at [252, 134] on img at bounding box center [264, 216] width 147 height 241
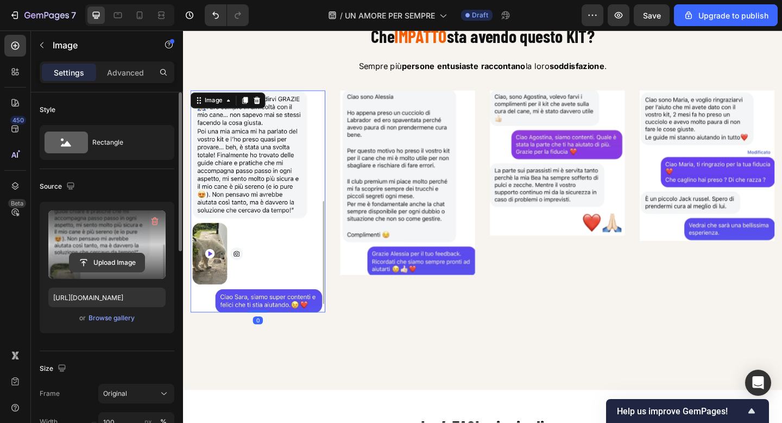
click at [121, 262] on input "file" at bounding box center [107, 262] width 75 height 18
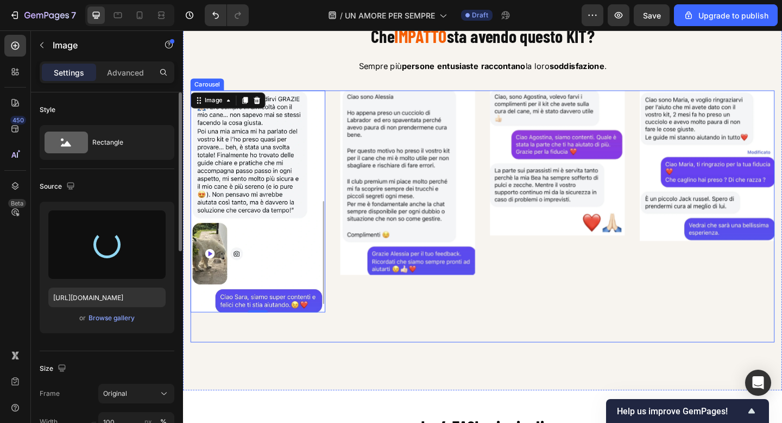
type input "[URL][DOMAIN_NAME]"
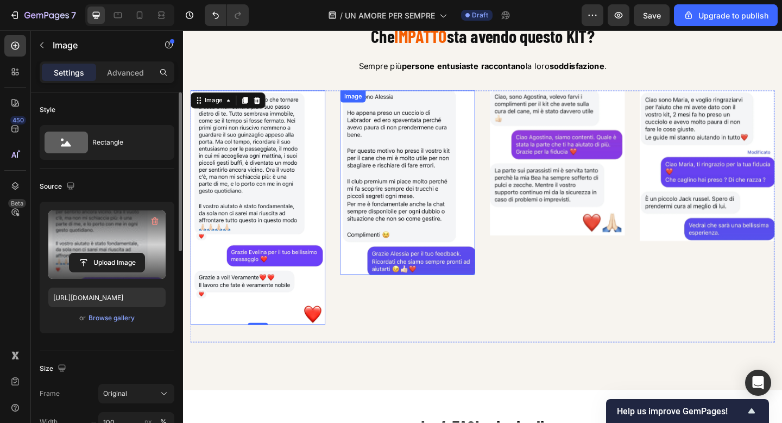
click at [442, 226] on img at bounding box center [427, 196] width 147 height 201
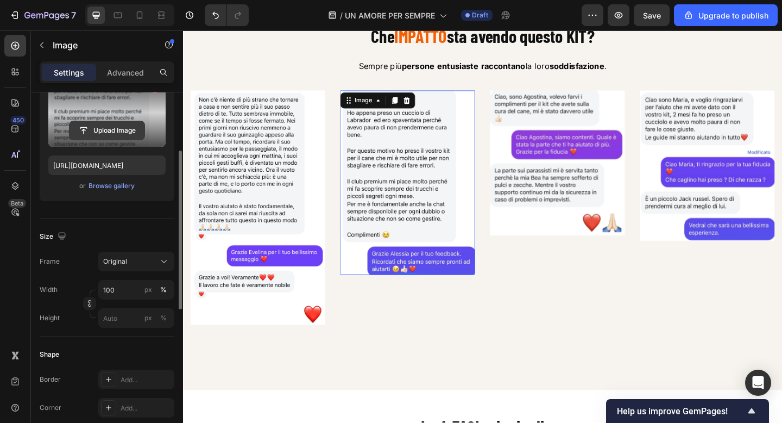
click at [118, 129] on input "file" at bounding box center [107, 130] width 75 height 18
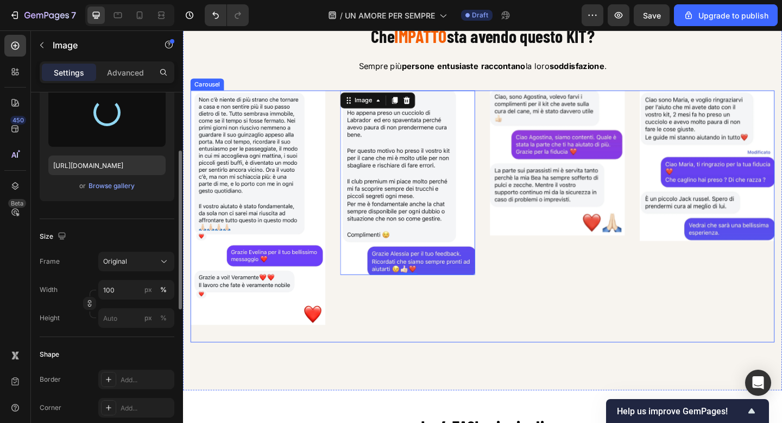
type input "[URL][DOMAIN_NAME]"
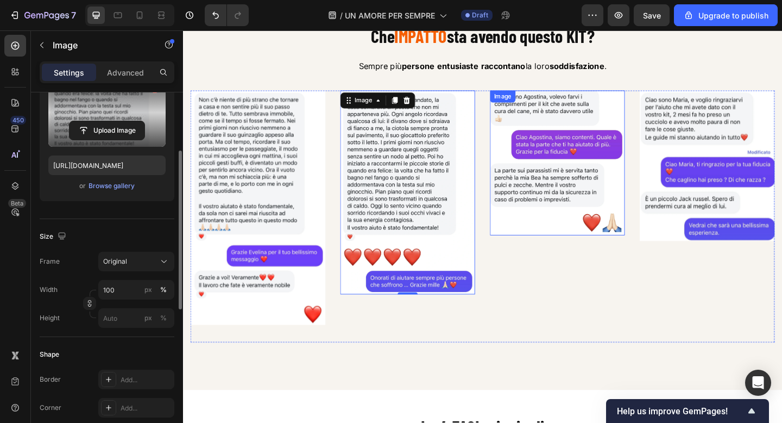
click at [599, 203] on img at bounding box center [590, 175] width 147 height 158
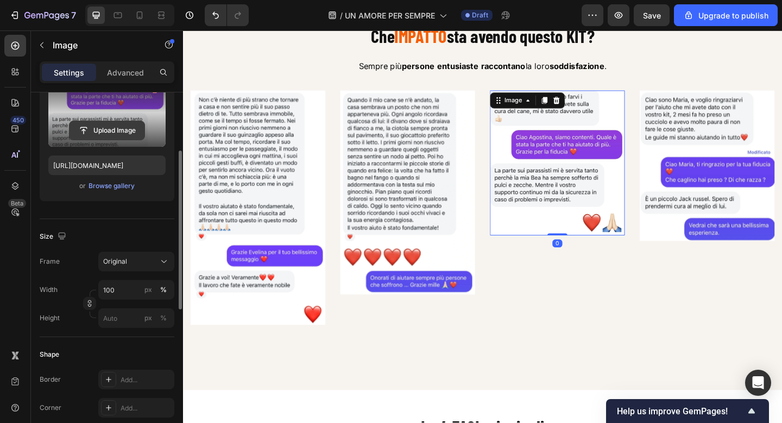
click at [114, 129] on input "file" at bounding box center [107, 130] width 75 height 18
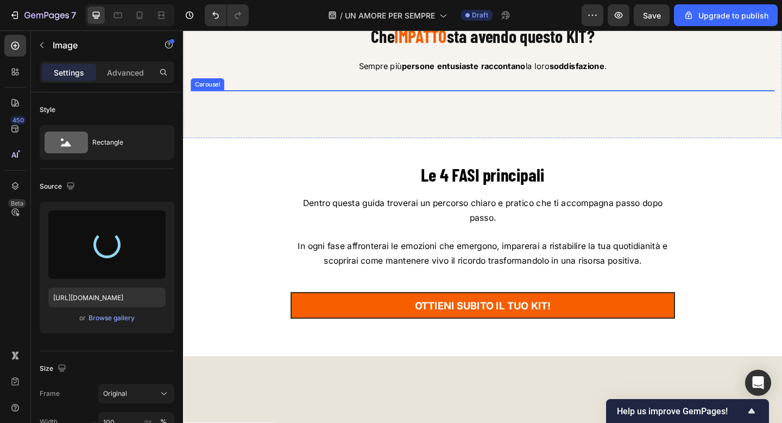
scroll to position [132, 0]
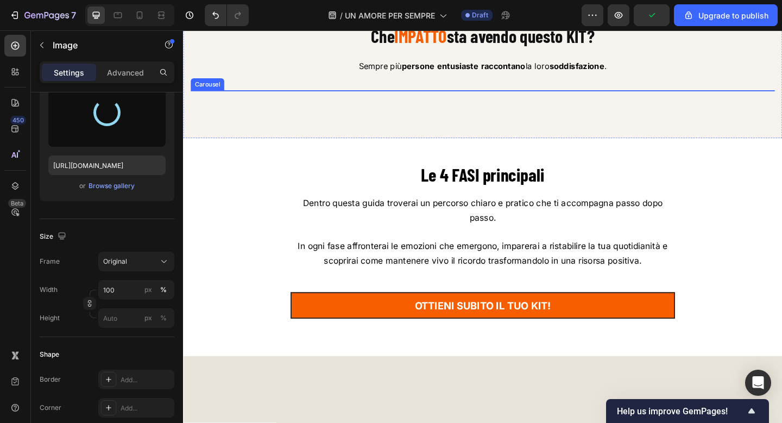
type input "[URL][DOMAIN_NAME]"
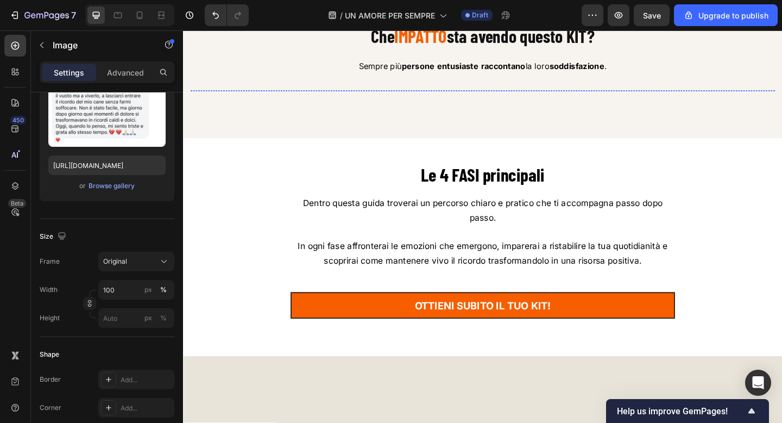
click at [741, 96] on img at bounding box center [753, 96] width 147 height 0
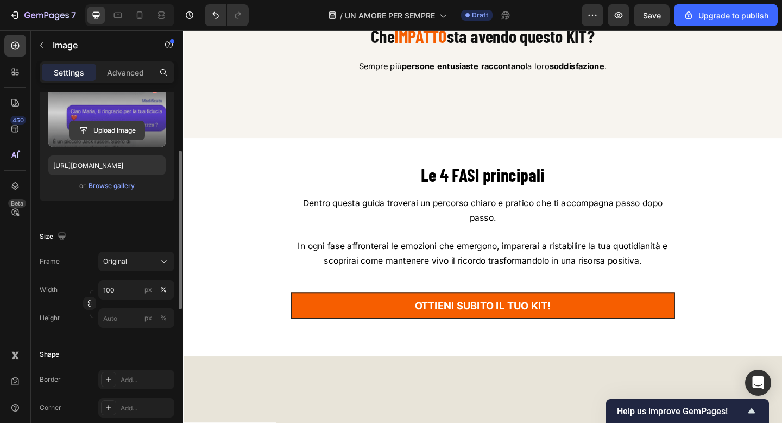
click at [111, 130] on input "file" at bounding box center [107, 130] width 75 height 18
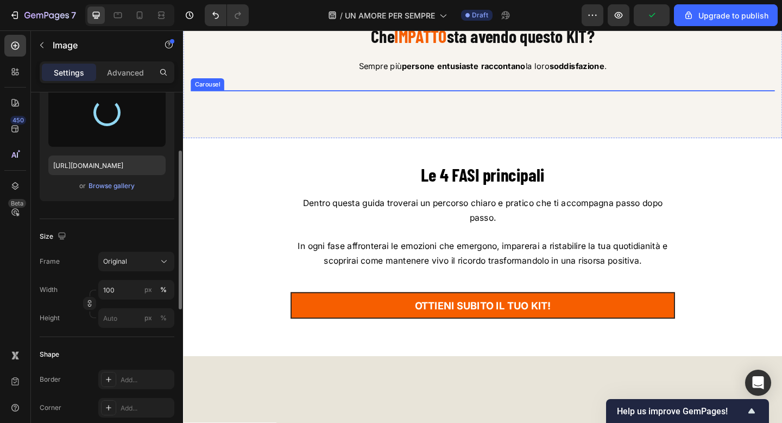
type input "[URL][DOMAIN_NAME]"
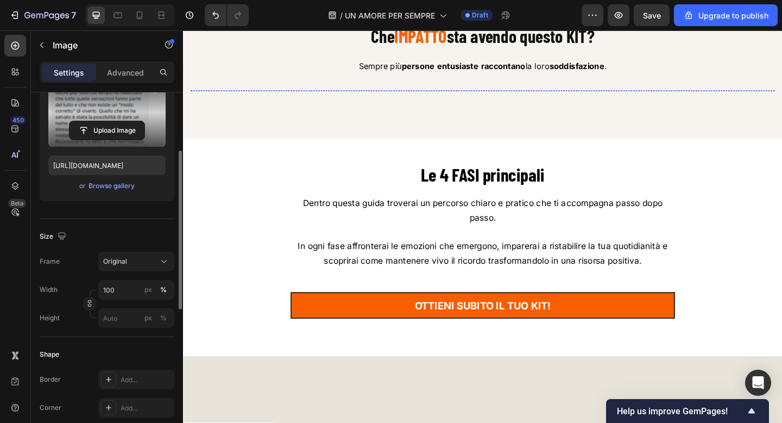
click at [591, 96] on img at bounding box center [590, 96] width 147 height 0
click at [102, 124] on input "file" at bounding box center [107, 130] width 75 height 18
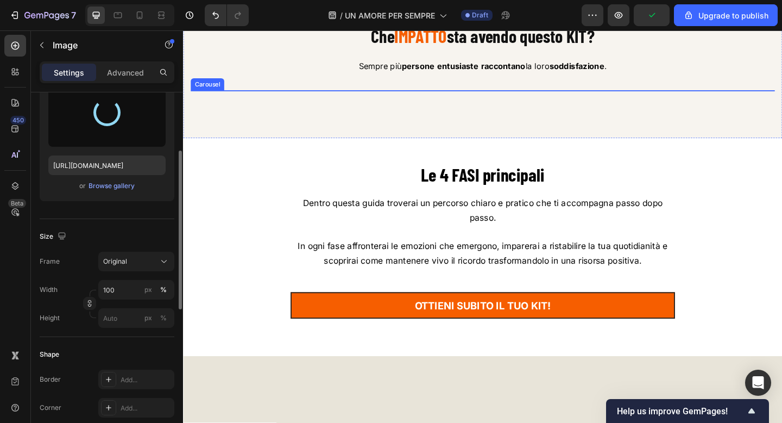
type input "[URL][DOMAIN_NAME]"
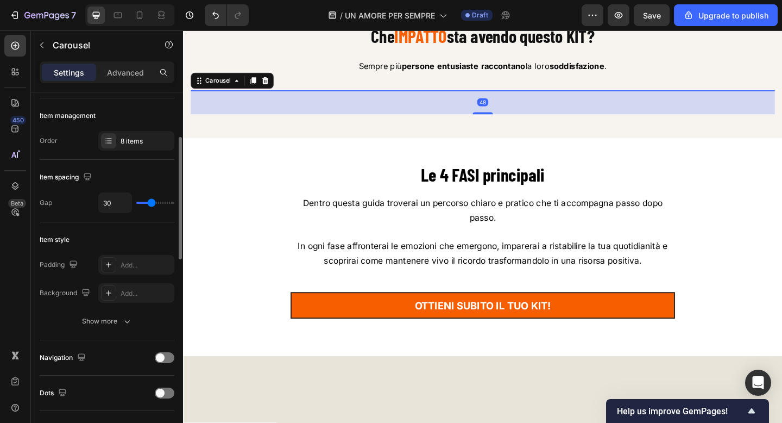
click at [373, 96] on div "Image" at bounding box center [427, 96] width 147 height 0
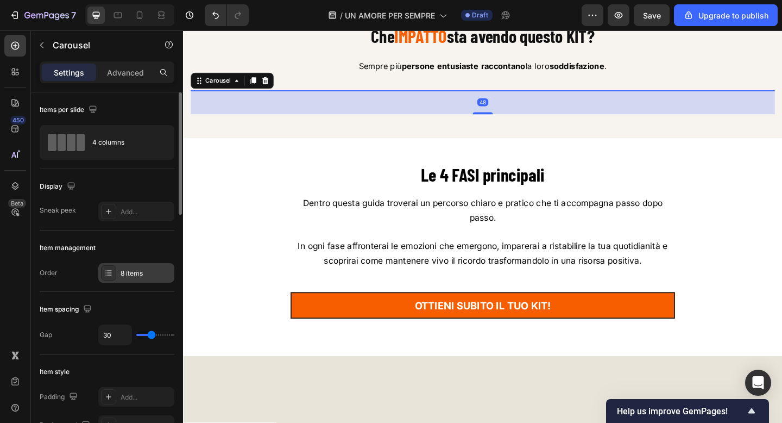
click at [126, 272] on div "8 items" at bounding box center [146, 273] width 51 height 10
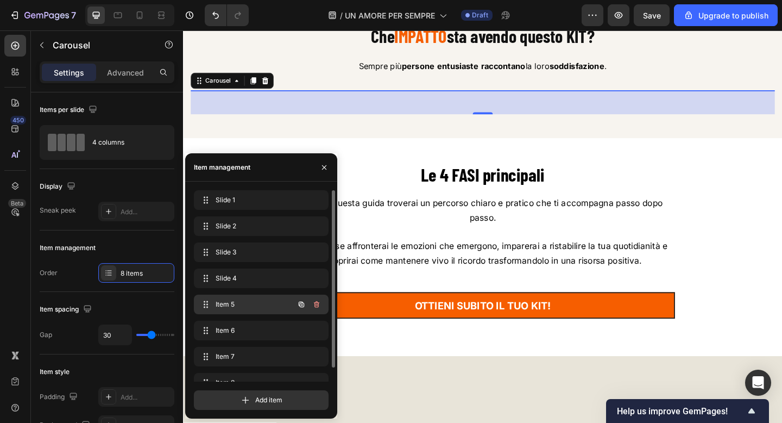
click at [240, 301] on span "Item 5" at bounding box center [246, 304] width 61 height 10
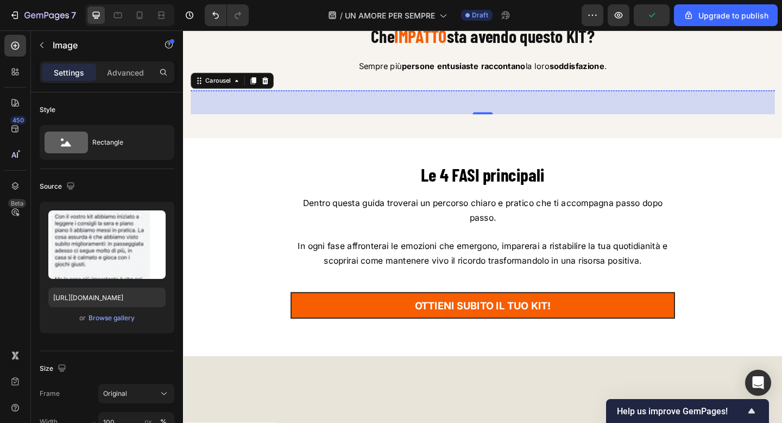
click at [259, 96] on img at bounding box center [264, 96] width 147 height 0
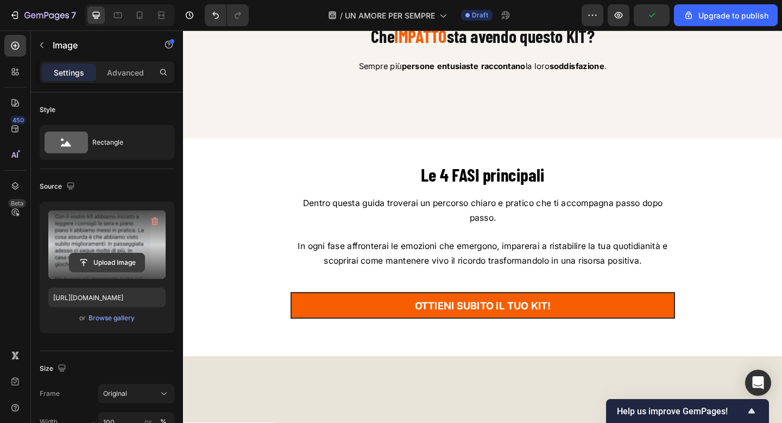
click at [115, 259] on input "file" at bounding box center [107, 262] width 75 height 18
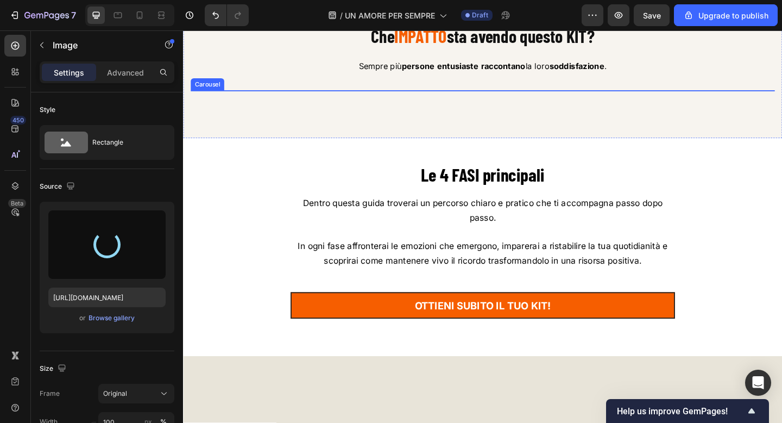
type input "[URL][DOMAIN_NAME]"
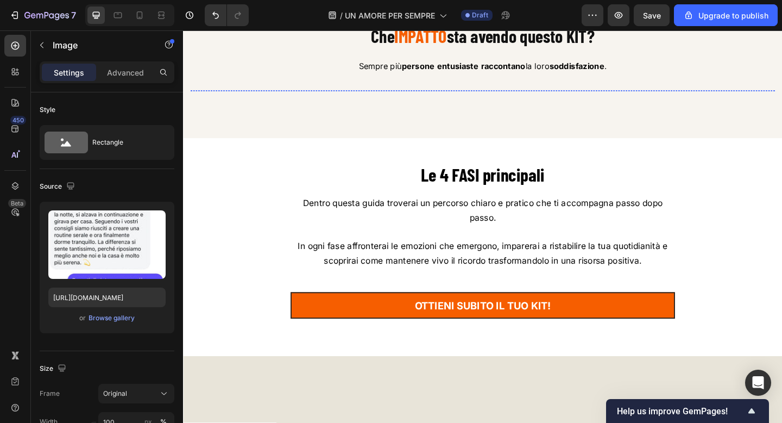
click at [443, 96] on img at bounding box center [427, 96] width 147 height 0
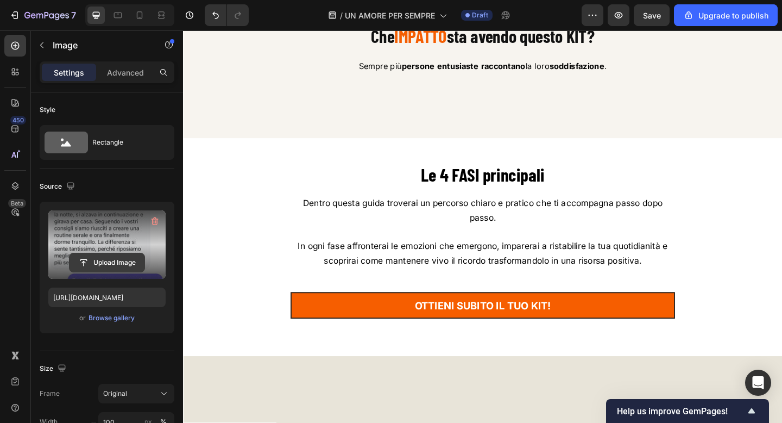
click at [120, 254] on input "file" at bounding box center [107, 262] width 75 height 18
click at [122, 261] on input "file" at bounding box center [107, 262] width 75 height 18
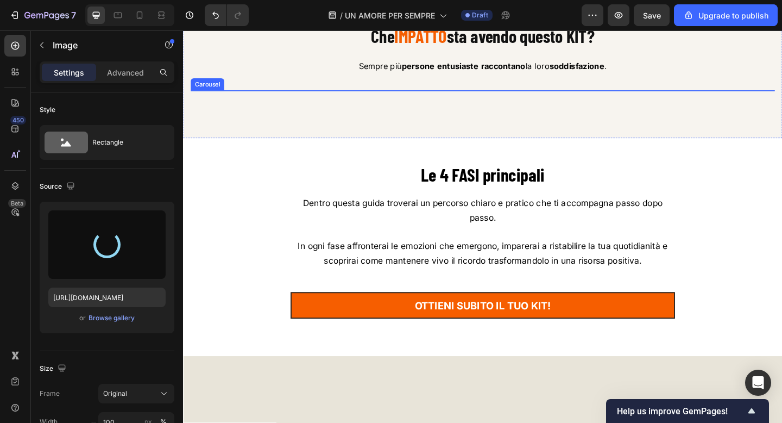
type input "[URL][DOMAIN_NAME]"
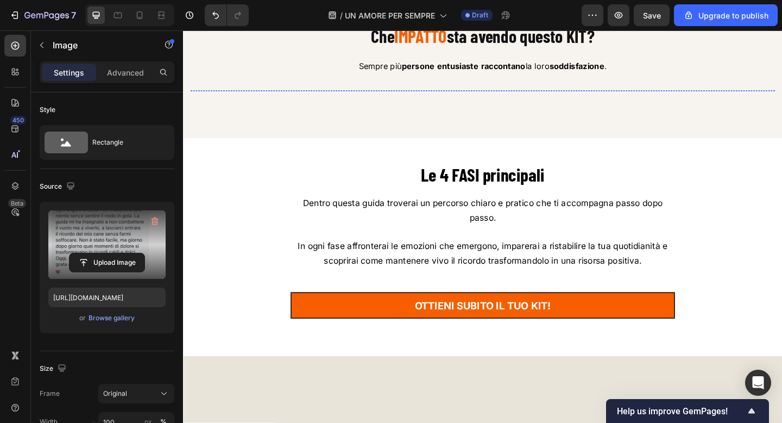
click at [581, 96] on img at bounding box center [590, 96] width 147 height 0
click at [111, 247] on label at bounding box center [106, 244] width 117 height 68
click at [111, 253] on input "file" at bounding box center [107, 262] width 75 height 18
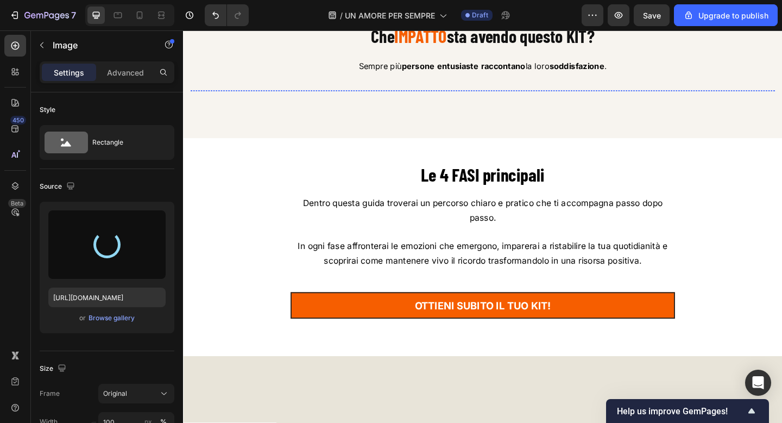
type input "[URL][DOMAIN_NAME]"
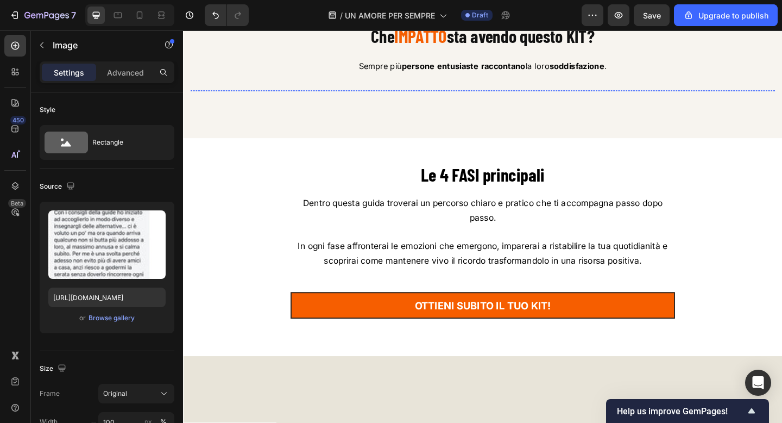
click at [751, 96] on img at bounding box center [753, 96] width 147 height 0
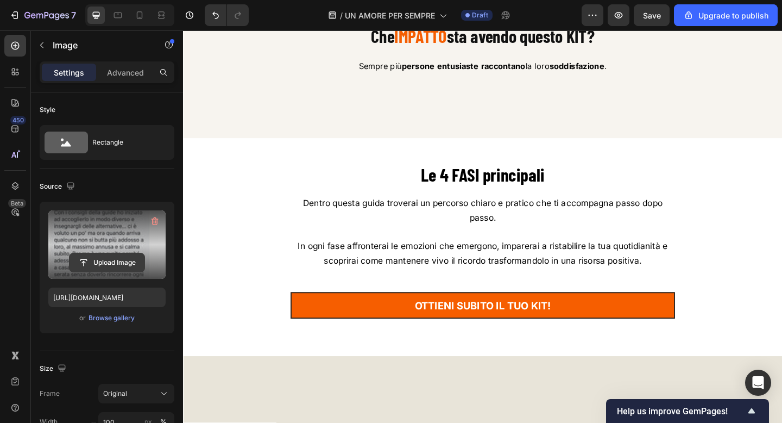
click at [115, 266] on input "file" at bounding box center [107, 262] width 75 height 18
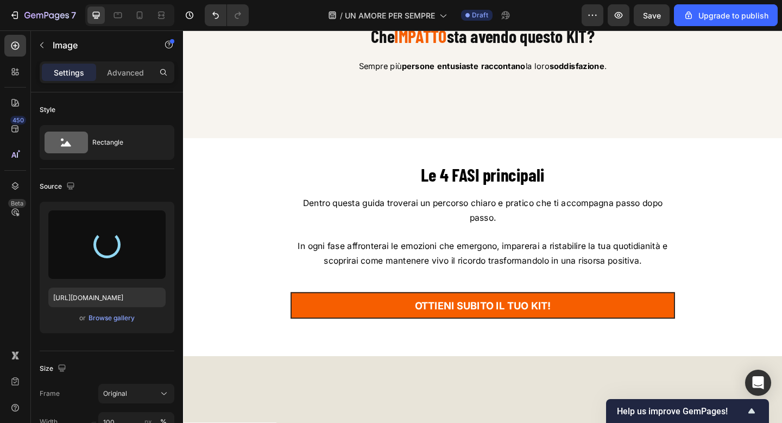
type input "[URL][DOMAIN_NAME]"
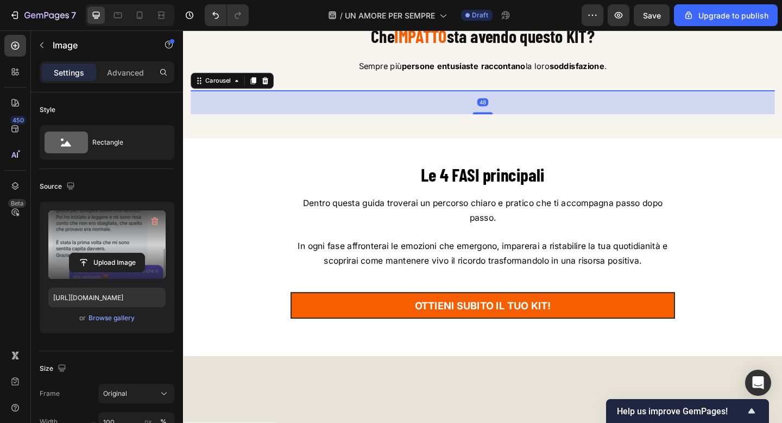
click at [321, 96] on div "Image" at bounding box center [264, 96] width 147 height 0
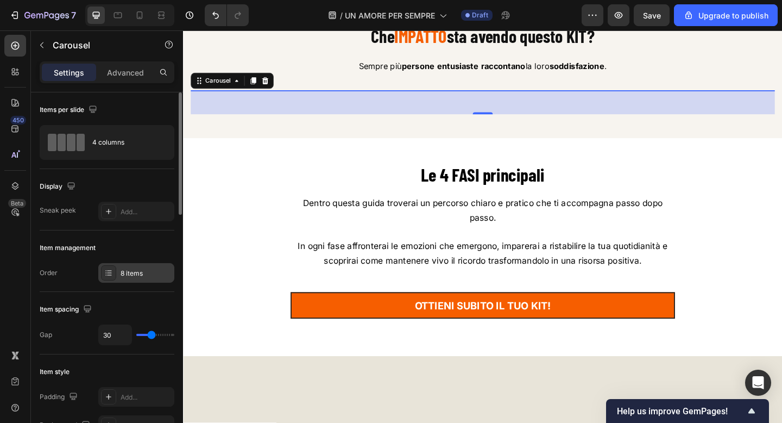
click at [123, 278] on div "8 items" at bounding box center [136, 273] width 76 height 20
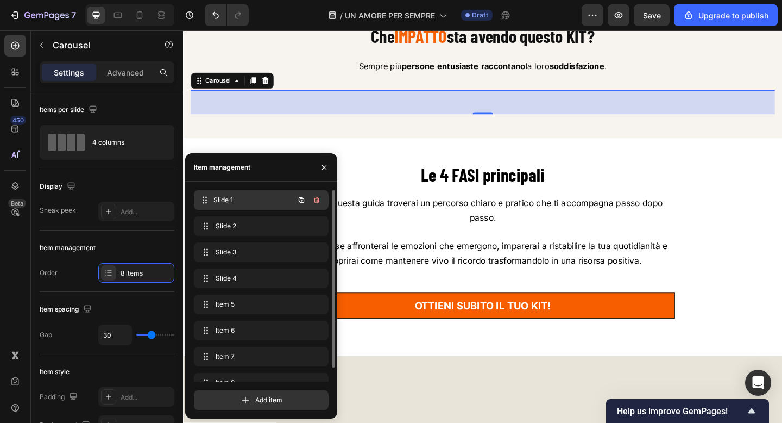
click at [222, 198] on span "Slide 1" at bounding box center [254, 200] width 80 height 10
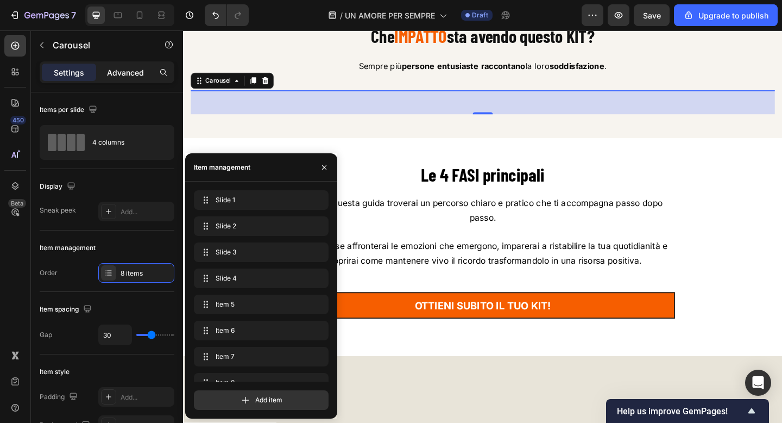
click at [134, 71] on p "Advanced" at bounding box center [125, 72] width 37 height 11
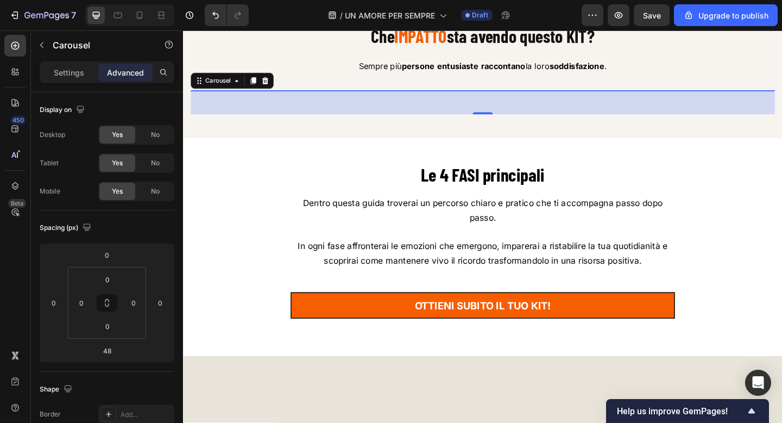
click at [134, 71] on p "Advanced" at bounding box center [125, 72] width 37 height 11
click at [143, 17] on icon at bounding box center [139, 15] width 11 height 11
type input "42"
type input "15"
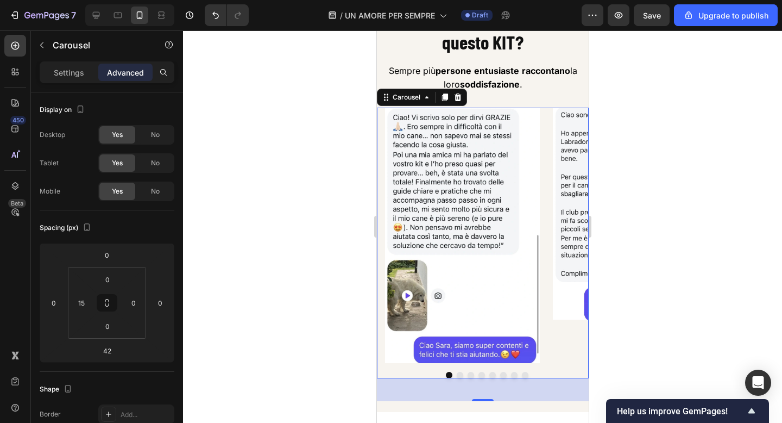
scroll to position [2822, 0]
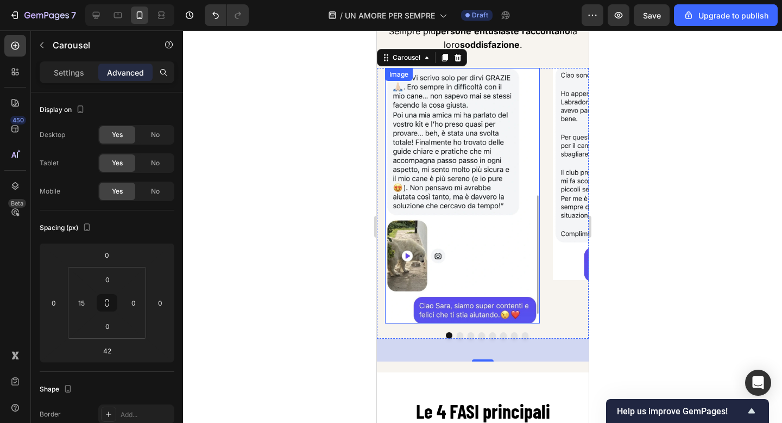
click at [413, 155] on img at bounding box center [462, 195] width 155 height 255
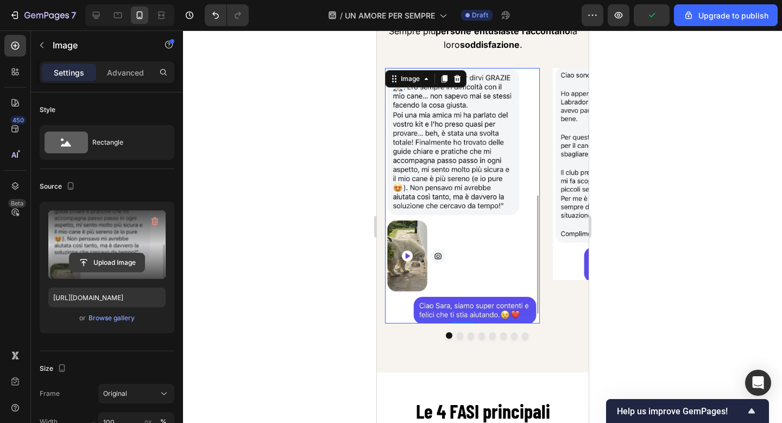
click at [112, 261] on input "file" at bounding box center [107, 262] width 75 height 18
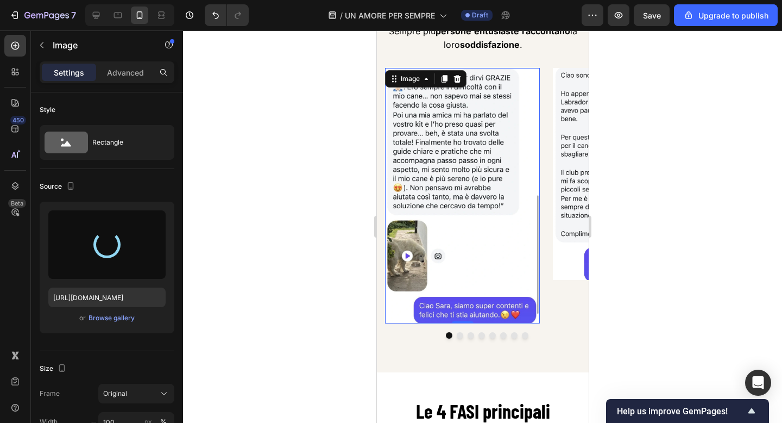
type input "[URL][DOMAIN_NAME]"
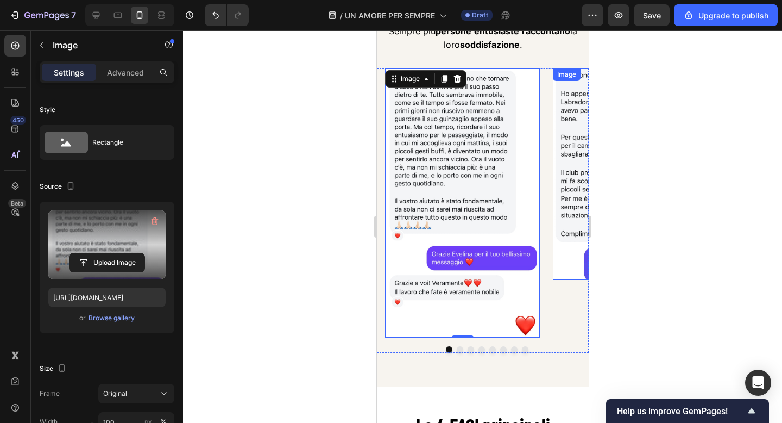
click at [574, 221] on img at bounding box center [630, 174] width 155 height 212
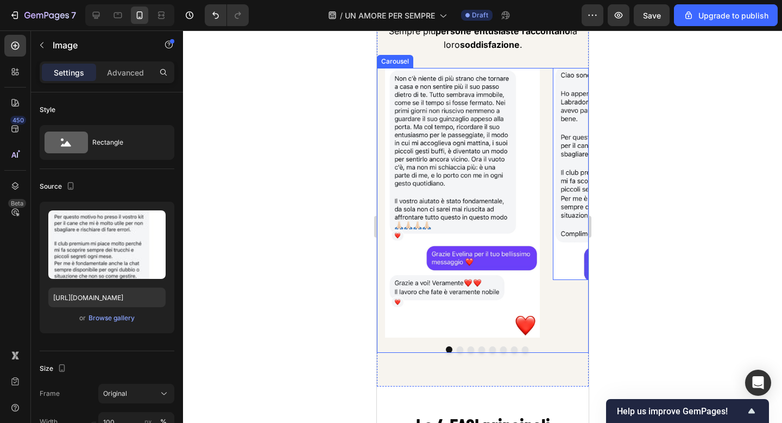
click at [459, 353] on button "Dot" at bounding box center [459, 349] width 7 height 7
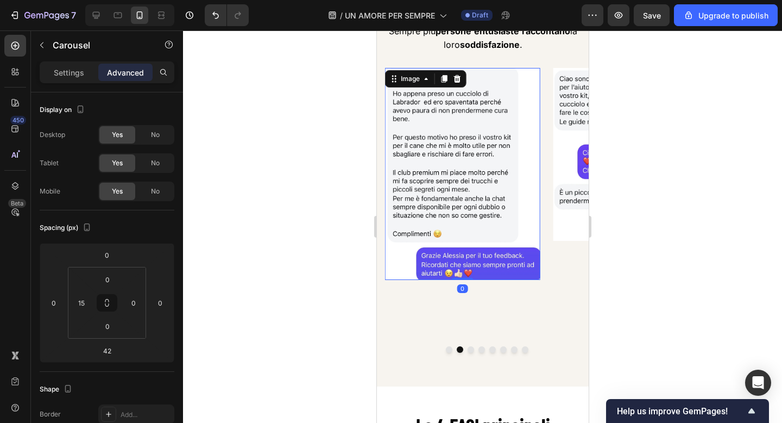
click at [450, 186] on img at bounding box center [462, 174] width 155 height 212
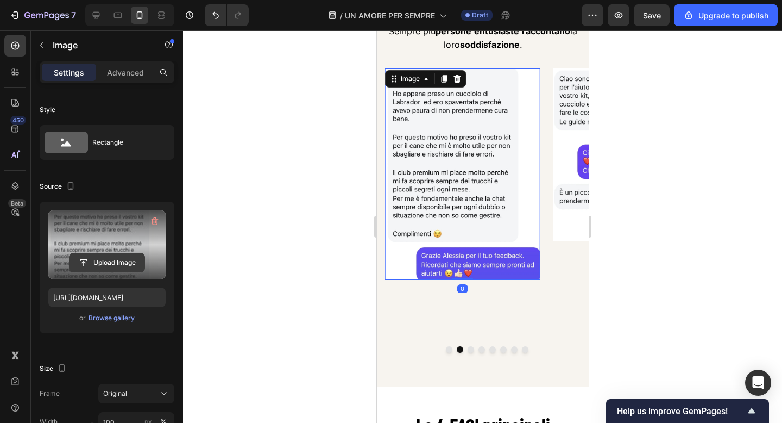
click at [108, 256] on input "file" at bounding box center [107, 262] width 75 height 18
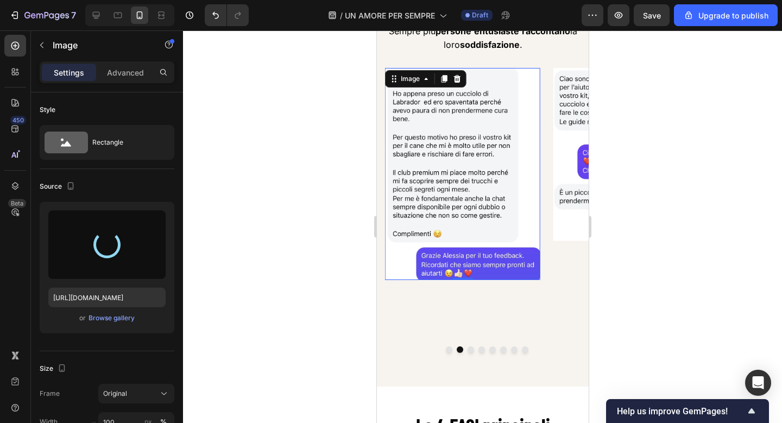
type input "[URL][DOMAIN_NAME]"
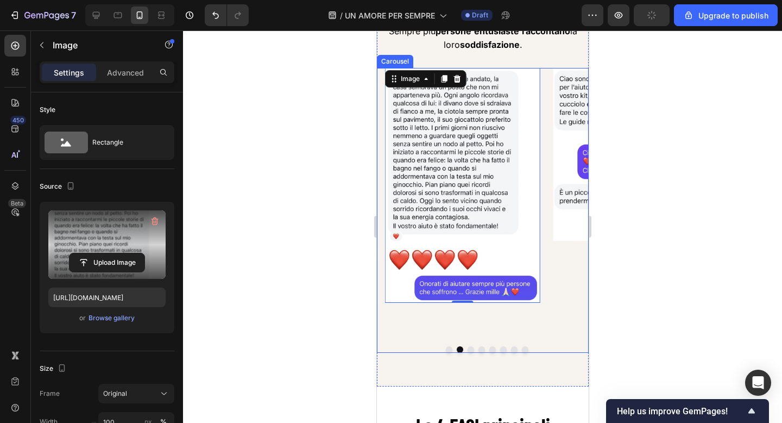
click at [473, 353] on div at bounding box center [487, 349] width 204 height 7
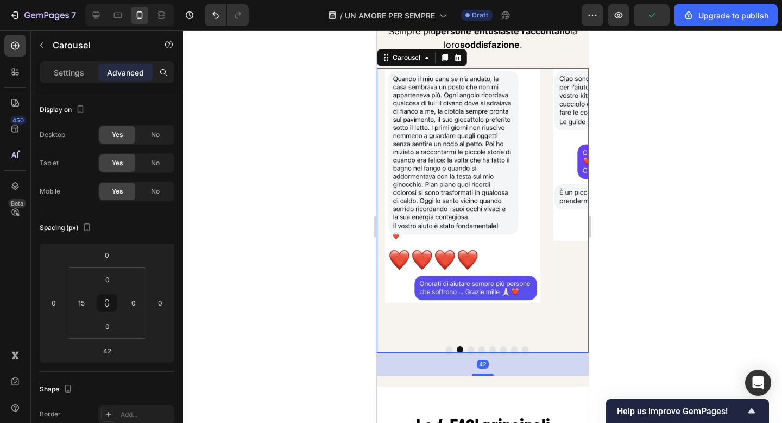
click at [470, 353] on button "Dot" at bounding box center [470, 349] width 7 height 7
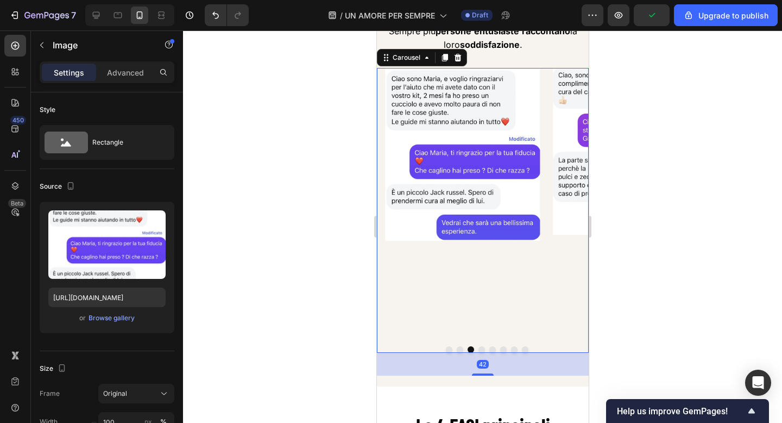
click at [447, 210] on img at bounding box center [462, 154] width 155 height 173
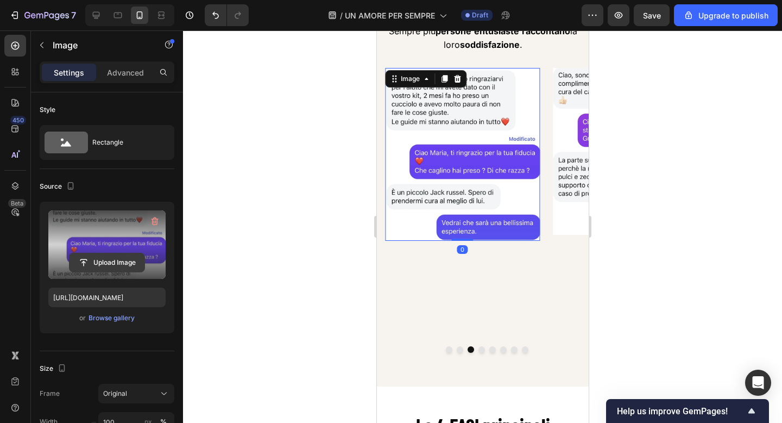
click at [103, 258] on input "file" at bounding box center [107, 262] width 75 height 18
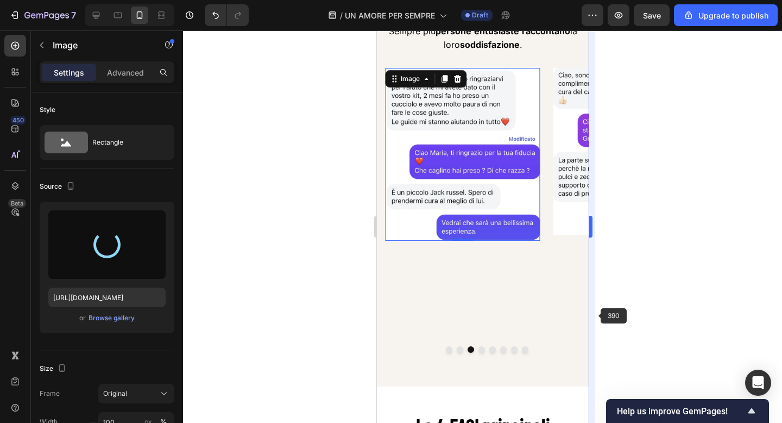
type input "[URL][DOMAIN_NAME]"
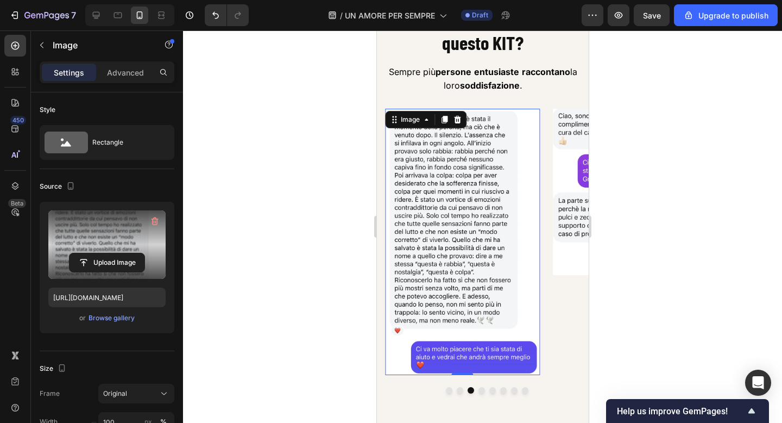
scroll to position [2836, 0]
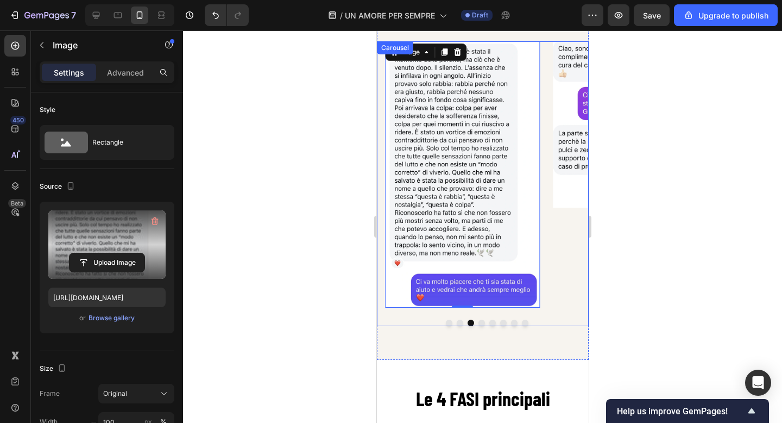
click at [481, 326] on button "Dot" at bounding box center [481, 322] width 7 height 7
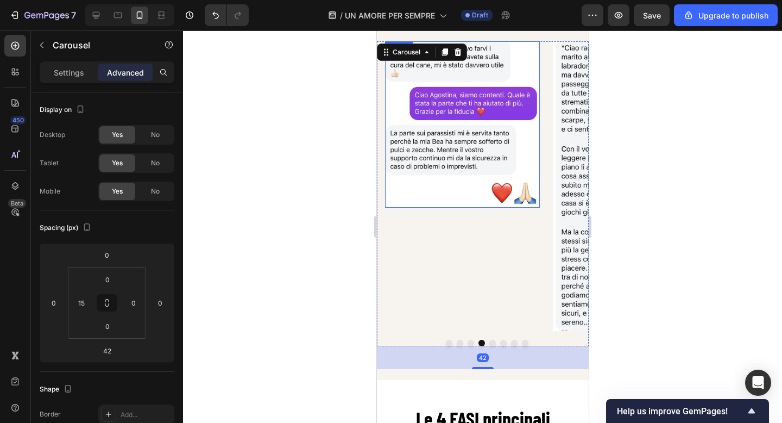
click at [487, 172] on img at bounding box center [462, 124] width 155 height 166
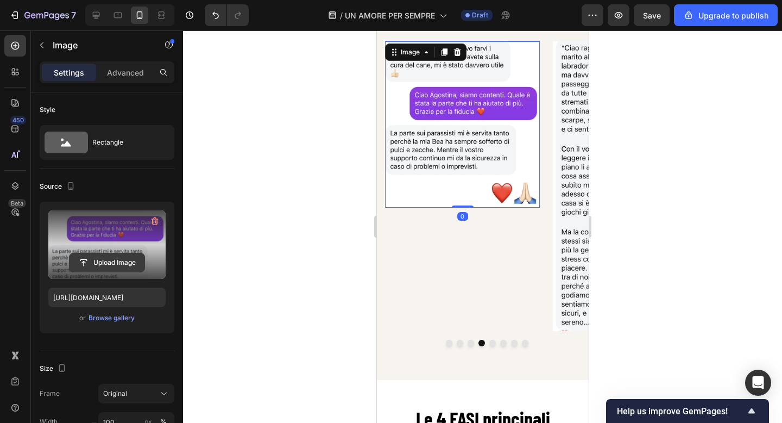
click at [124, 259] on input "file" at bounding box center [107, 262] width 75 height 18
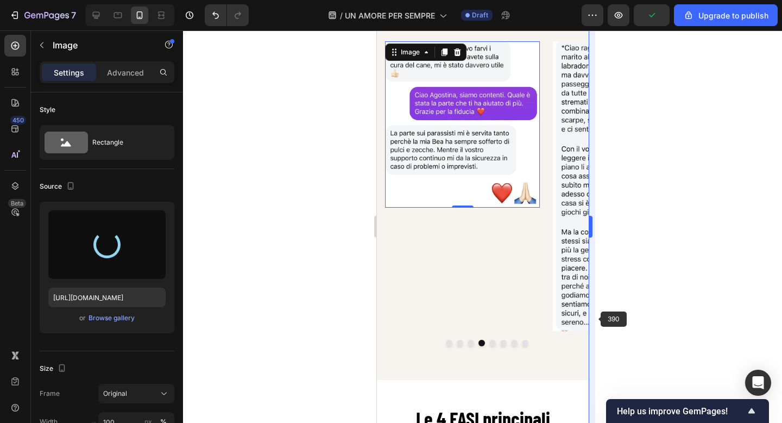
type input "[URL][DOMAIN_NAME]"
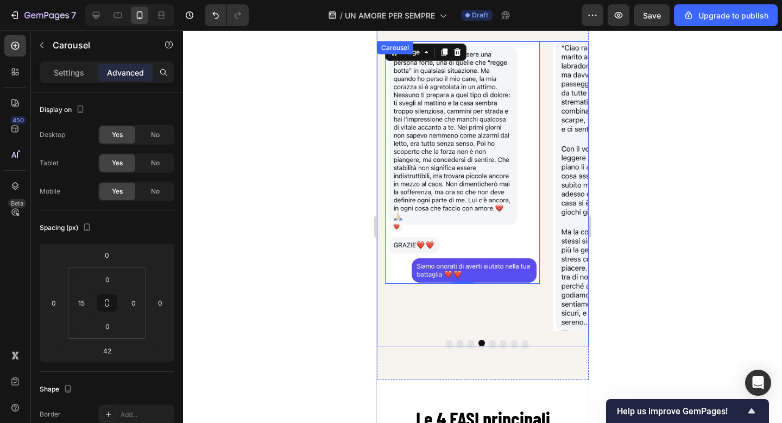
click at [492, 344] on button "Dot" at bounding box center [492, 343] width 7 height 7
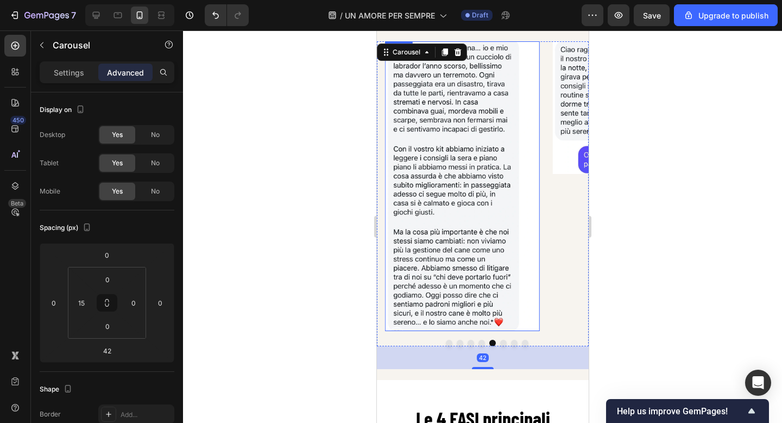
click at [488, 199] on img at bounding box center [462, 186] width 155 height 290
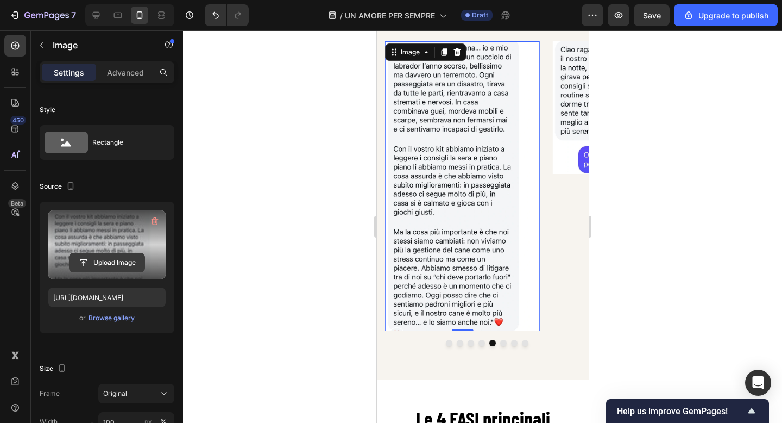
click at [115, 254] on input "file" at bounding box center [107, 262] width 75 height 18
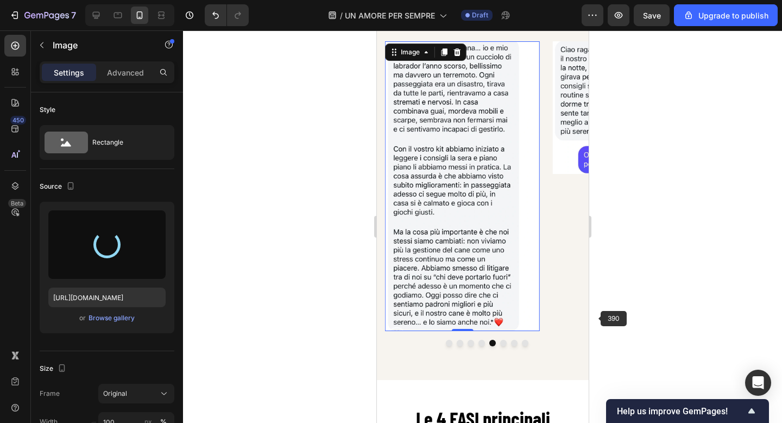
type input "[URL][DOMAIN_NAME]"
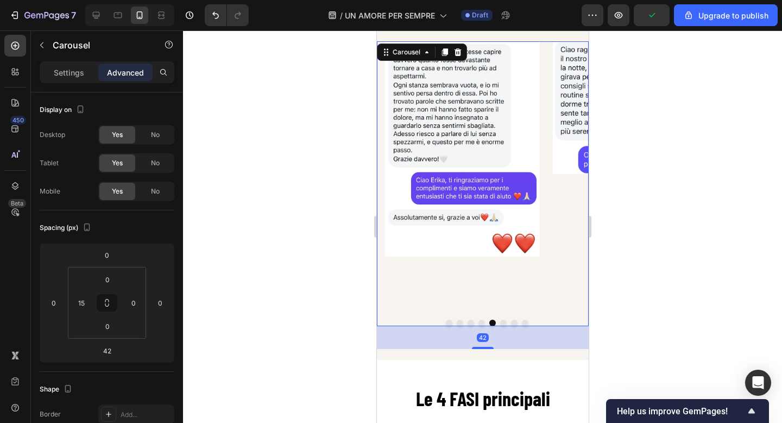
click at [503, 323] on button "Dot" at bounding box center [503, 322] width 7 height 7
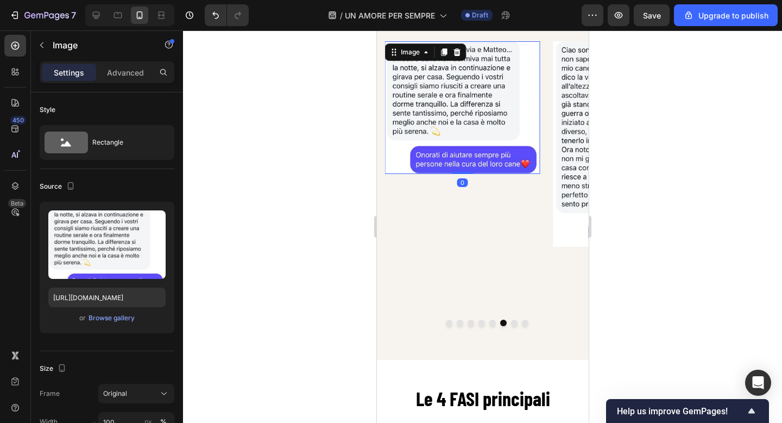
click at [434, 120] on img at bounding box center [462, 107] width 155 height 133
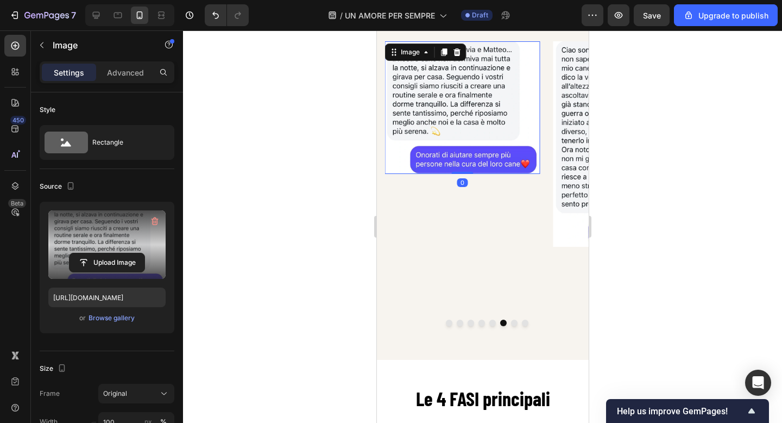
click at [118, 245] on label at bounding box center [106, 244] width 117 height 68
click at [118, 253] on input "file" at bounding box center [107, 262] width 75 height 18
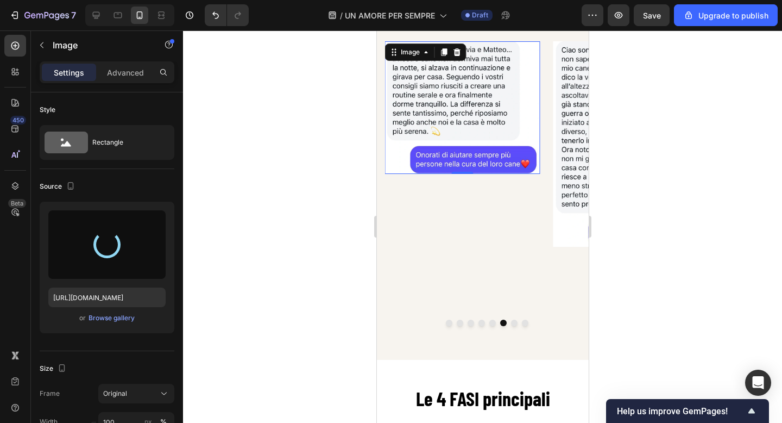
type input "[URL][DOMAIN_NAME]"
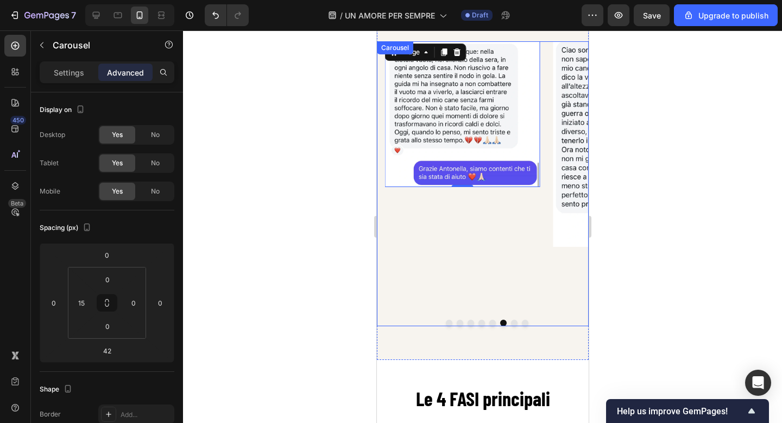
click at [512, 322] on button "Dot" at bounding box center [514, 322] width 7 height 7
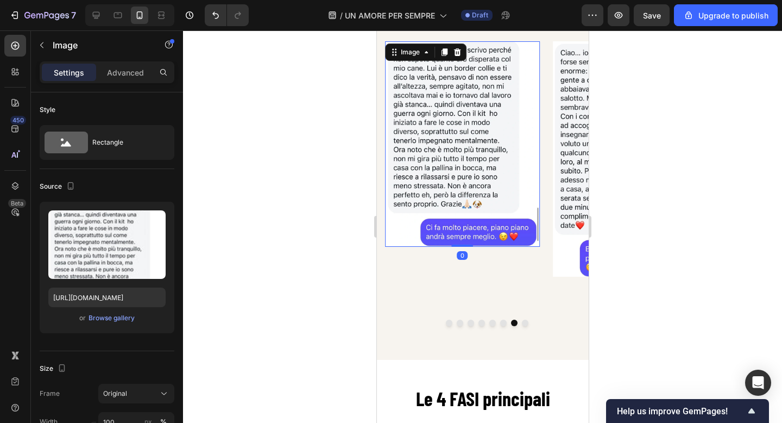
click at [463, 197] on img at bounding box center [462, 143] width 155 height 205
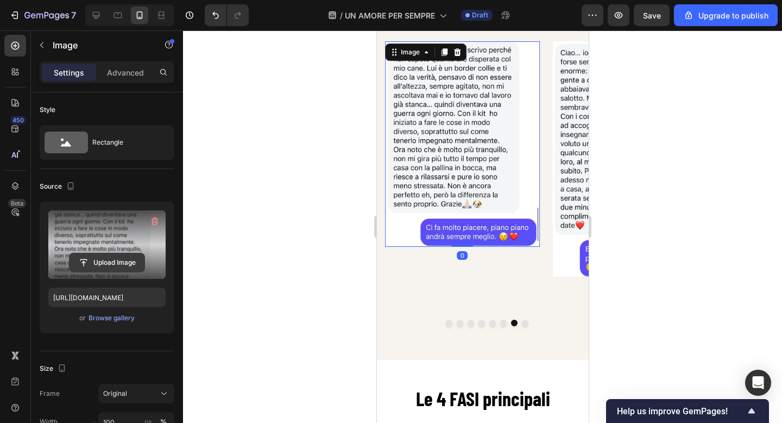
click at [101, 257] on input "file" at bounding box center [107, 262] width 75 height 18
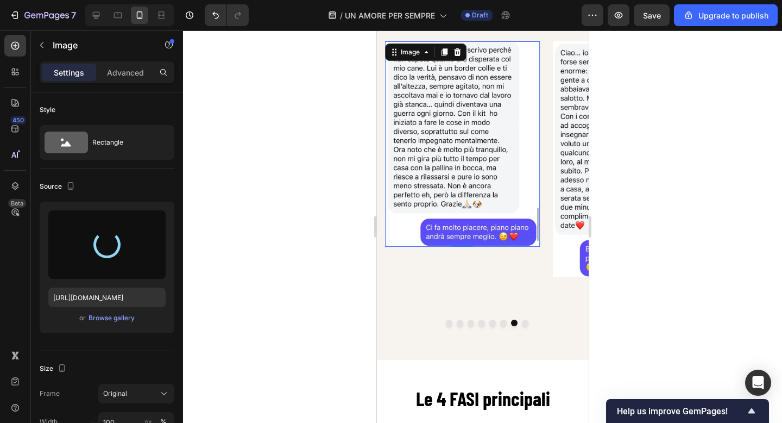
type input "[URL][DOMAIN_NAME]"
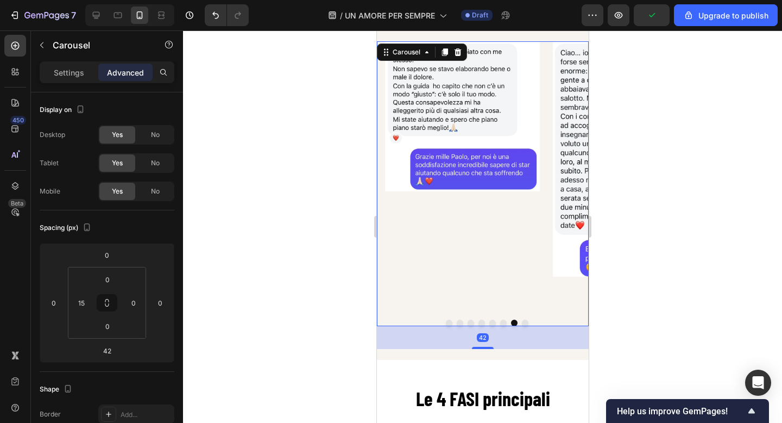
click at [524, 322] on button "Dot" at bounding box center [525, 322] width 7 height 7
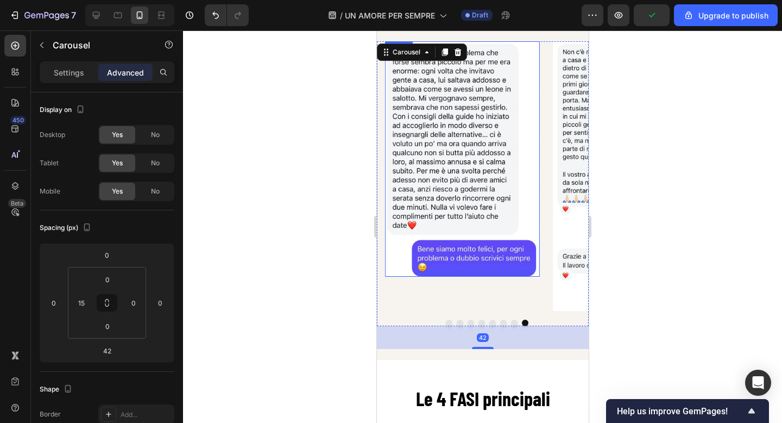
click at [476, 208] on img at bounding box center [462, 158] width 155 height 235
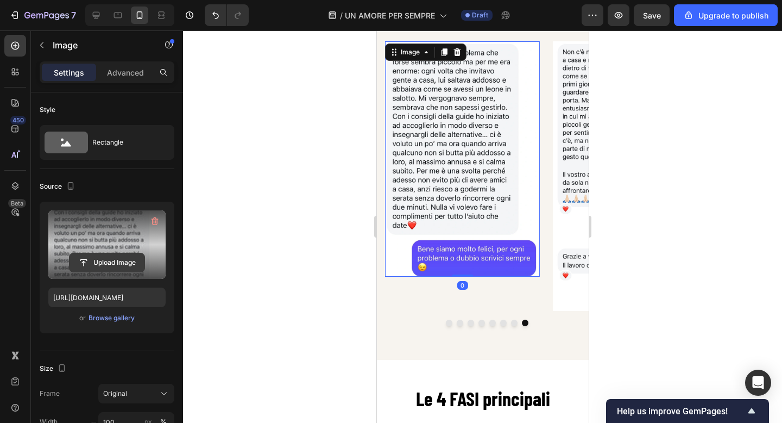
click at [90, 257] on input "file" at bounding box center [107, 262] width 75 height 18
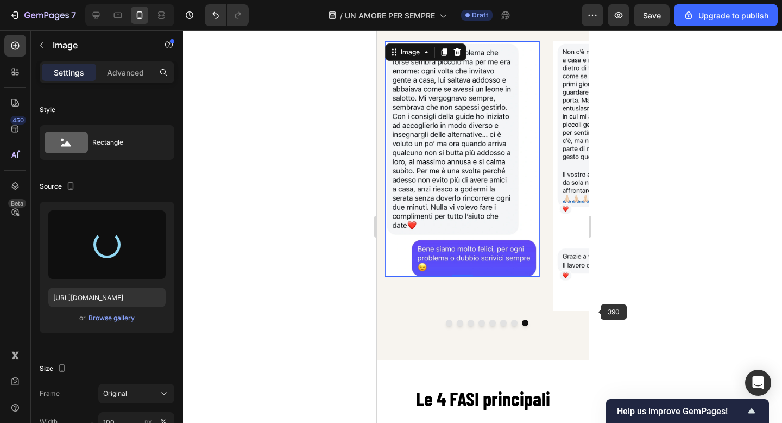
type input "[URL][DOMAIN_NAME]"
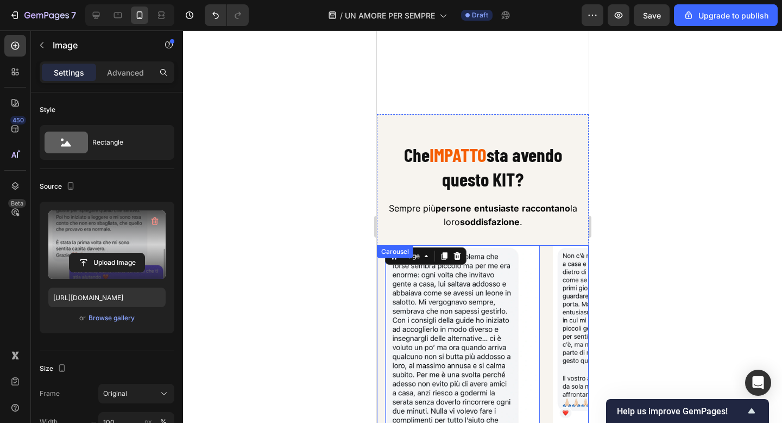
scroll to position [2628, 0]
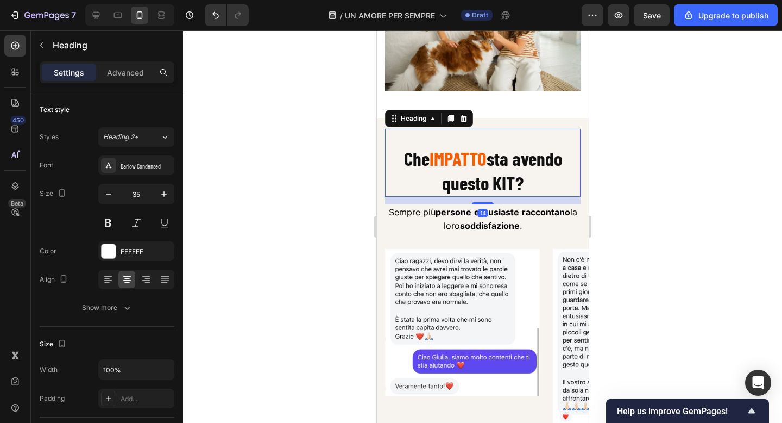
click at [481, 177] on strong "sta avendo questo KIT?" at bounding box center [502, 171] width 120 height 48
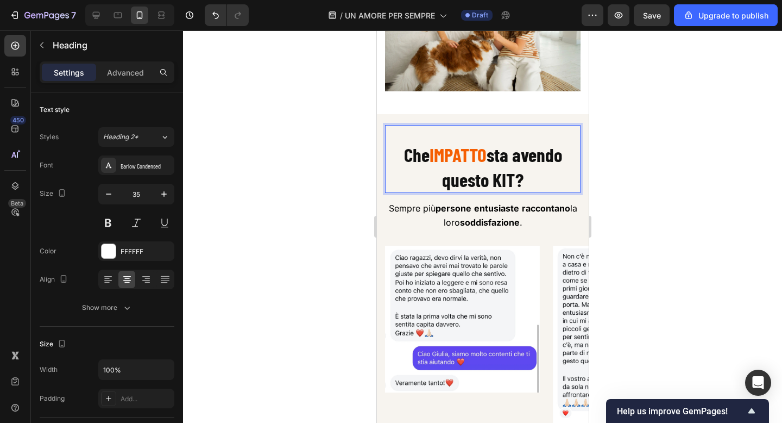
click at [503, 159] on strong "sta avendo questo KIT?" at bounding box center [502, 167] width 120 height 48
click at [579, 161] on p "Che IMPATTO stiamo avendo questo KIT?" at bounding box center [482, 166] width 193 height 49
click at [523, 161] on strong "stiamo avendo questo KIT?" at bounding box center [508, 167] width 133 height 48
click at [512, 181] on strong "sta avendo questo KIT?" at bounding box center [502, 167] width 120 height 48
click at [512, 181] on strong "sta avendo questa Guida?" at bounding box center [498, 167] width 128 height 48
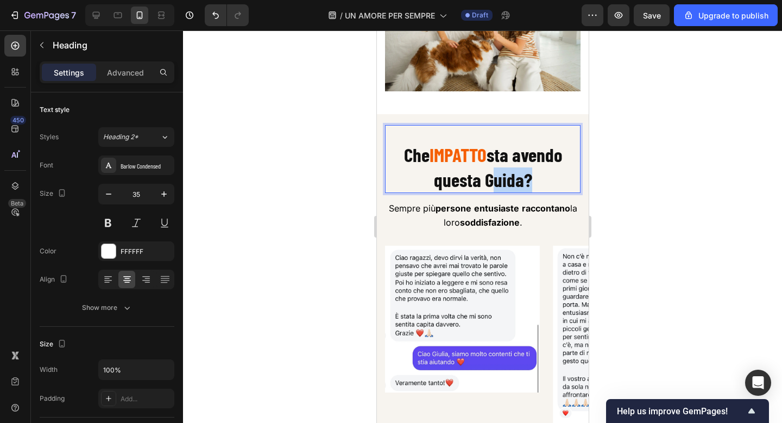
click at [512, 181] on strong "sta avendo questa Guida?" at bounding box center [498, 167] width 128 height 48
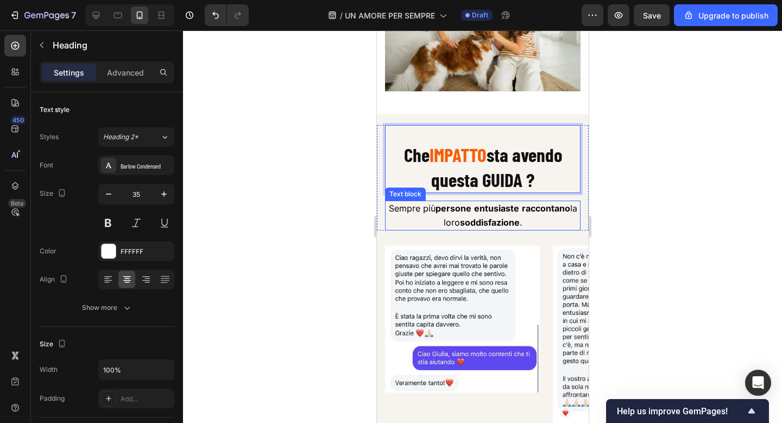
click at [504, 217] on p "Sempre più persone entusiaste raccontano la loro soddisfazione ." at bounding box center [482, 215] width 193 height 27
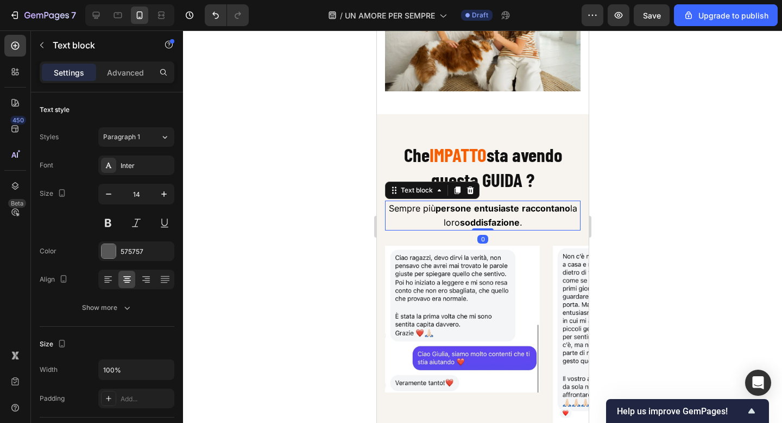
click at [504, 217] on p "Sempre più persone entusiaste raccontano la loro soddisfazione ." at bounding box center [482, 215] width 193 height 27
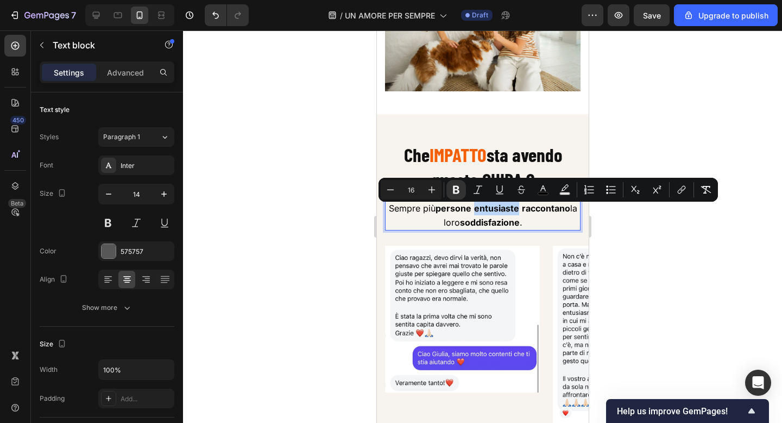
click at [476, 211] on strong "entusiaste" at bounding box center [496, 208] width 45 height 11
drag, startPoint x: 475, startPoint y: 211, endPoint x: 525, endPoint y: 228, distance: 53.4
click at [525, 228] on p "Sempre più persone entusiaste raccontano la loro soddisfazione ." at bounding box center [482, 215] width 193 height 27
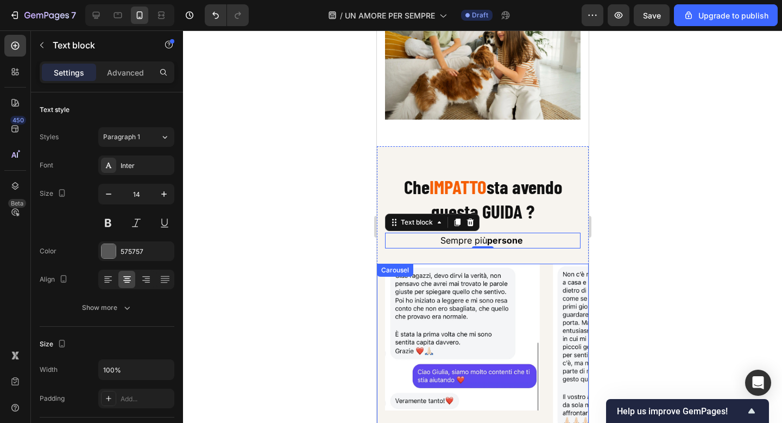
scroll to position [2625, 0]
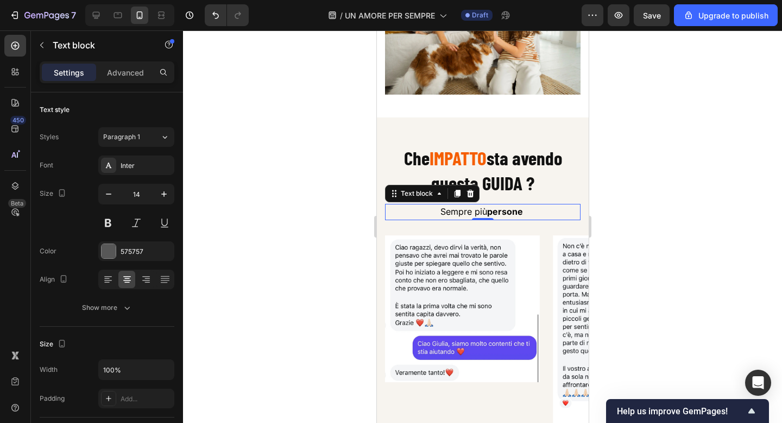
click at [525, 217] on span "Sempre più persone" at bounding box center [482, 211] width 85 height 11
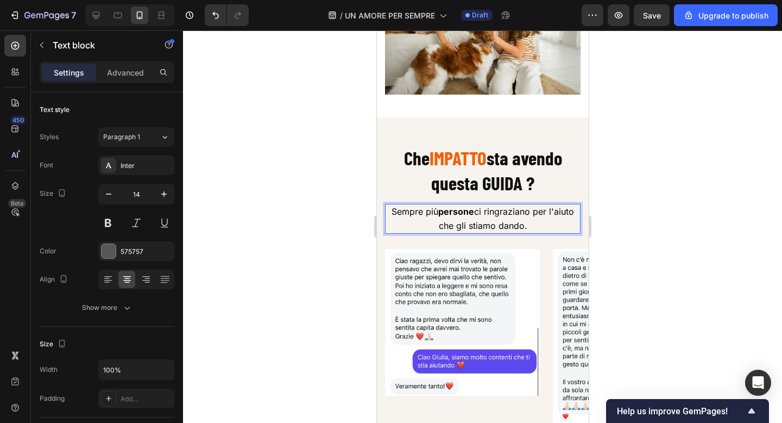
click at [484, 230] on span "Sempre più persone ci ringraziano per l'aiuto che gli stiamo dando." at bounding box center [482, 218] width 183 height 24
click at [560, 214] on span "Sempre più persone ci ringraziano per l'aiuto che gli stiamo dando." at bounding box center [482, 218] width 183 height 24
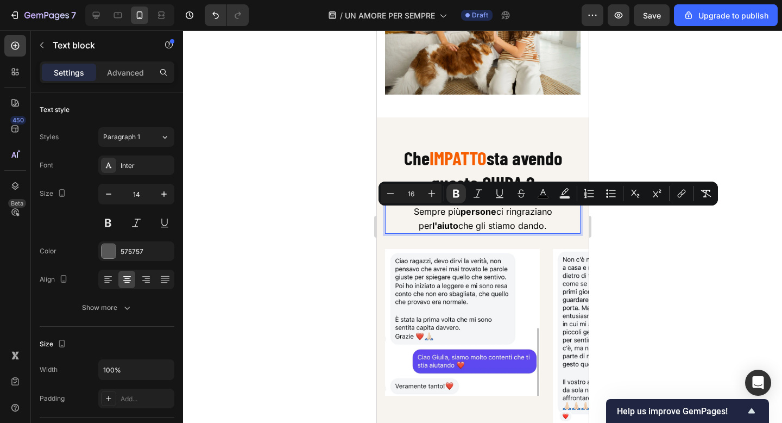
click at [458, 220] on strong "l'aiuto" at bounding box center [445, 225] width 26 height 11
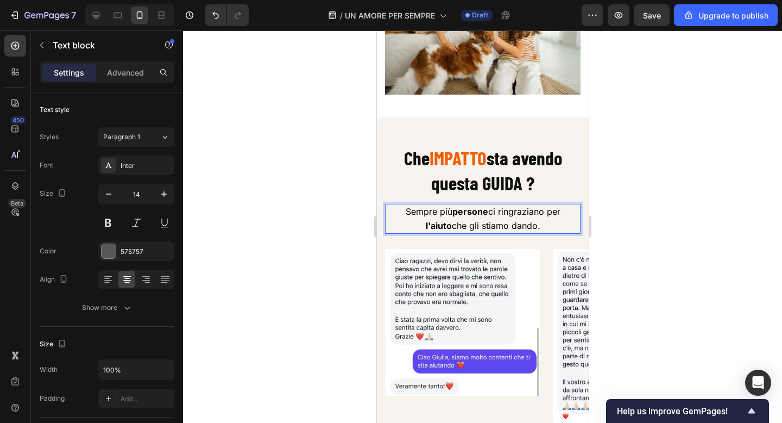
click at [470, 224] on span "l'aiuto che gli stiamo dando." at bounding box center [482, 225] width 115 height 11
click at [469, 229] on span "l'aiuto che gli stiamo dando." at bounding box center [482, 225] width 115 height 11
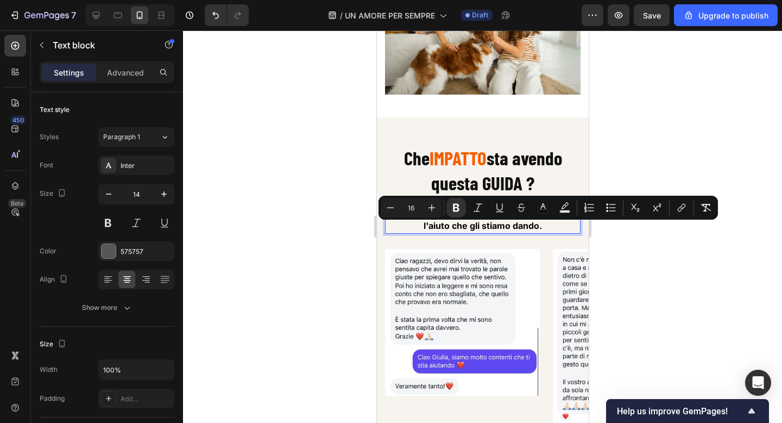
click at [469, 229] on strong "l'aiuto che gli stiamo dando." at bounding box center [482, 225] width 118 height 11
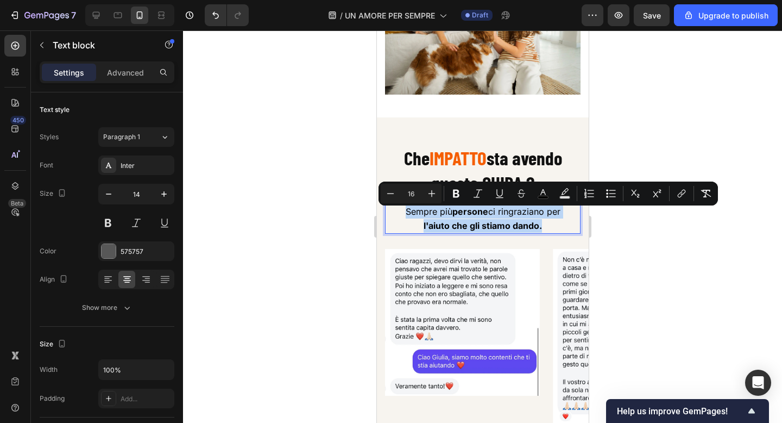
drag, startPoint x: 542, startPoint y: 229, endPoint x: 402, endPoint y: 215, distance: 140.4
click at [402, 215] on div "Sempre più persone ci ringraziano per l'aiuto che gli stiamo dando." at bounding box center [483, 218] width 196 height 29
copy div "Sempre più persone ci ringraziano per l'aiuto che gli stiamo dando."
click at [314, 168] on div at bounding box center [482, 226] width 599 height 392
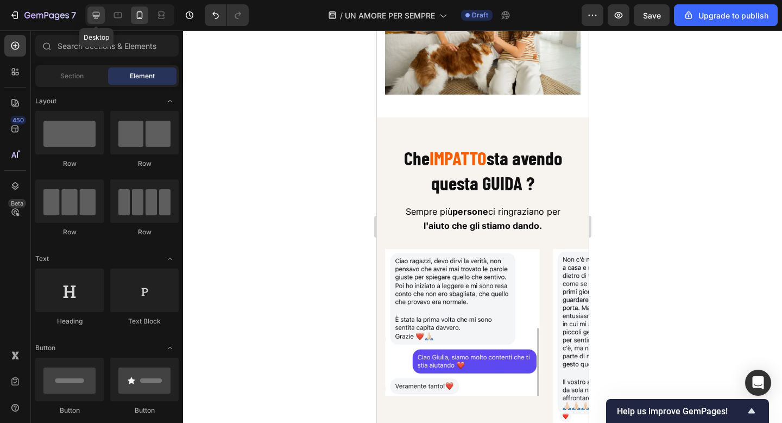
click at [95, 20] on icon at bounding box center [96, 15] width 11 height 11
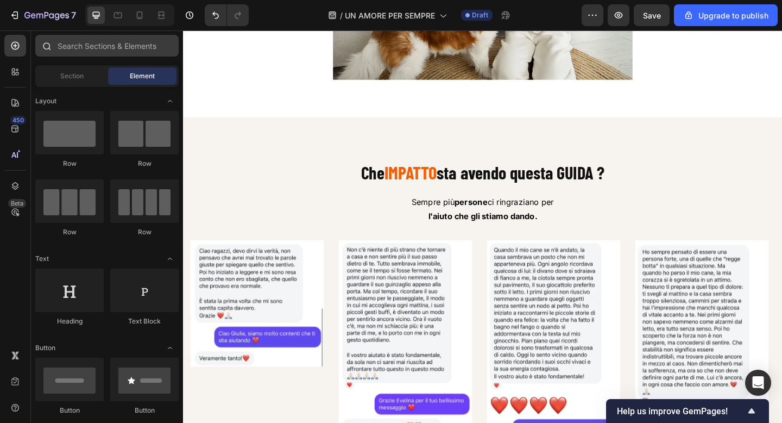
scroll to position [2559, 0]
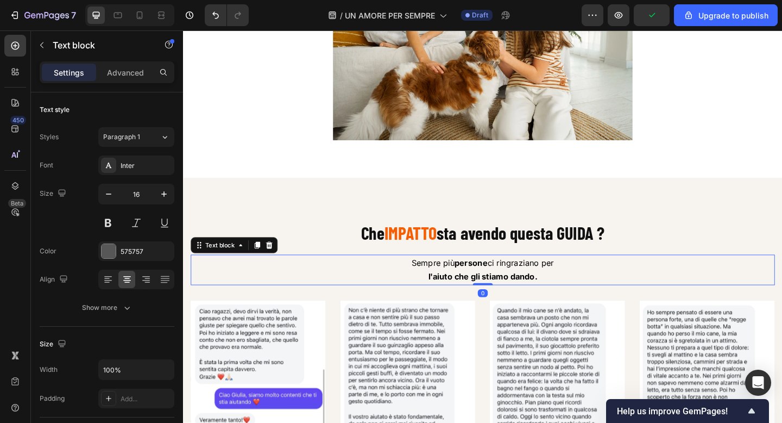
click at [491, 300] on p "l'aiuto che gli stiamo dando." at bounding box center [509, 299] width 634 height 16
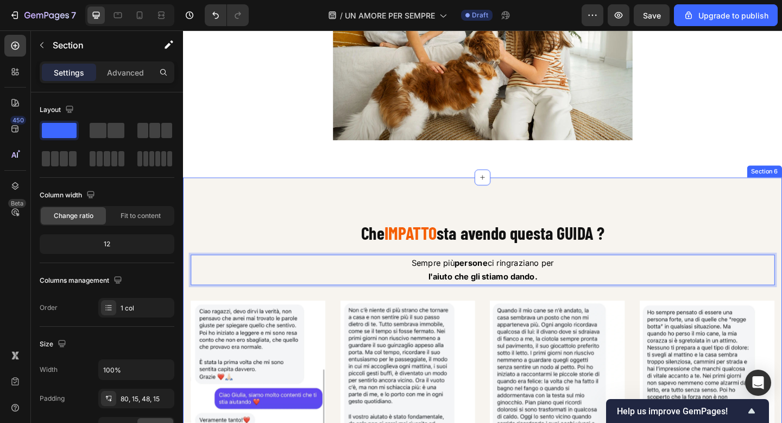
click at [560, 217] on div "⁠⁠⁠⁠⁠⁠⁠ Che IMPATTO sta avendo questa GUIDA ? Heading Sempre più persone ci rin…" at bounding box center [509, 412] width 652 height 442
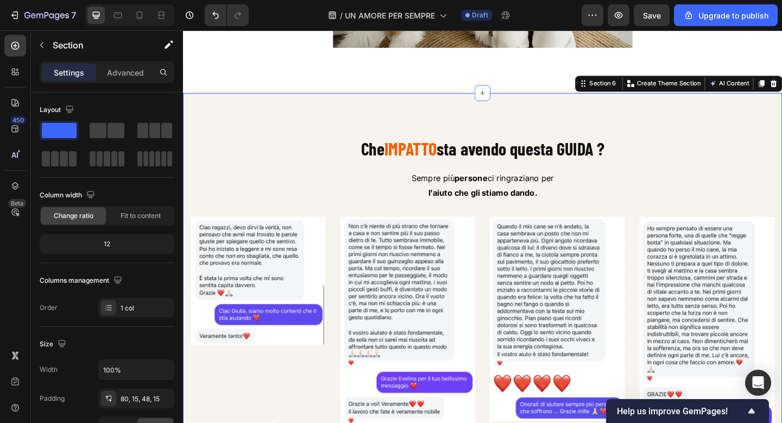
scroll to position [2656, 0]
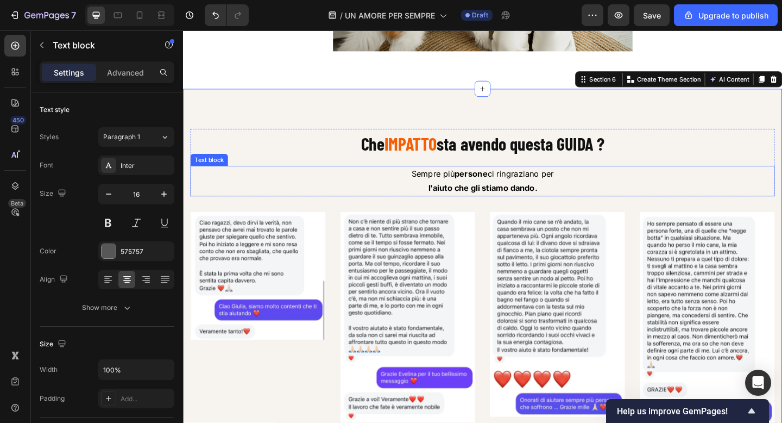
click at [497, 207] on strong "l'aiuto che gli stiamo dando." at bounding box center [509, 201] width 118 height 11
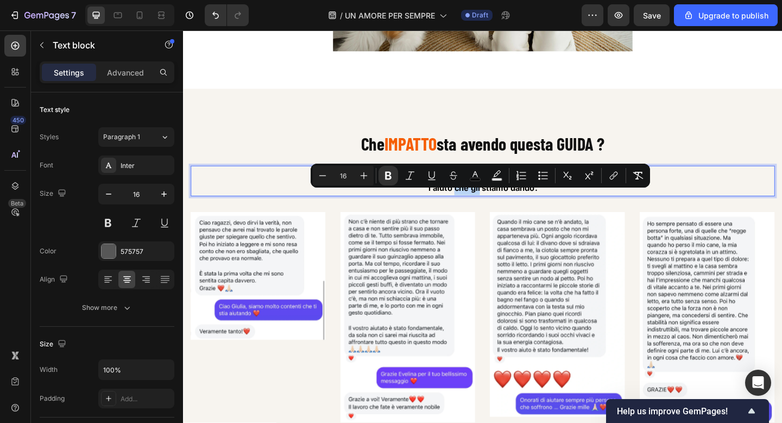
drag, startPoint x: 479, startPoint y: 210, endPoint x: 507, endPoint y: 210, distance: 28.3
click at [507, 207] on strong "l'aiuto che gli stiamo dando." at bounding box center [509, 201] width 118 height 11
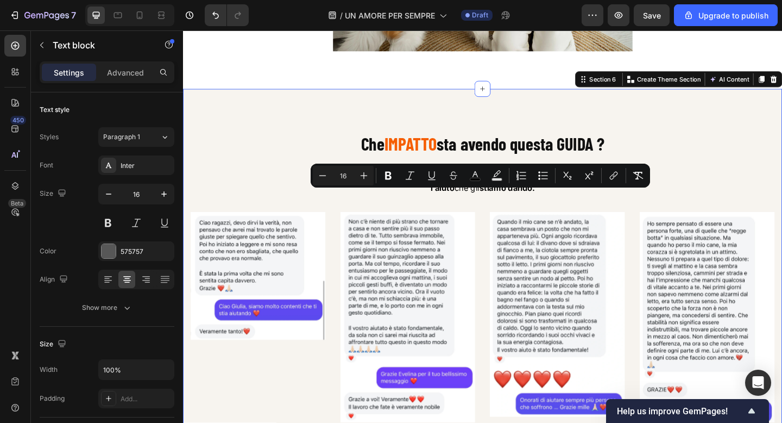
click at [512, 234] on div "⁠⁠⁠⁠⁠⁠⁠ Che IMPATTO sta avendo questa GUIDA ? Heading Sempre più persone ci rin…" at bounding box center [509, 323] width 636 height 372
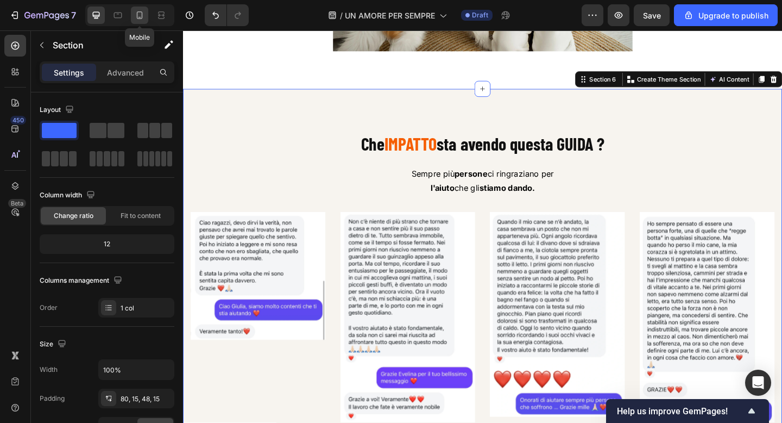
click at [135, 15] on icon at bounding box center [139, 15] width 11 height 11
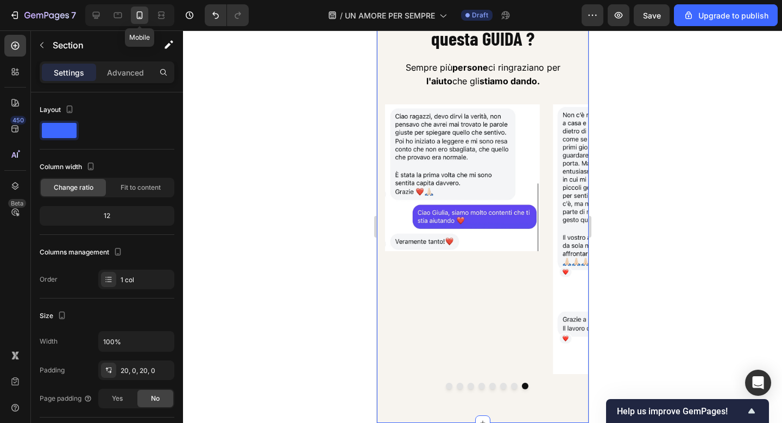
scroll to position [2678, 0]
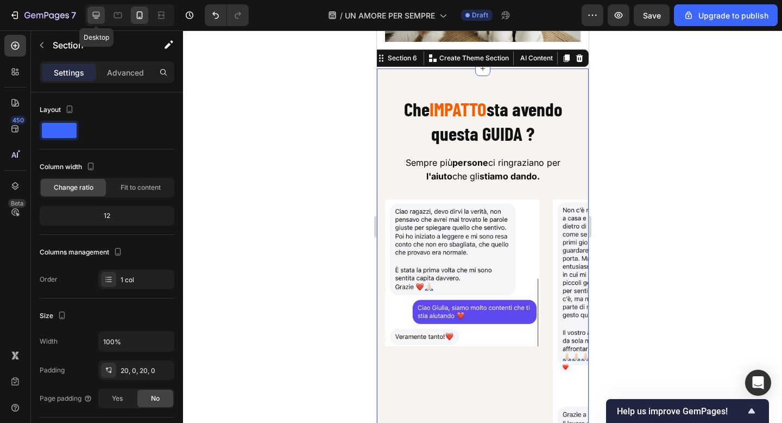
click at [98, 15] on icon at bounding box center [96, 15] width 7 height 7
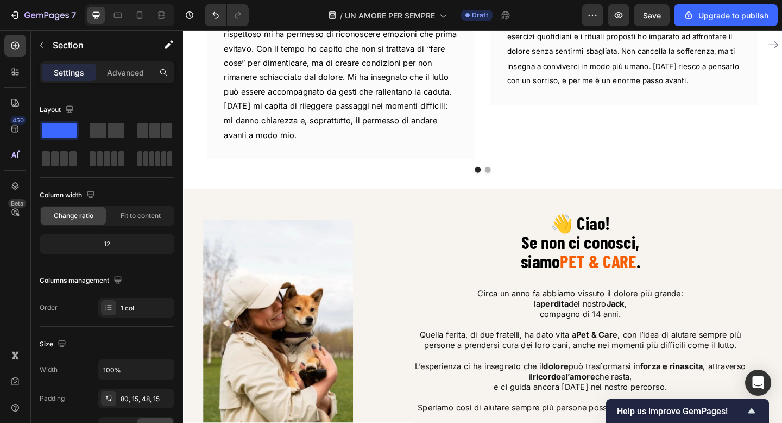
scroll to position [439, 0]
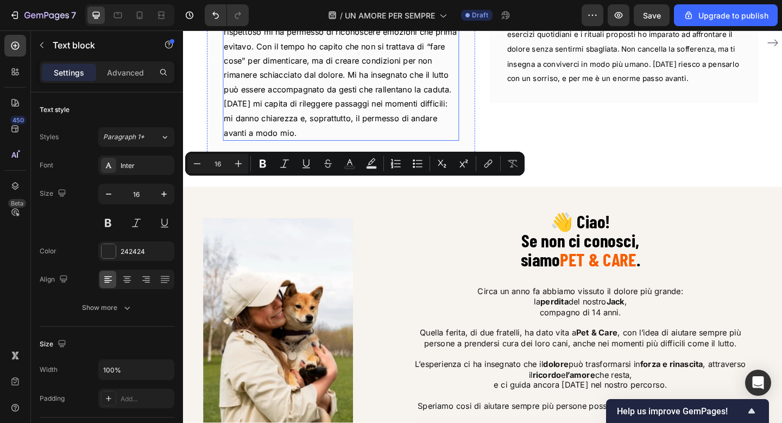
click at [305, 147] on span "Non sono mai stato il tipo che cerca conforto in libri o guide, ma dopo la perd…" at bounding box center [355, 55] width 254 height 183
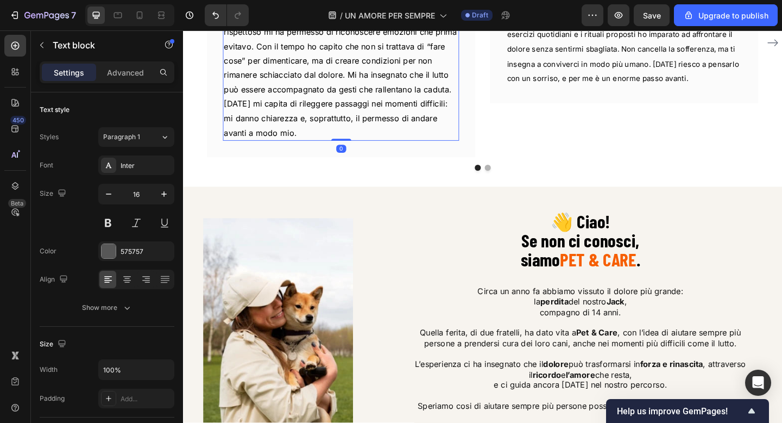
click at [305, 147] on span "Non sono mai stato il tipo che cerca conforto in libri o guide, ma dopo la perd…" at bounding box center [355, 55] width 254 height 183
click at [310, 147] on span "Non sono mai stata il tipo che cerca conforto in libri o guide, ma dopo la perd…" at bounding box center [355, 55] width 254 height 183
click at [332, 147] on span "Non sono mai stata la tipo che cerca conforto in libri o guide, ma dopo la perd…" at bounding box center [355, 55] width 254 height 183
click at [368, 147] on span "Non sono mai stata la tipa che cerca conforto in libri o guide, ma dopo la perd…" at bounding box center [355, 55] width 254 height 183
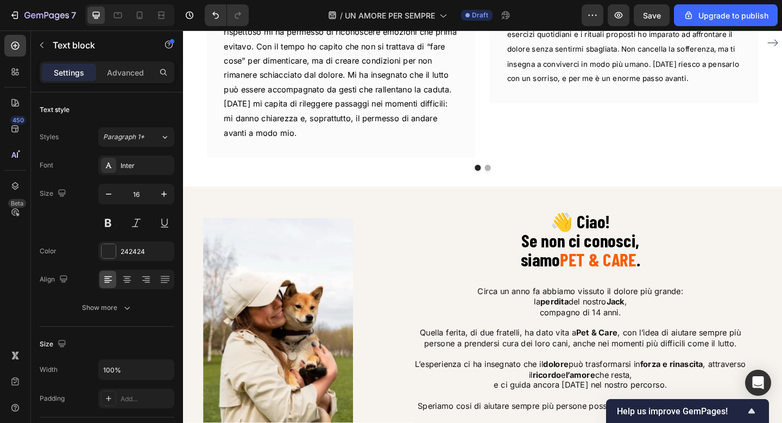
click at [315, 150] on p "Non sono mai stata la tipa che cerca conforto in libri o guide, ma dopo la perd…" at bounding box center [355, 56] width 255 height 188
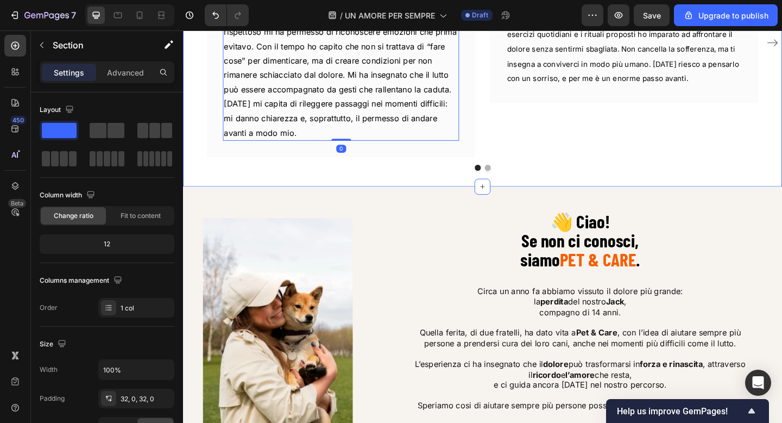
click at [525, 137] on div "Image VALENTINA Text block Row Non sono mai stata la tipa che cerca conforto in…" at bounding box center [509, 51] width 652 height 299
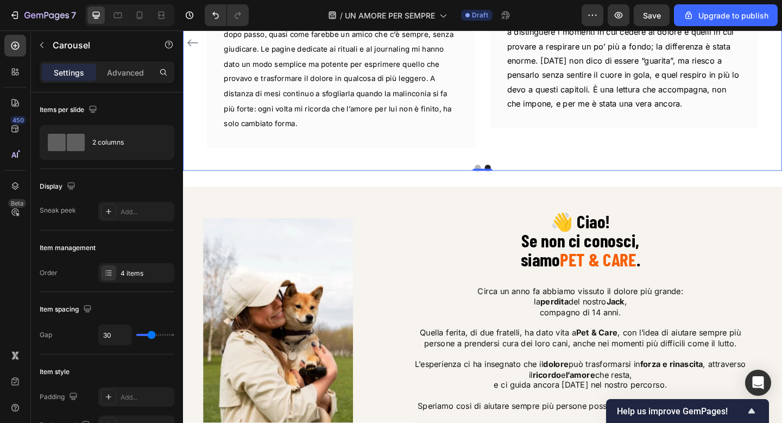
click at [192, 51] on icon "Carousel Back Arrow" at bounding box center [193, 43] width 13 height 13
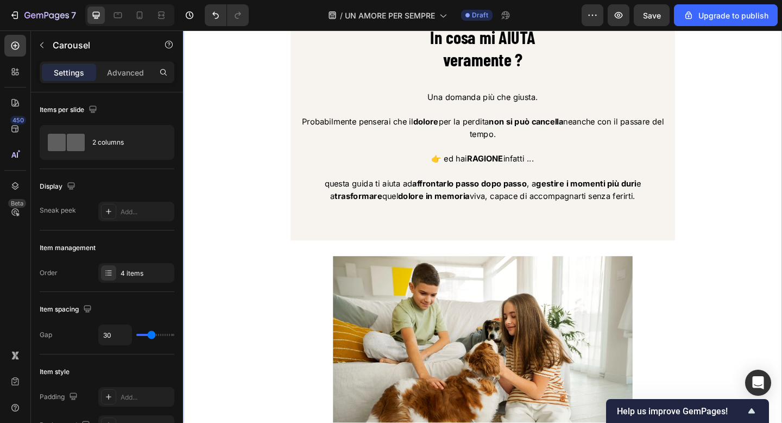
scroll to position [2308, 0]
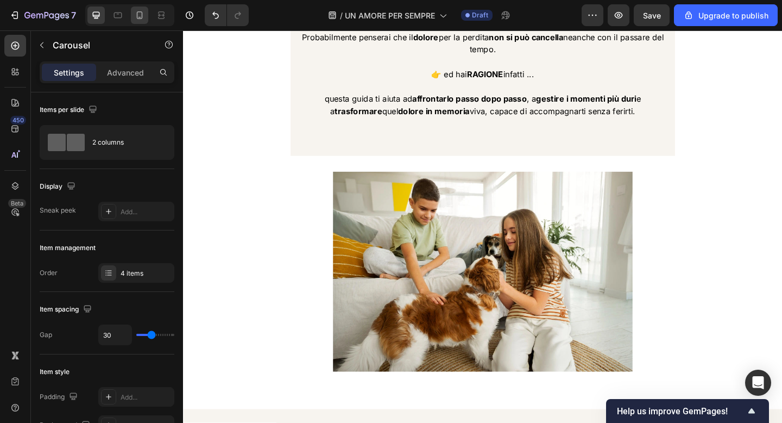
click at [135, 17] on icon at bounding box center [139, 15] width 11 height 11
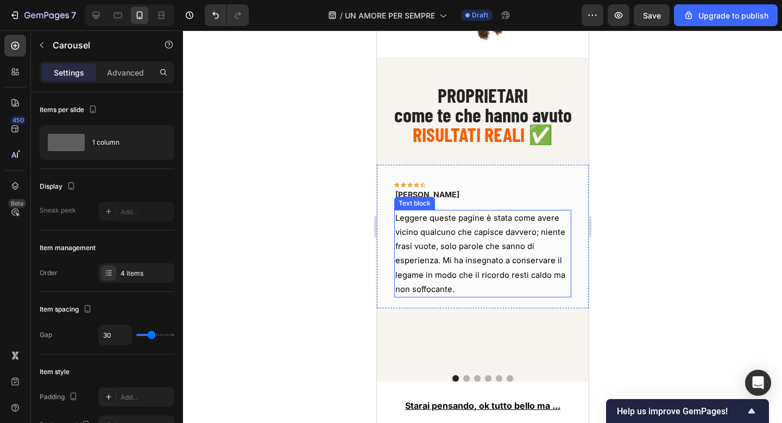
scroll to position [6135, 0]
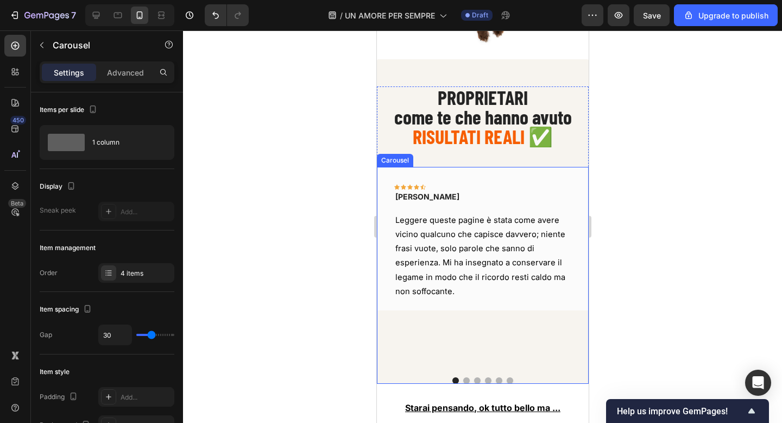
click at [465, 380] on button "Dot" at bounding box center [466, 380] width 7 height 7
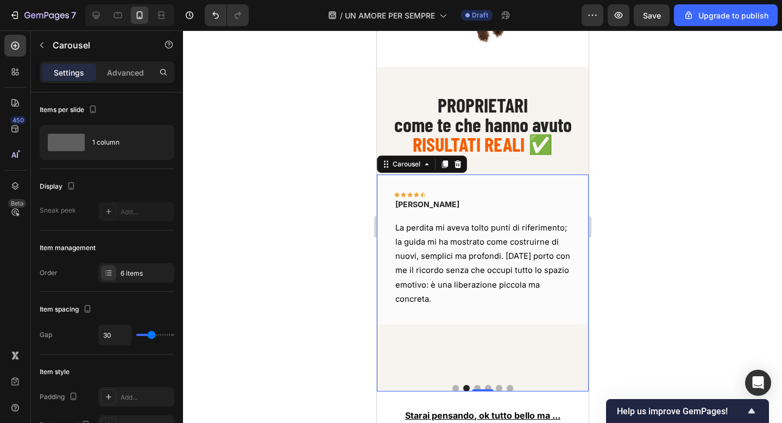
click at [477, 385] on button "Dot" at bounding box center [477, 388] width 7 height 7
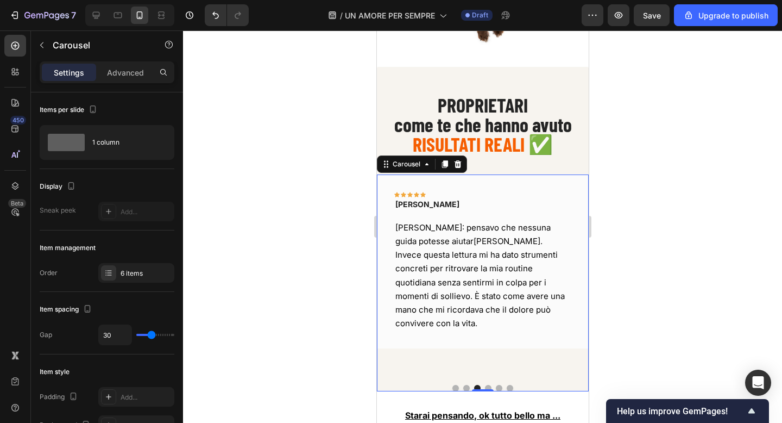
click at [487, 385] on button "Dot" at bounding box center [488, 388] width 7 height 7
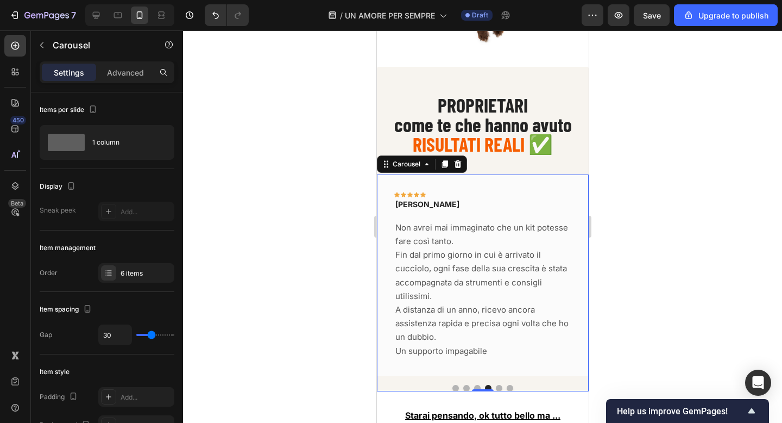
click at [498, 385] on button "Dot" at bounding box center [499, 388] width 7 height 7
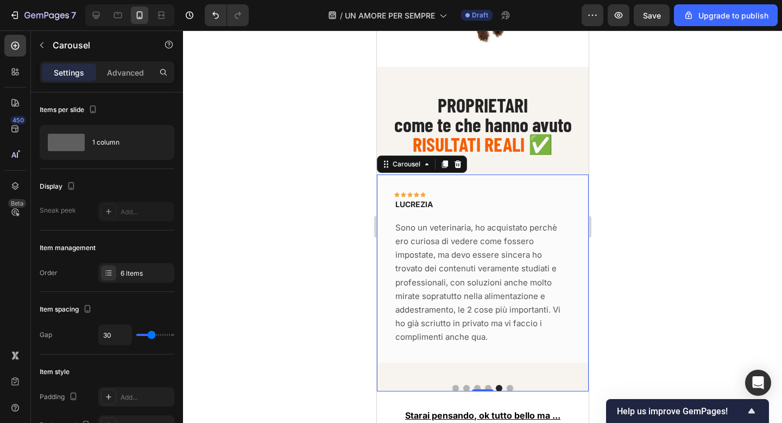
click at [513, 385] on div at bounding box center [483, 388] width 212 height 7
click at [454, 385] on button "Dot" at bounding box center [455, 388] width 7 height 7
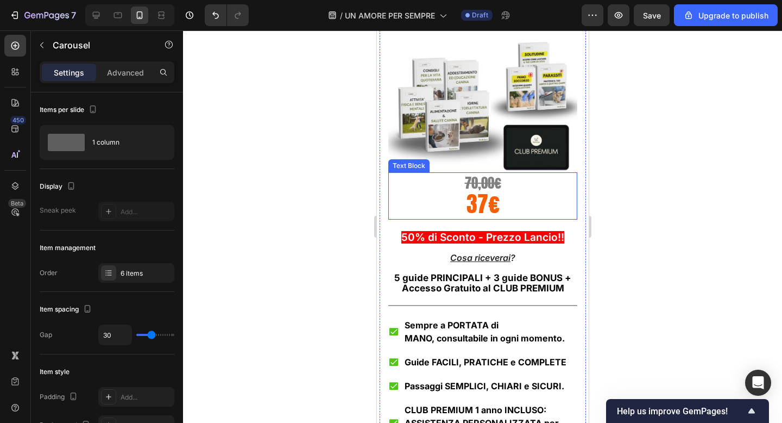
scroll to position [7372, 0]
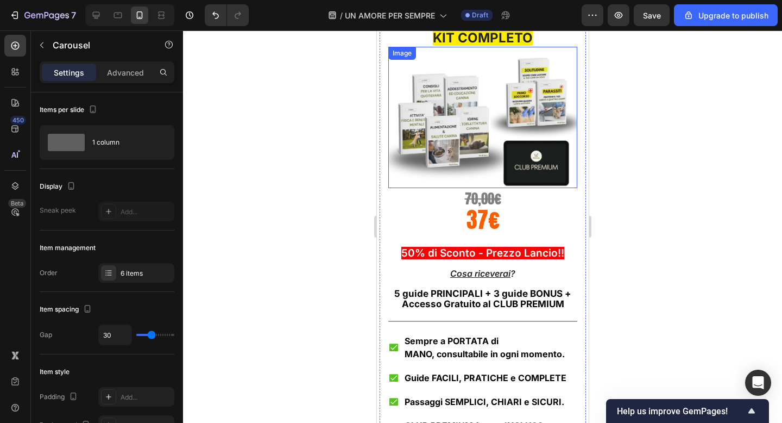
click at [480, 116] on img at bounding box center [482, 117] width 189 height 141
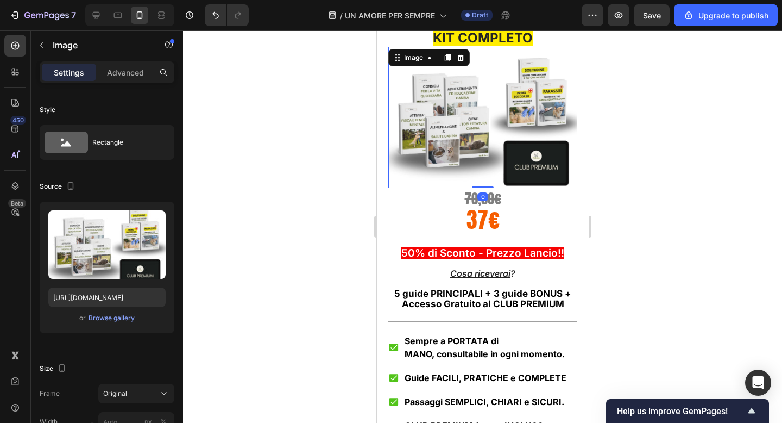
click at [647, 119] on div at bounding box center [482, 226] width 599 height 392
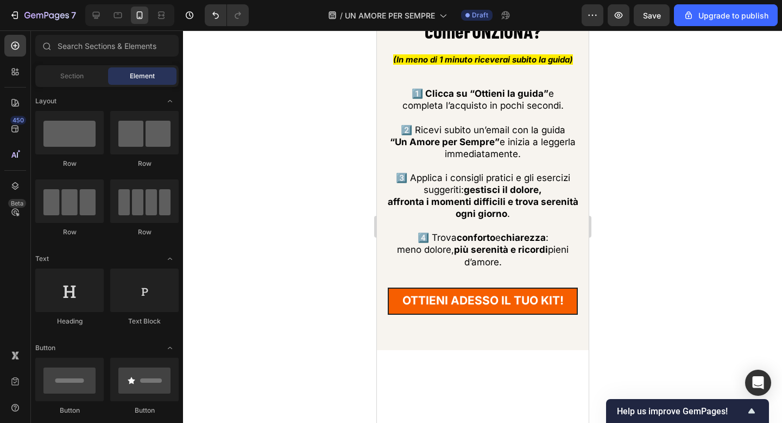
scroll to position [6707, 0]
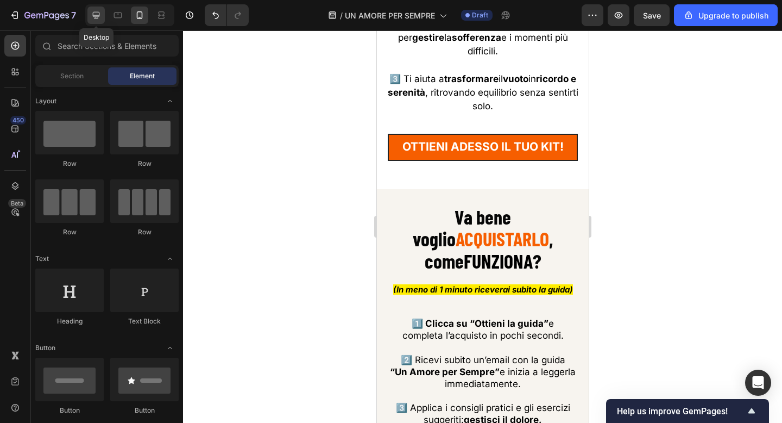
click at [93, 10] on icon at bounding box center [96, 15] width 11 height 11
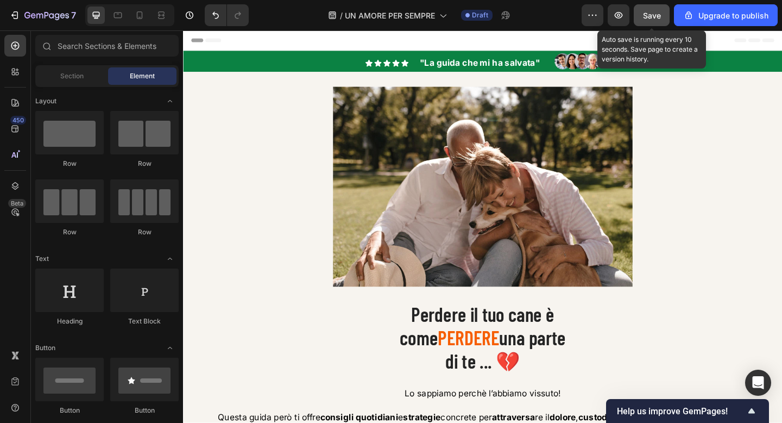
click at [648, 21] on button "Save" at bounding box center [652, 15] width 36 height 22
